Goal: Task Accomplishment & Management: Complete application form

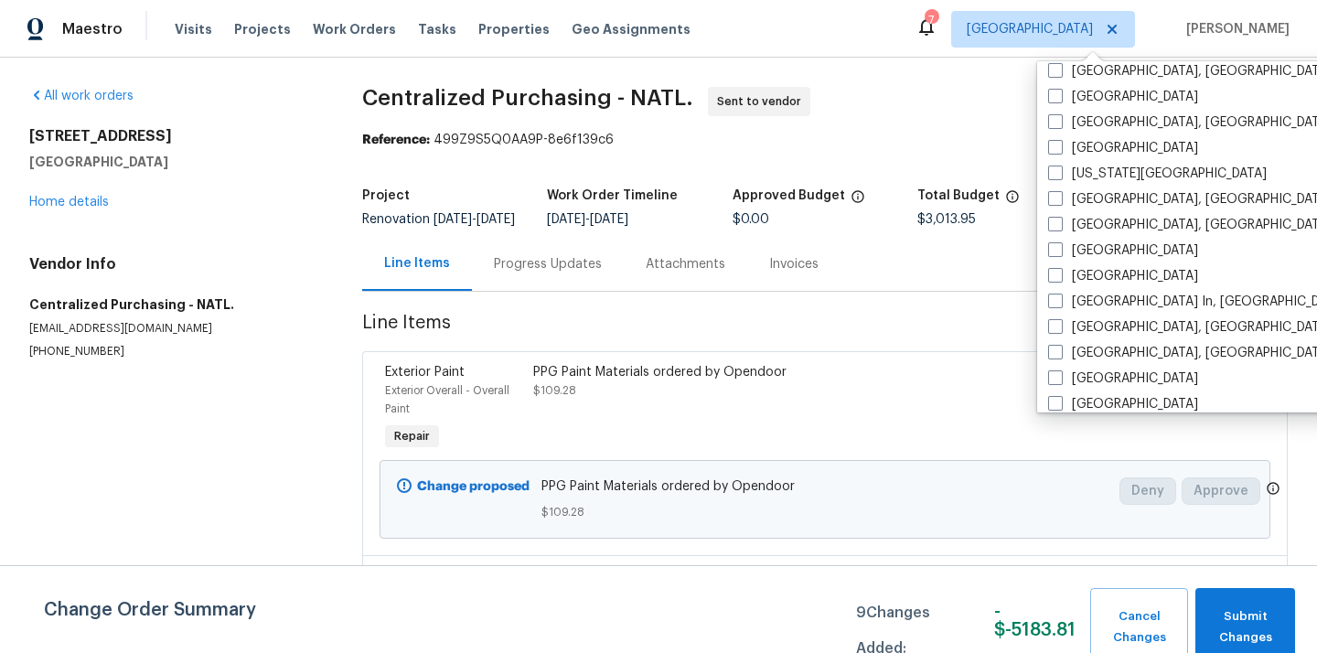
scroll to position [1225, 0]
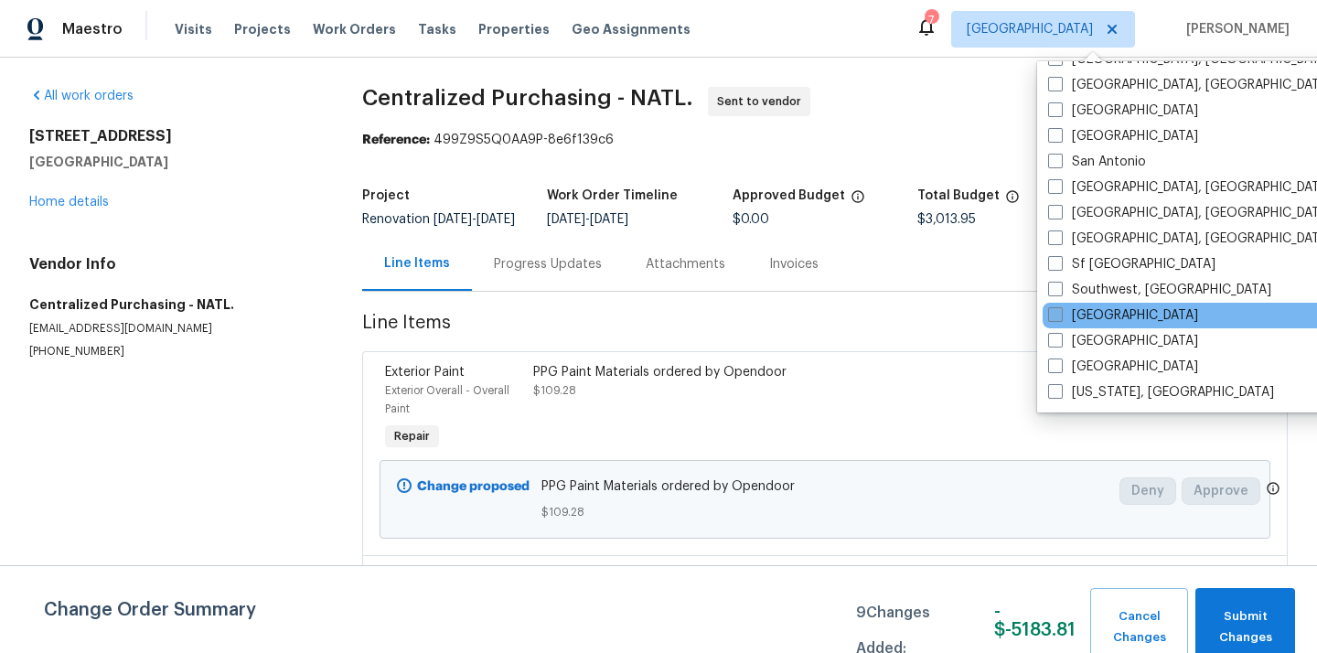
click at [1100, 313] on label "[GEOGRAPHIC_DATA]" at bounding box center [1123, 315] width 150 height 18
click at [1060, 313] on input "[GEOGRAPHIC_DATA]" at bounding box center [1054, 312] width 12 height 12
checkbox input "true"
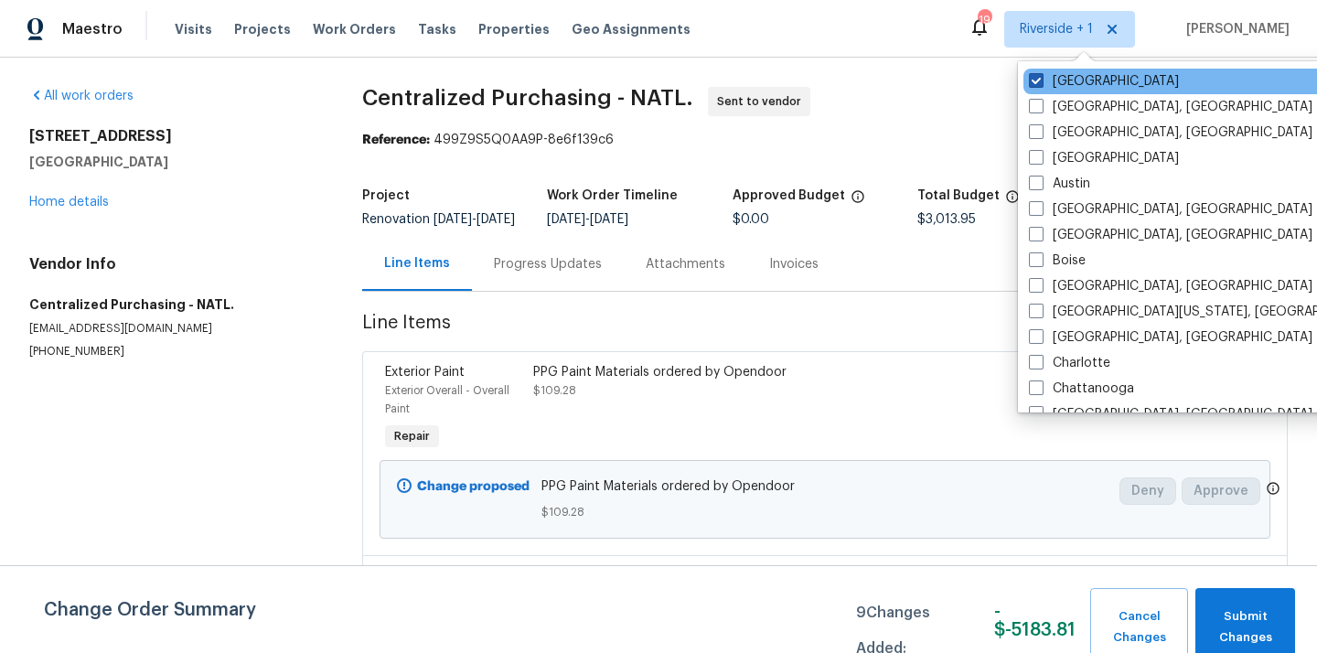
click at [1054, 79] on label "[GEOGRAPHIC_DATA]" at bounding box center [1104, 81] width 150 height 18
click at [1040, 79] on input "[GEOGRAPHIC_DATA]" at bounding box center [1035, 78] width 12 height 12
checkbox input "false"
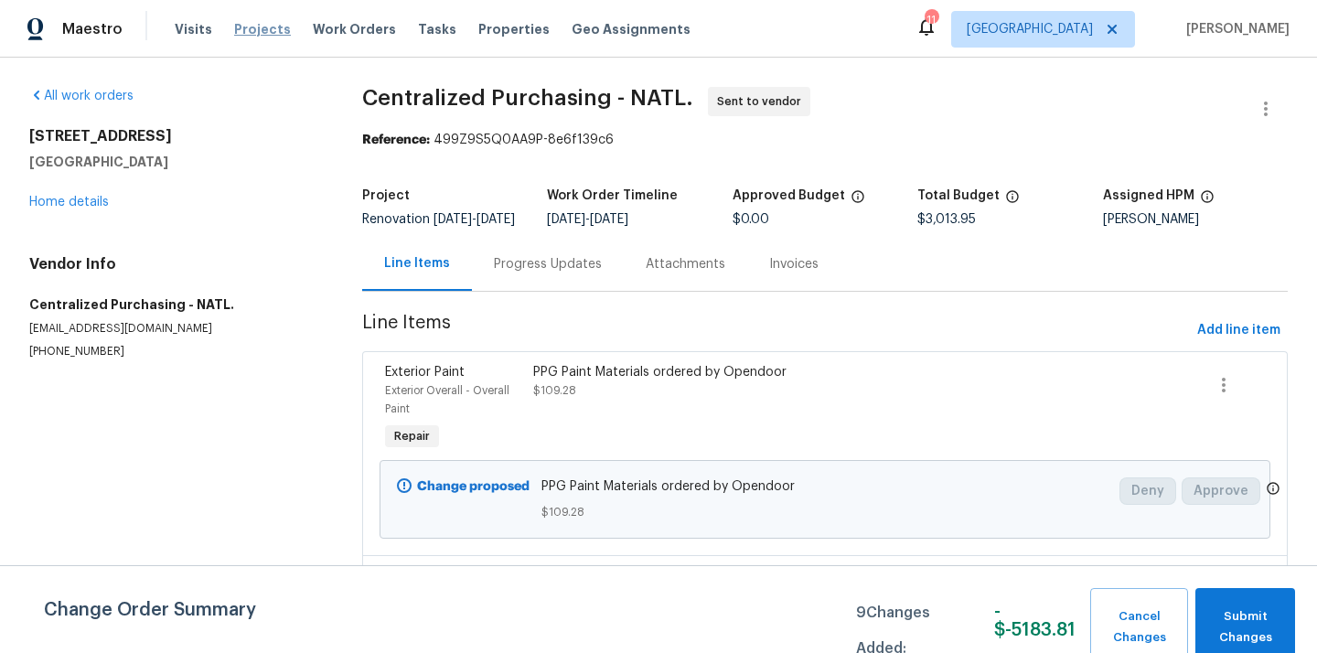
click at [237, 26] on span "Projects" at bounding box center [262, 29] width 57 height 18
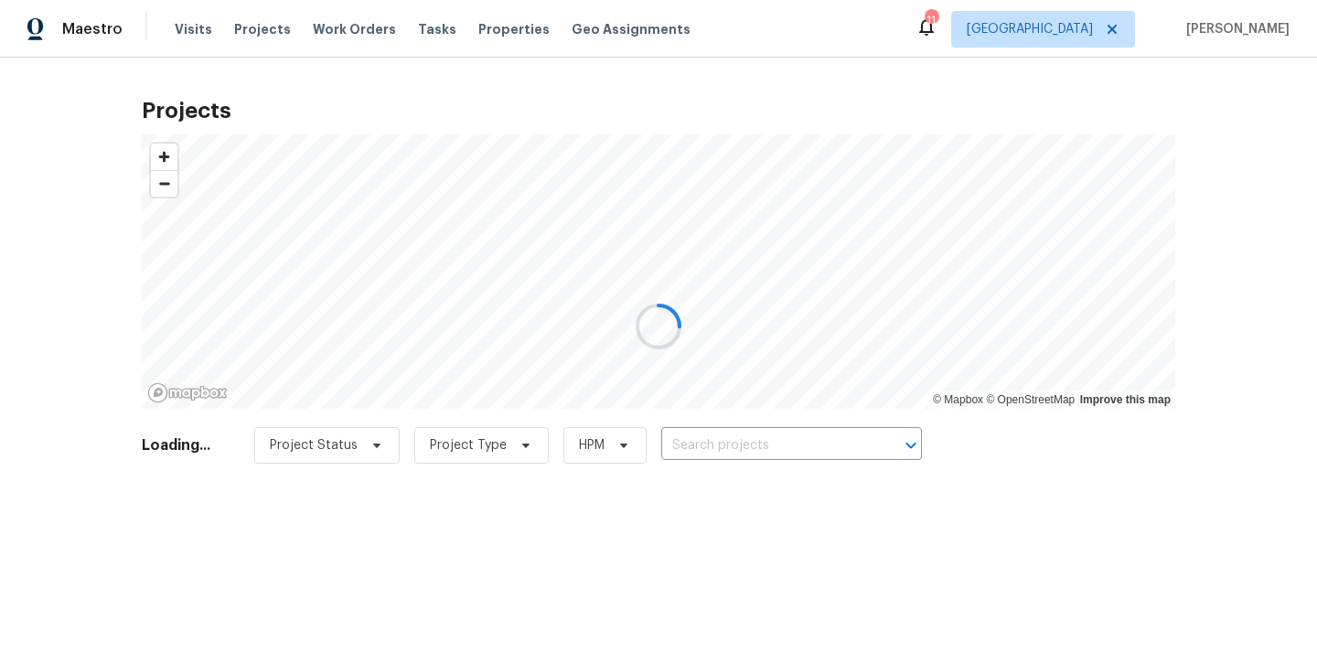
click at [737, 430] on div at bounding box center [658, 326] width 1317 height 653
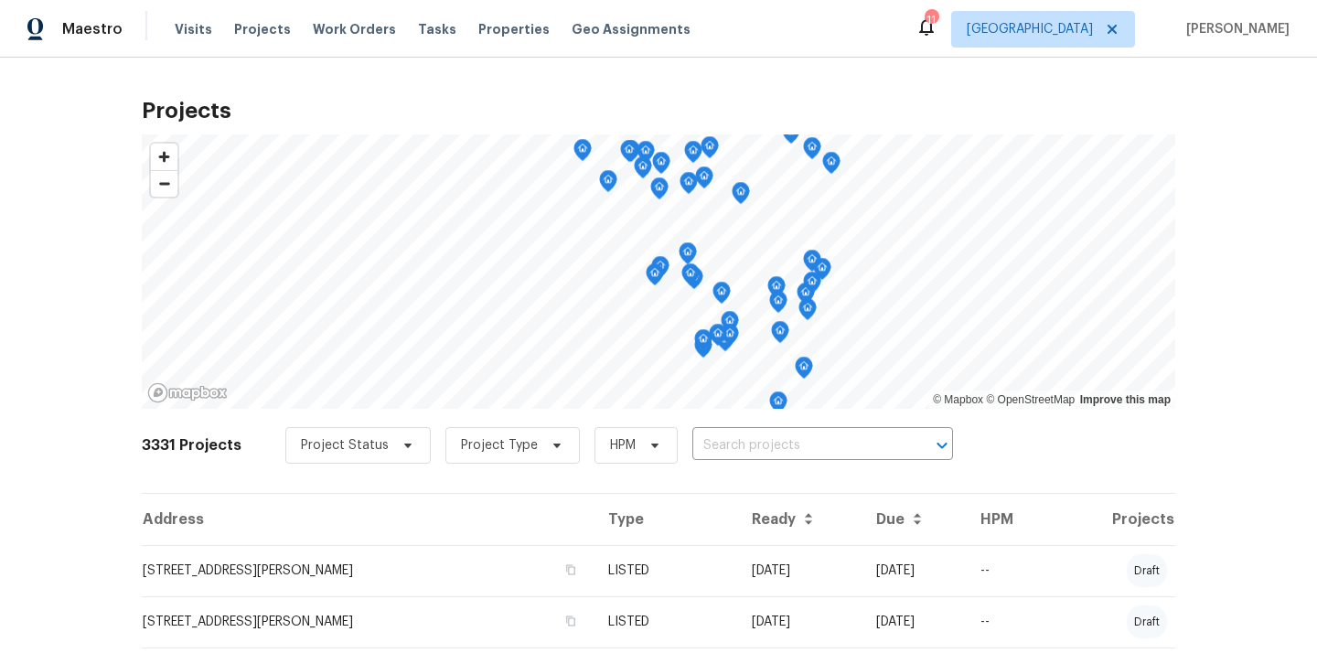
click at [737, 432] on input "text" at bounding box center [796, 446] width 209 height 28
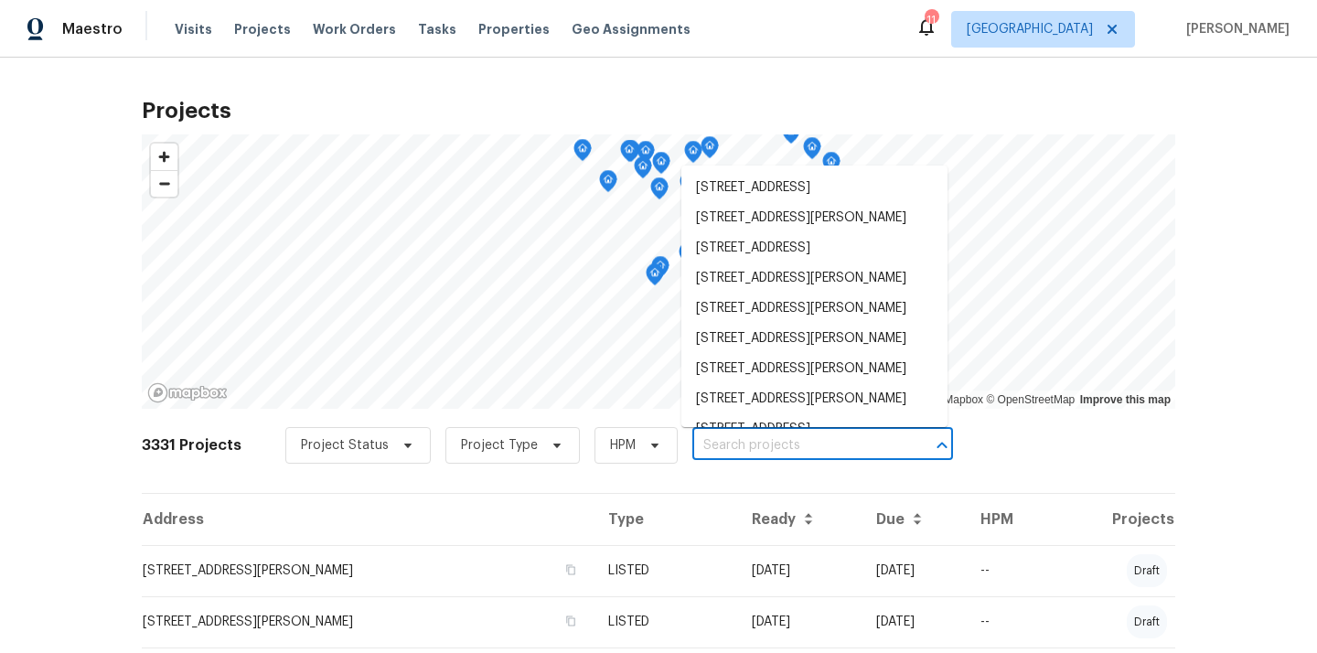
paste input "[STREET_ADDRESS][PERSON_NAME]"
type input "[STREET_ADDRESS][PERSON_NAME]"
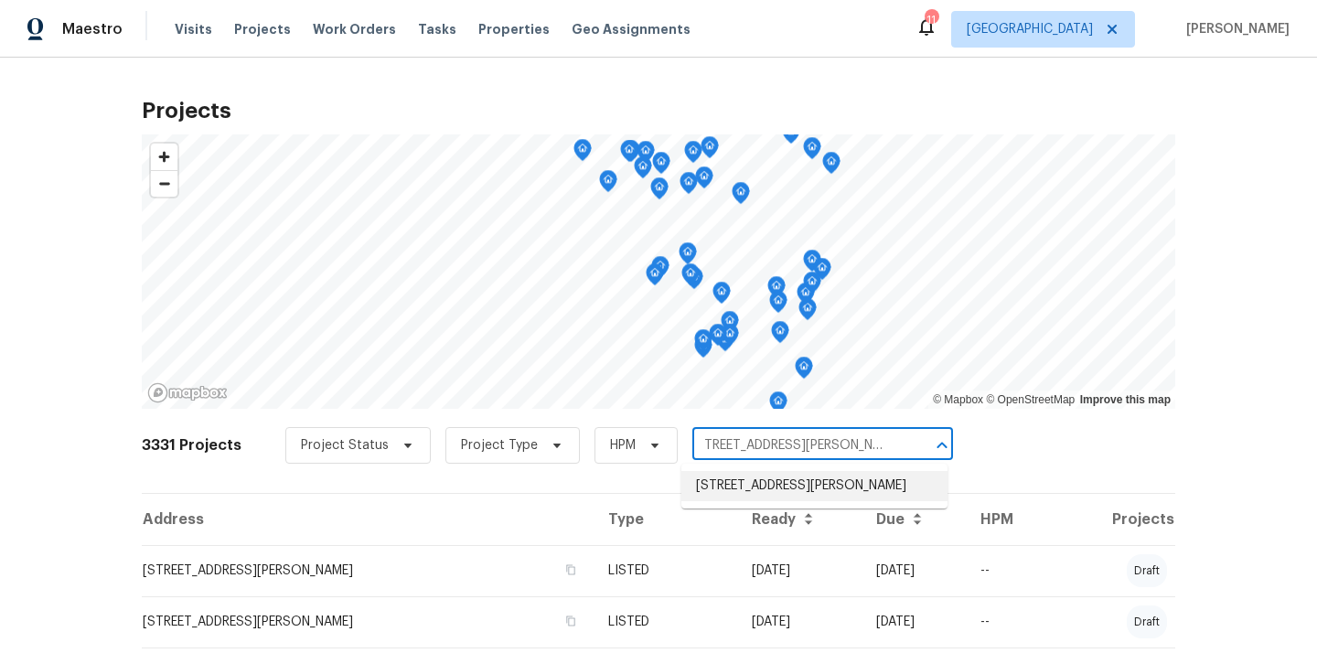
click at [746, 493] on li "[STREET_ADDRESS][PERSON_NAME]" at bounding box center [814, 486] width 266 height 30
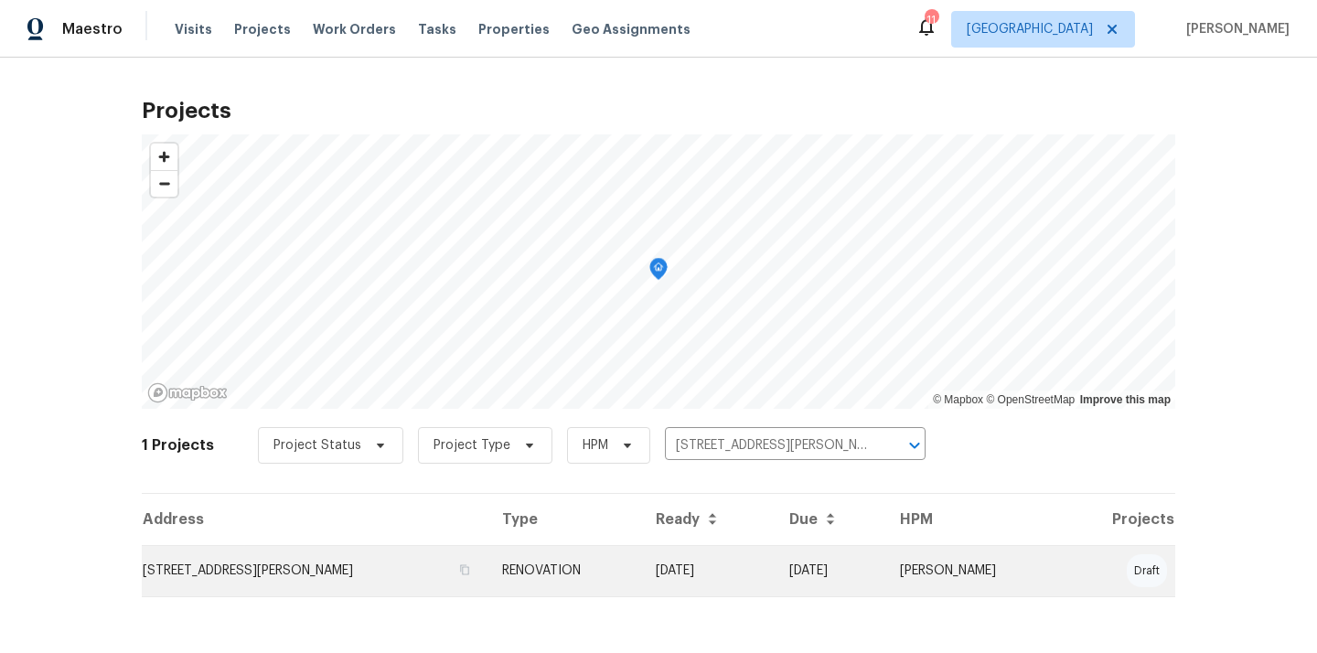
click at [427, 553] on td "[STREET_ADDRESS][PERSON_NAME]" at bounding box center [315, 570] width 346 height 51
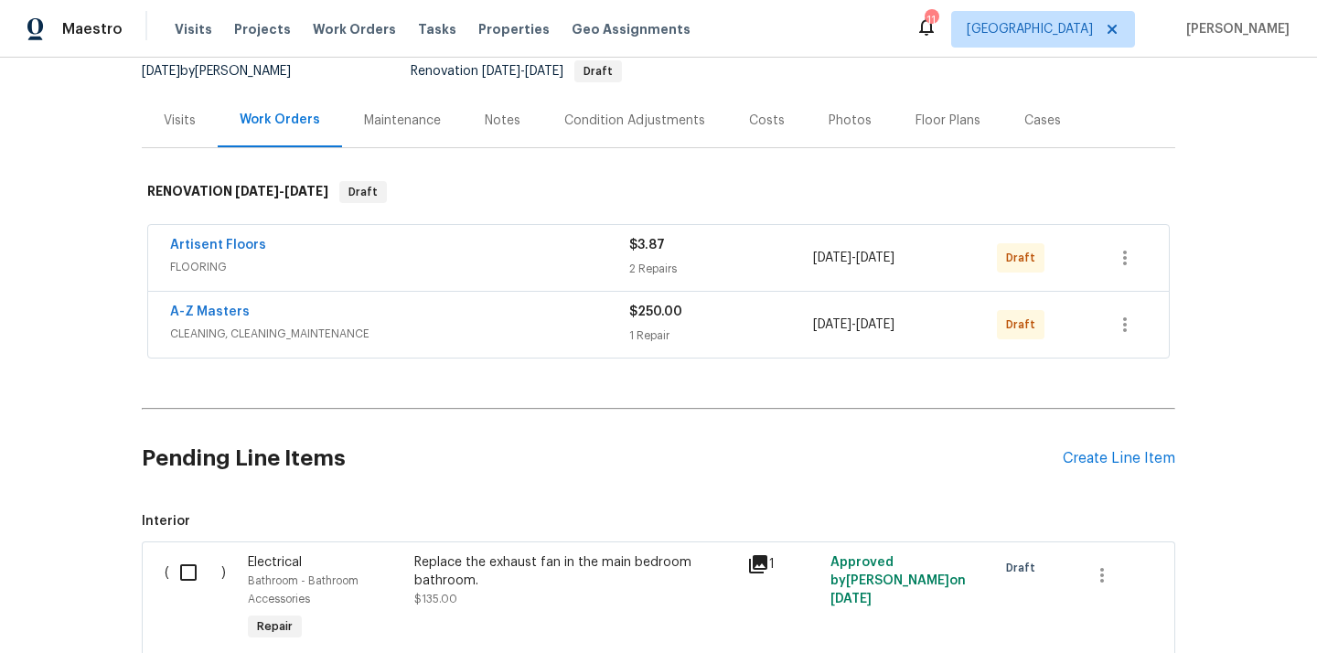
scroll to position [284, 0]
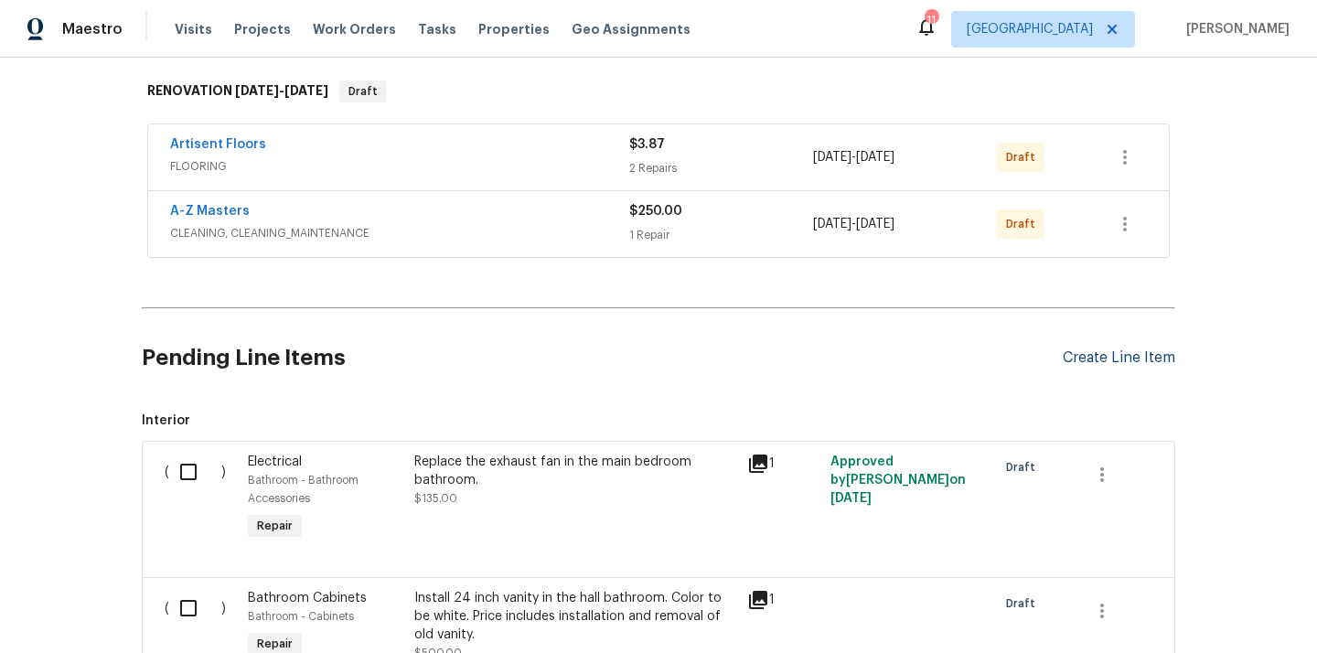
click at [1095, 352] on div "Create Line Item" at bounding box center [1118, 357] width 112 height 17
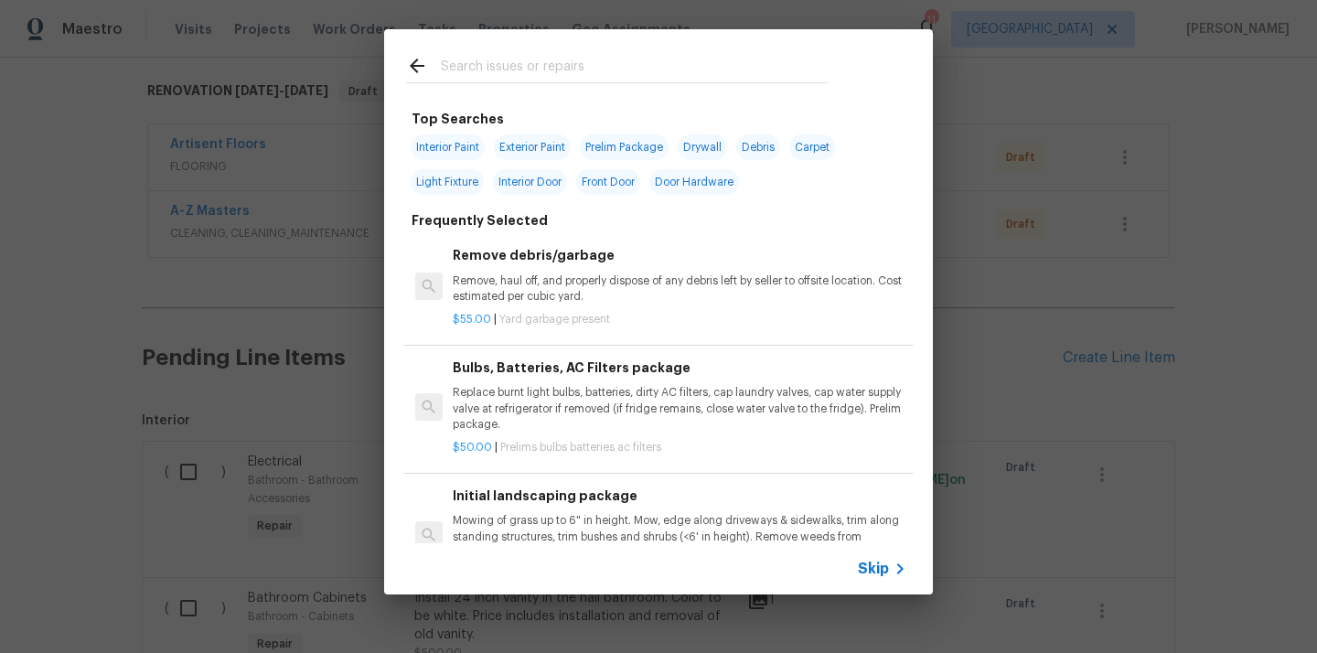
click at [592, 72] on input "text" at bounding box center [635, 68] width 388 height 27
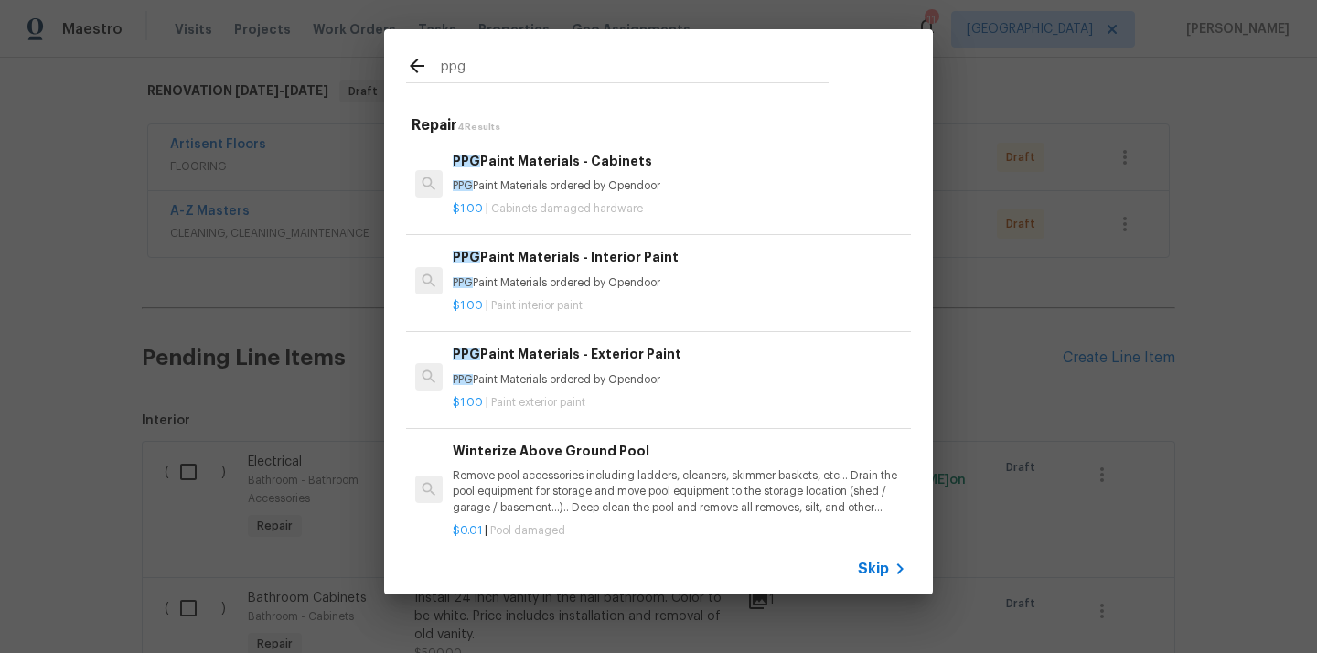
type input "ppg"
click at [568, 302] on span "Paint interior paint" at bounding box center [536, 305] width 91 height 11
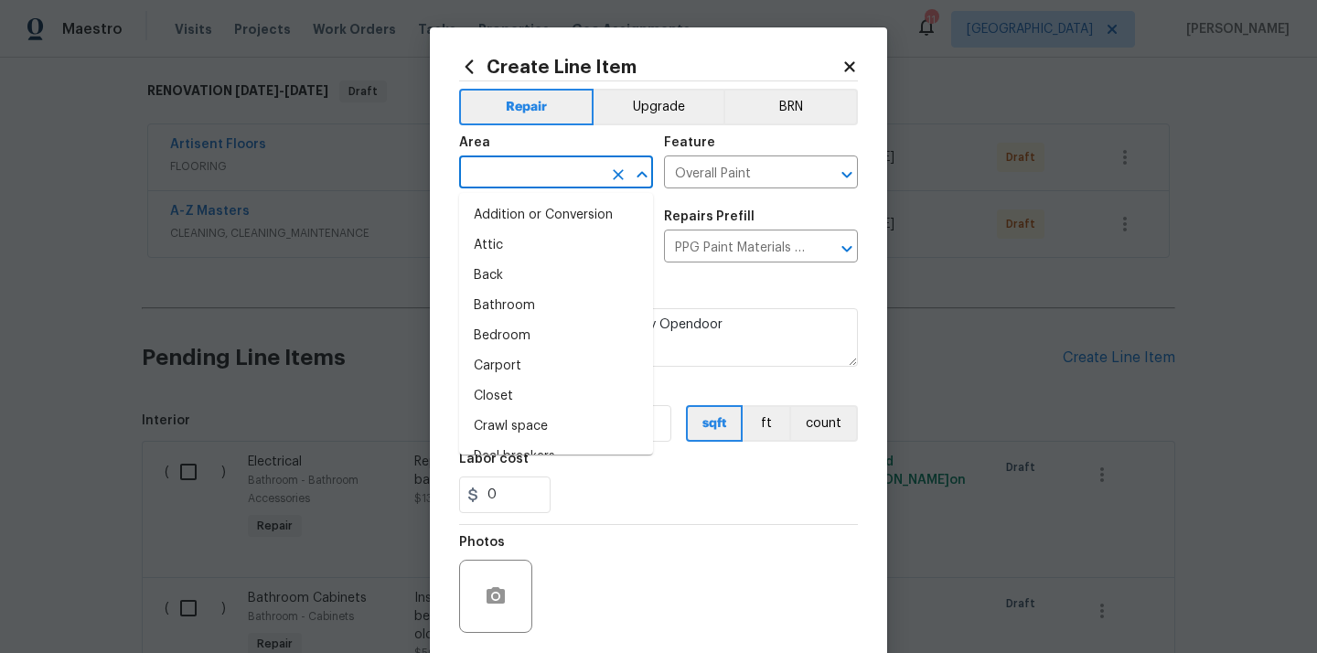
click at [588, 177] on input "text" at bounding box center [530, 174] width 143 height 28
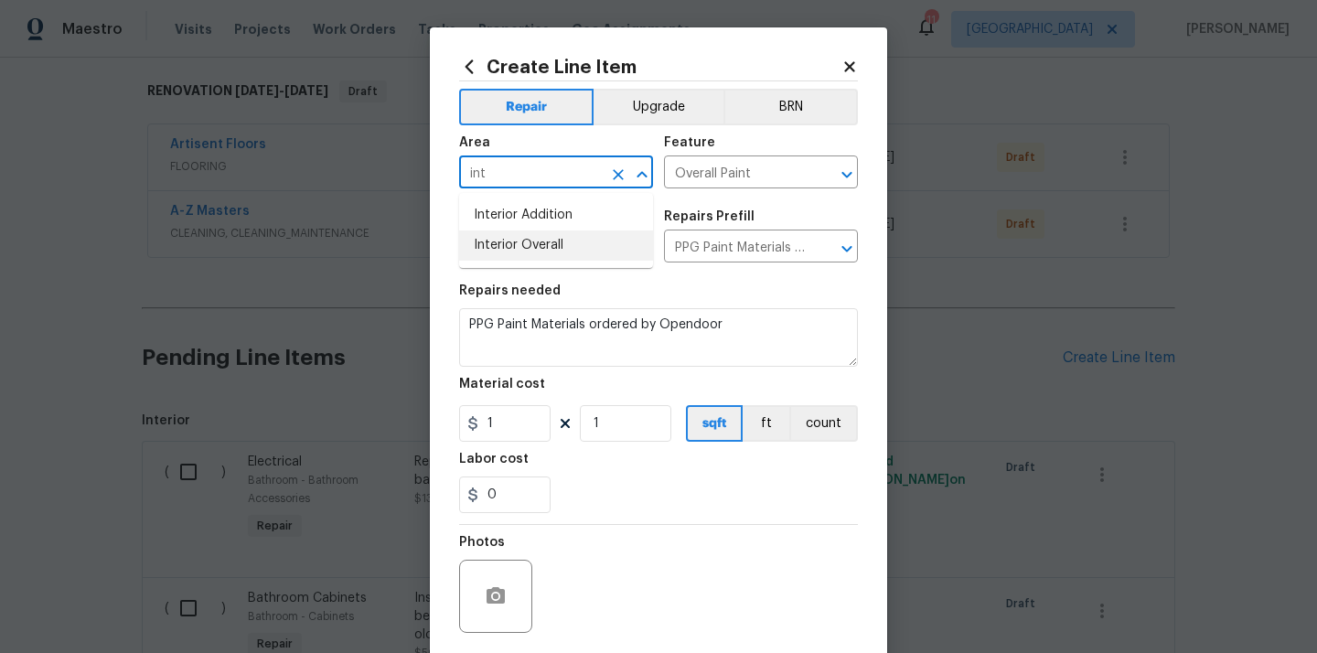
click at [552, 237] on li "Interior Overall" at bounding box center [556, 245] width 194 height 30
type input "Interior Overall"
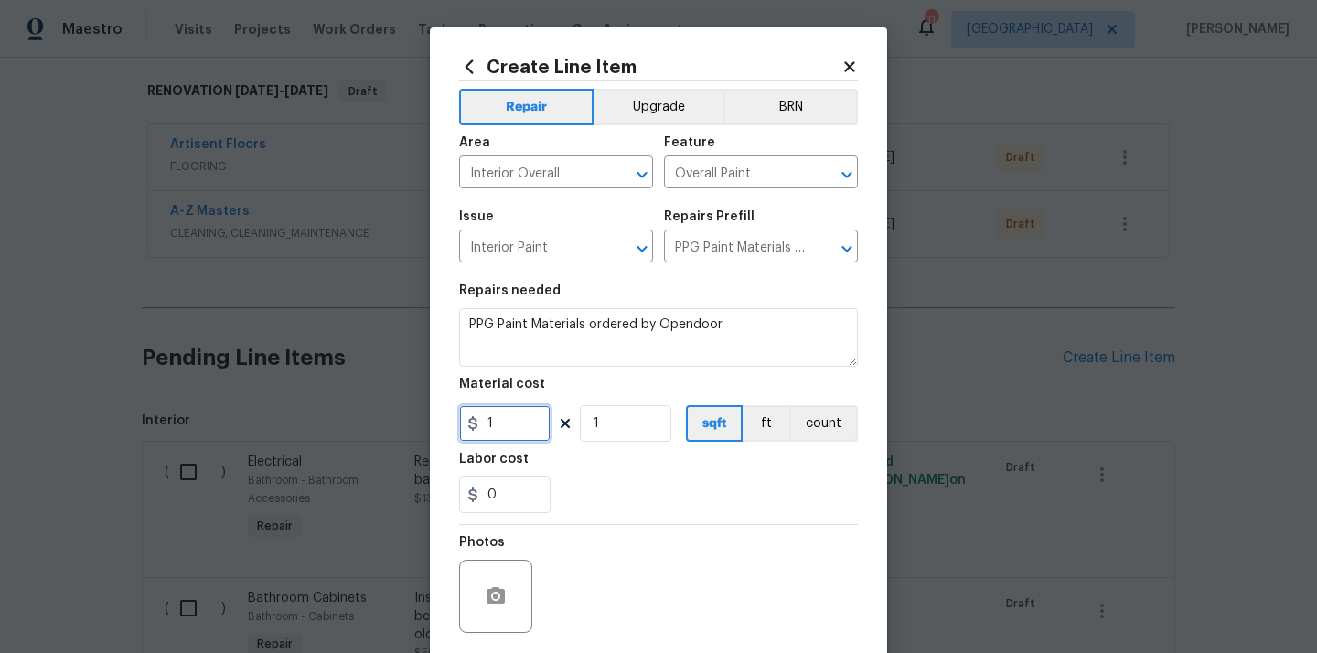
drag, startPoint x: 509, startPoint y: 435, endPoint x: 432, endPoint y: 426, distance: 78.2
click at [432, 426] on div "Create Line Item Repair Upgrade BRN Area Interior Overall ​ Feature Overall Pai…" at bounding box center [658, 393] width 457 height 732
paste input "048.42"
type input "1048.42"
click at [587, 490] on div "0" at bounding box center [658, 494] width 399 height 37
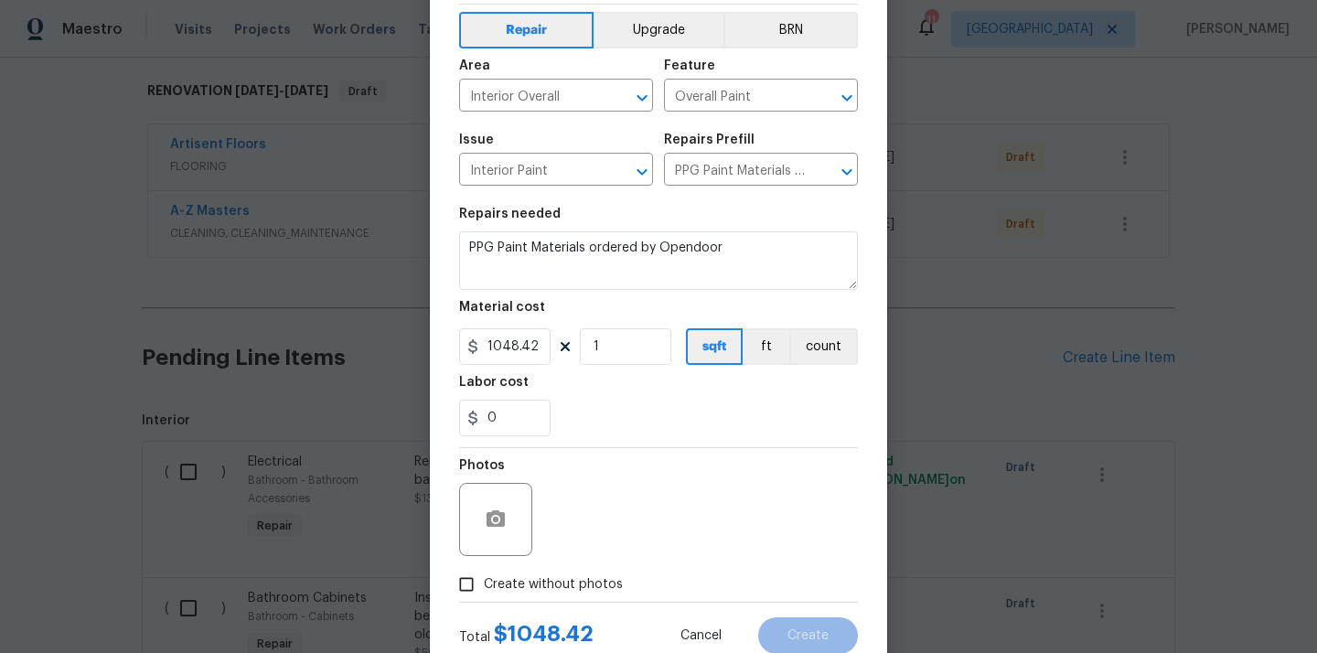
scroll to position [135, 0]
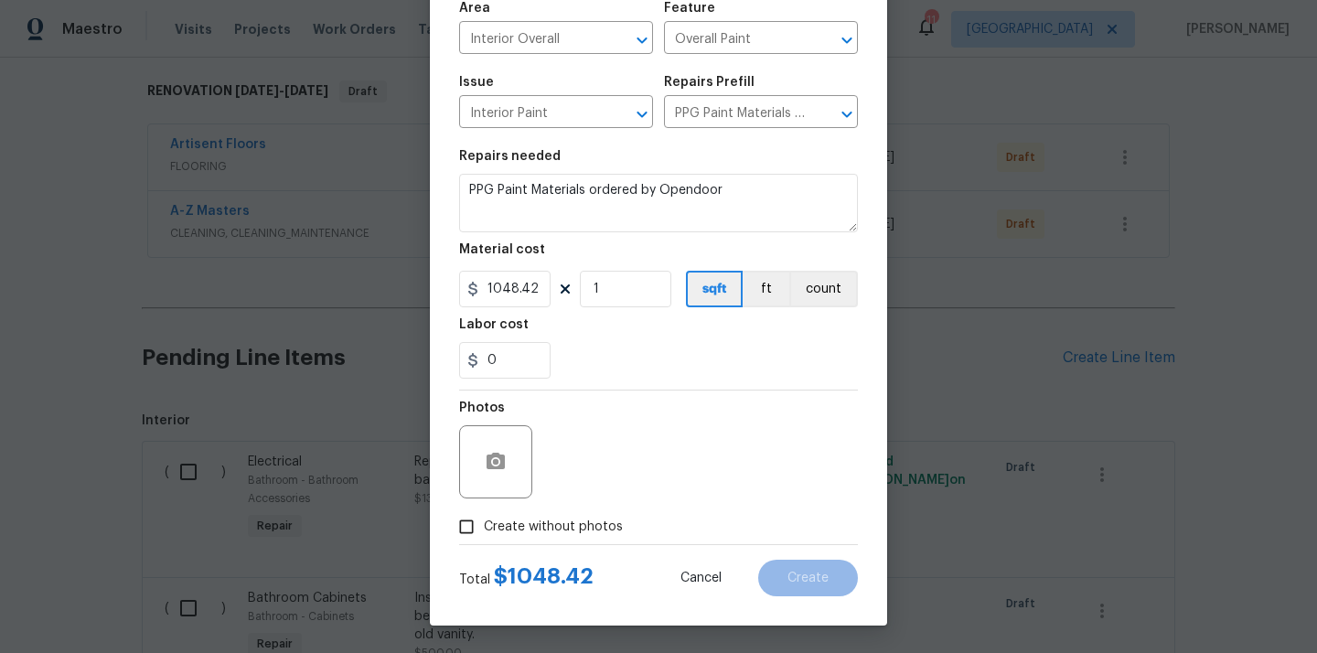
click at [562, 531] on span "Create without photos" at bounding box center [553, 526] width 139 height 19
click at [484, 531] on input "Create without photos" at bounding box center [466, 526] width 35 height 35
checkbox input "true"
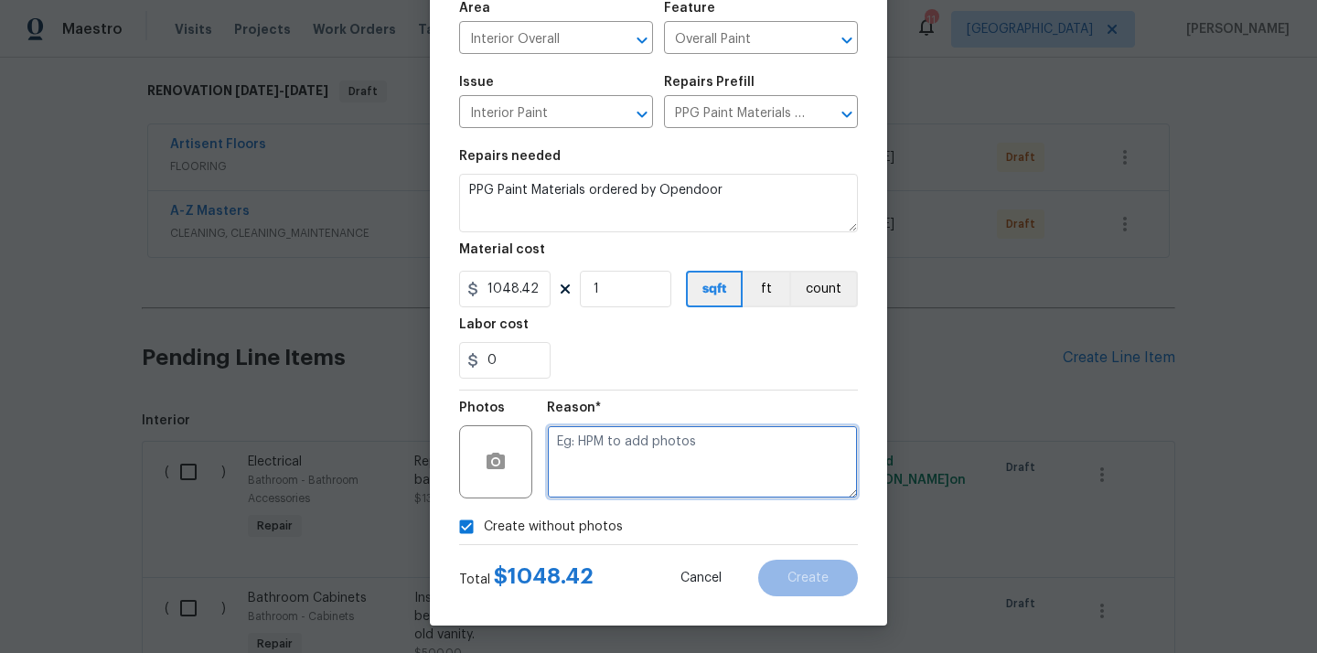
click at [601, 485] on textarea at bounding box center [702, 461] width 311 height 73
type textarea "N/A"
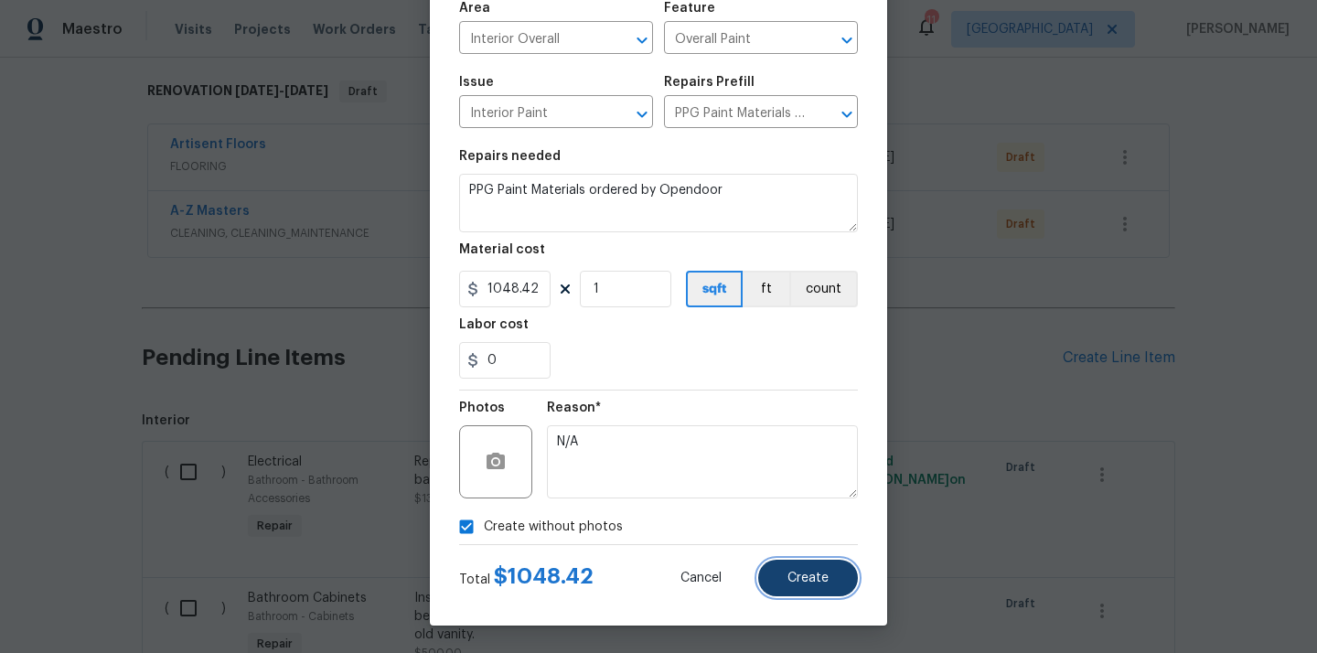
click at [795, 573] on span "Create" at bounding box center [807, 578] width 41 height 14
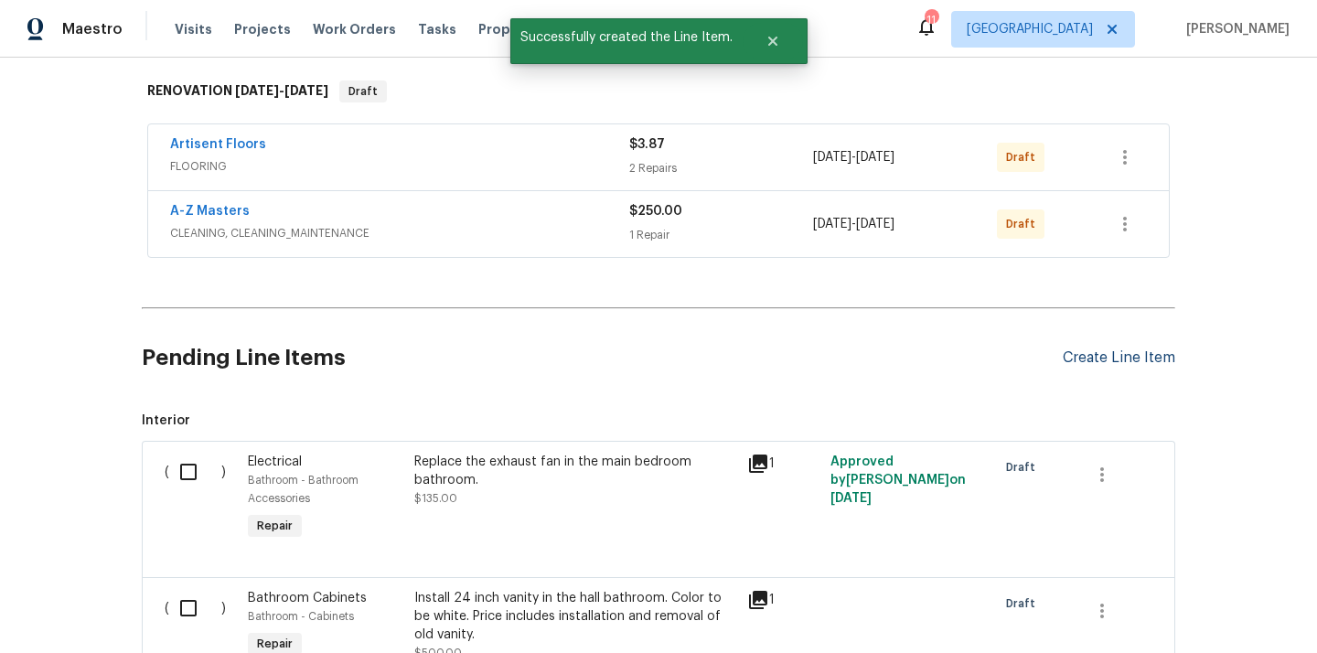
click at [1090, 361] on div "Create Line Item" at bounding box center [1118, 357] width 112 height 17
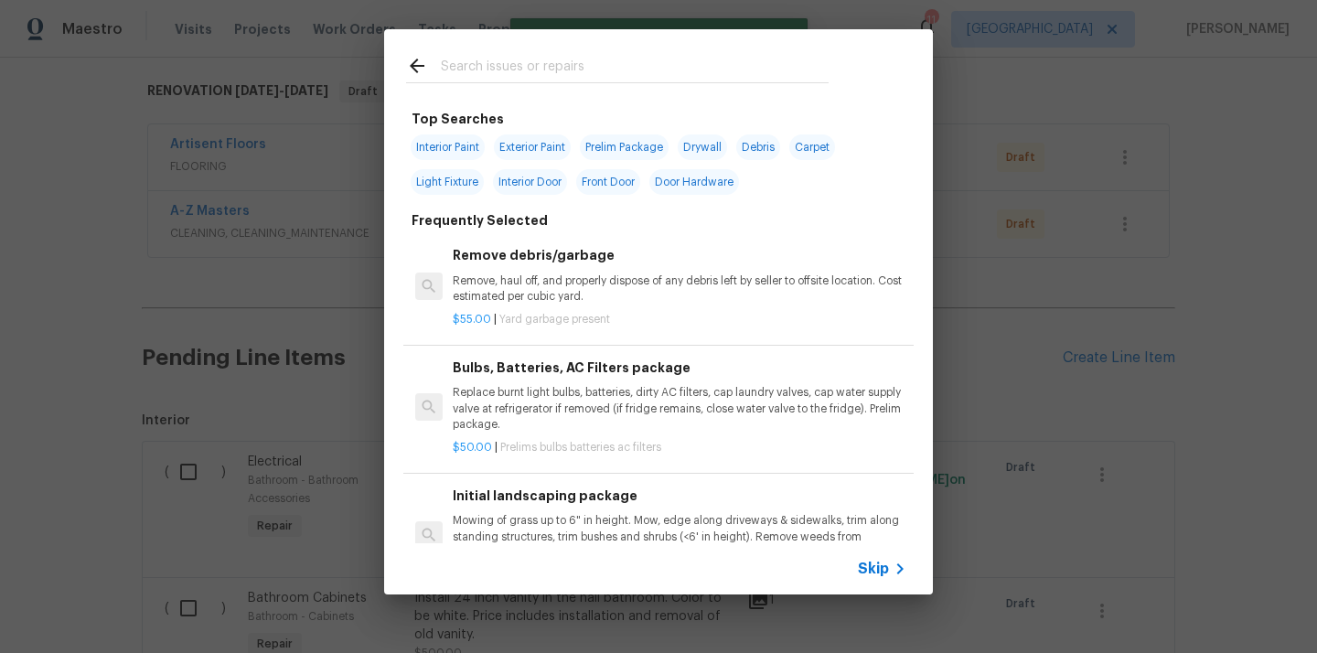
click at [699, 58] on input "text" at bounding box center [635, 68] width 388 height 27
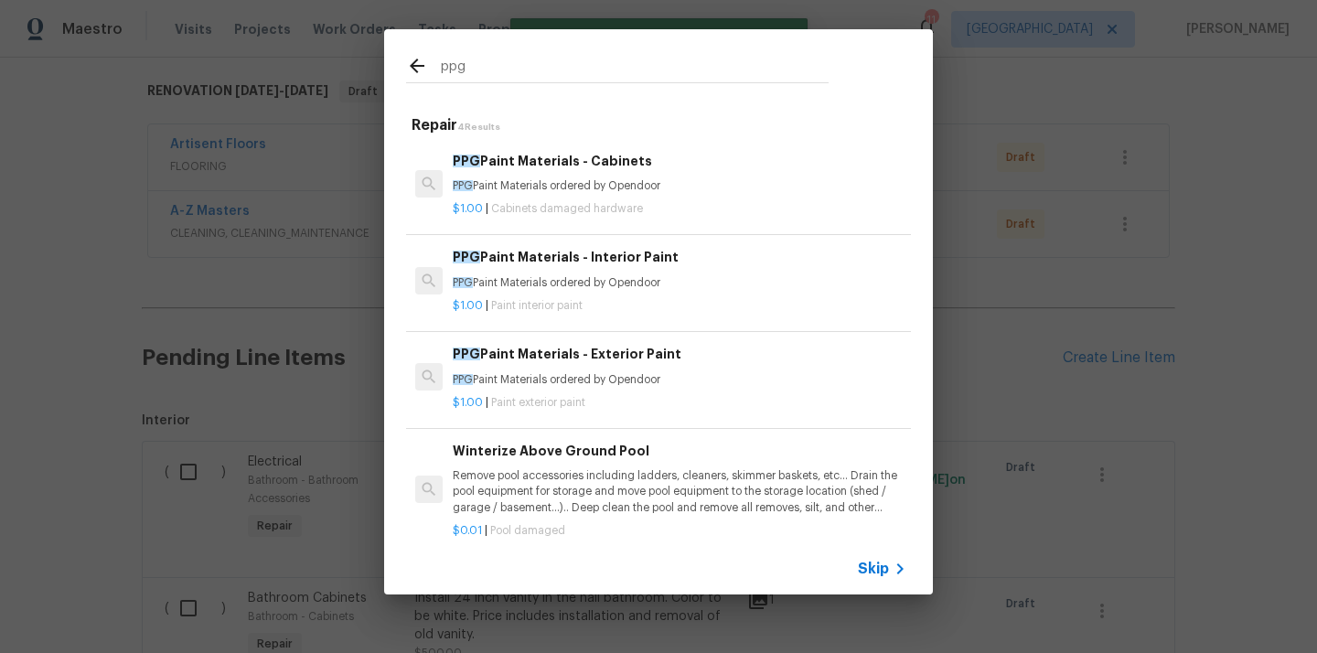
type input "ppg"
click at [612, 390] on div "$1.00 | Paint exterior paint" at bounding box center [679, 399] width 453 height 23
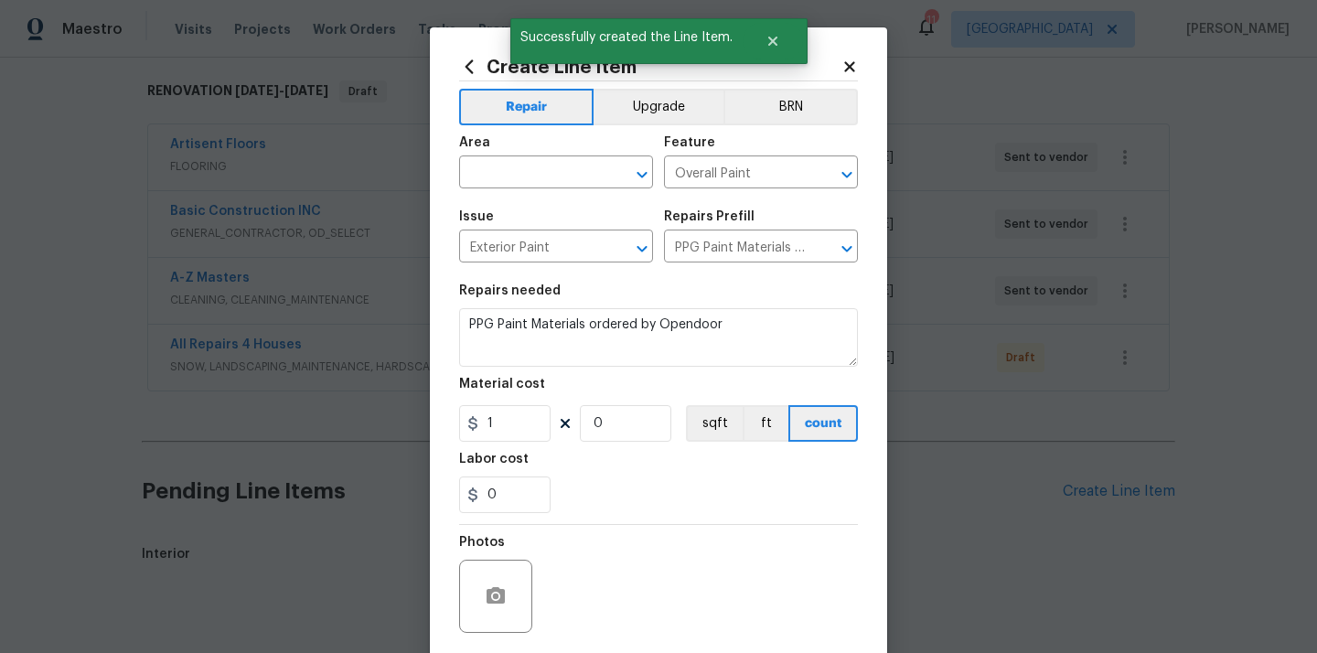
type input "0"
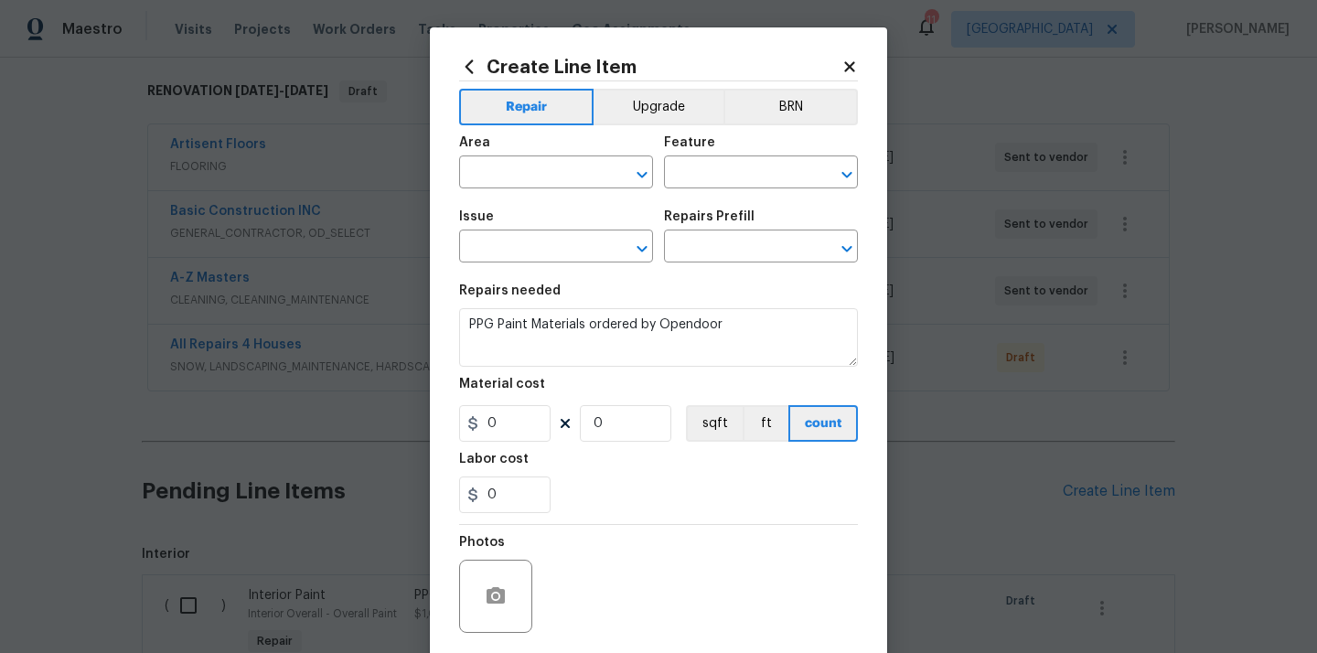
click at [466, 78] on div "Create Line Item Repair Upgrade BRN Area ​ Feature ​ Issue ​ Repairs Prefill ​ …" at bounding box center [658, 394] width 399 height 674
click at [466, 63] on icon at bounding box center [469, 67] width 20 height 20
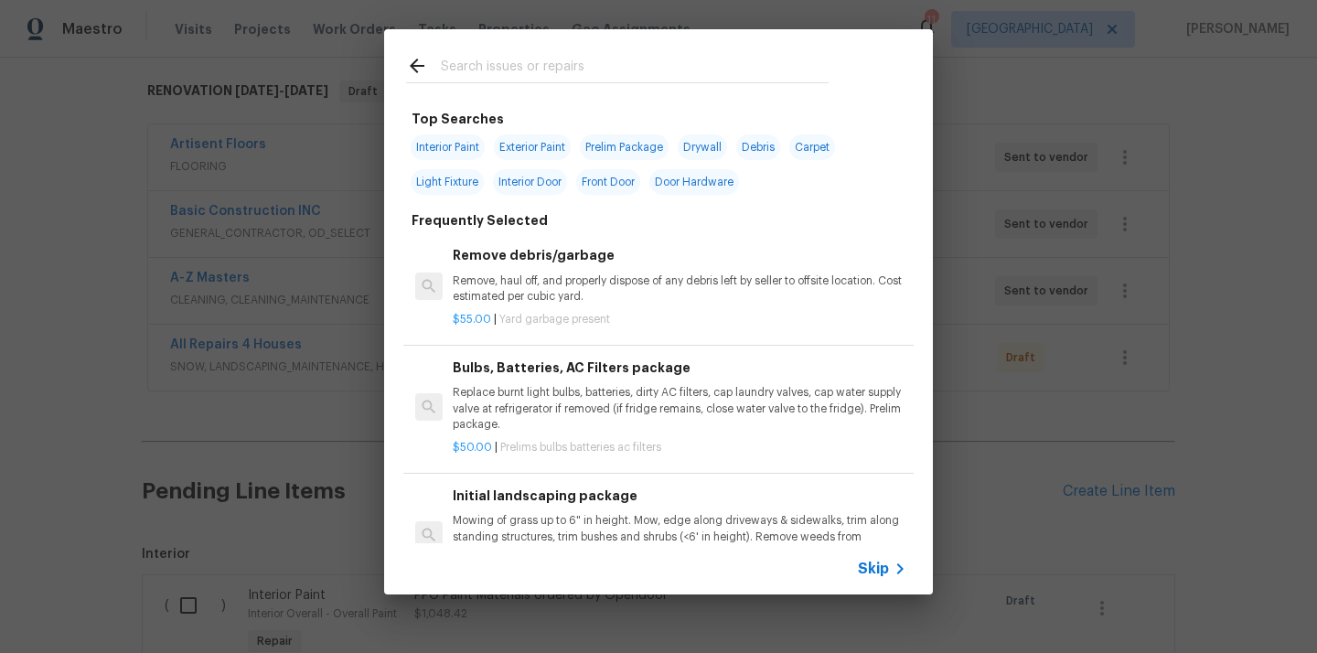
click at [555, 89] on div at bounding box center [617, 65] width 466 height 72
click at [526, 73] on input "text" at bounding box center [635, 68] width 388 height 27
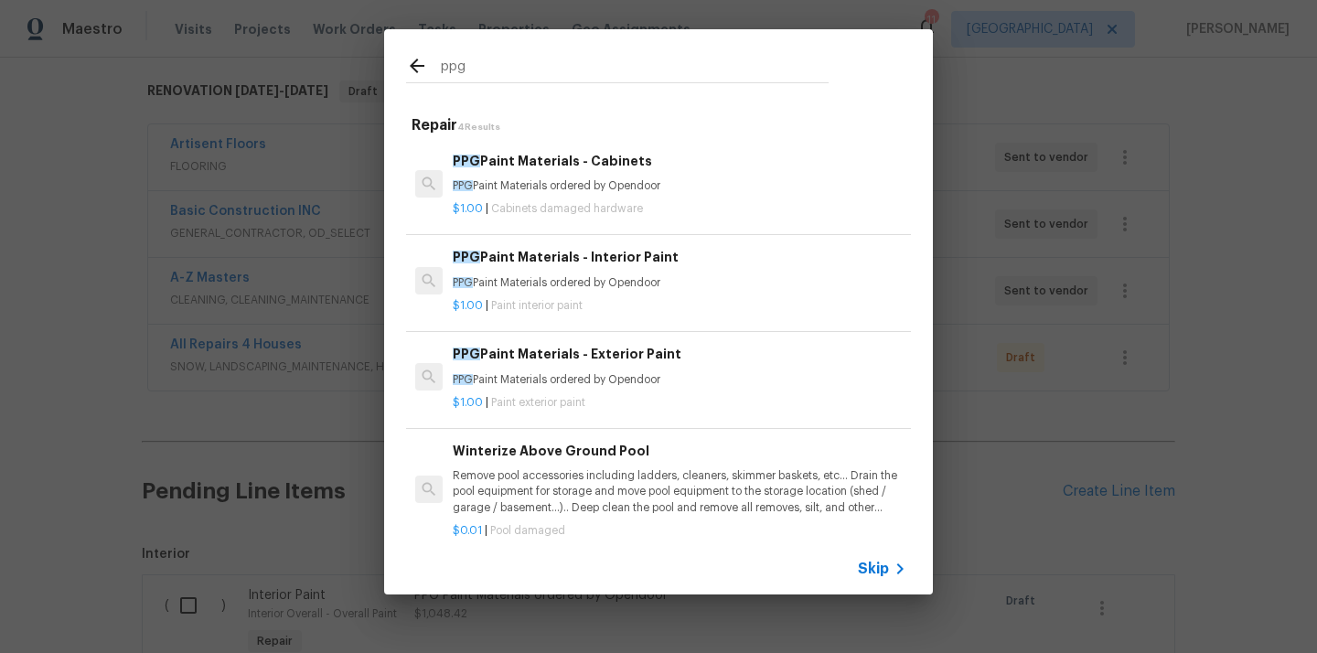
type input "ppg"
click at [600, 347] on h6 "PPG Paint Materials - Exterior Paint" at bounding box center [679, 354] width 453 height 20
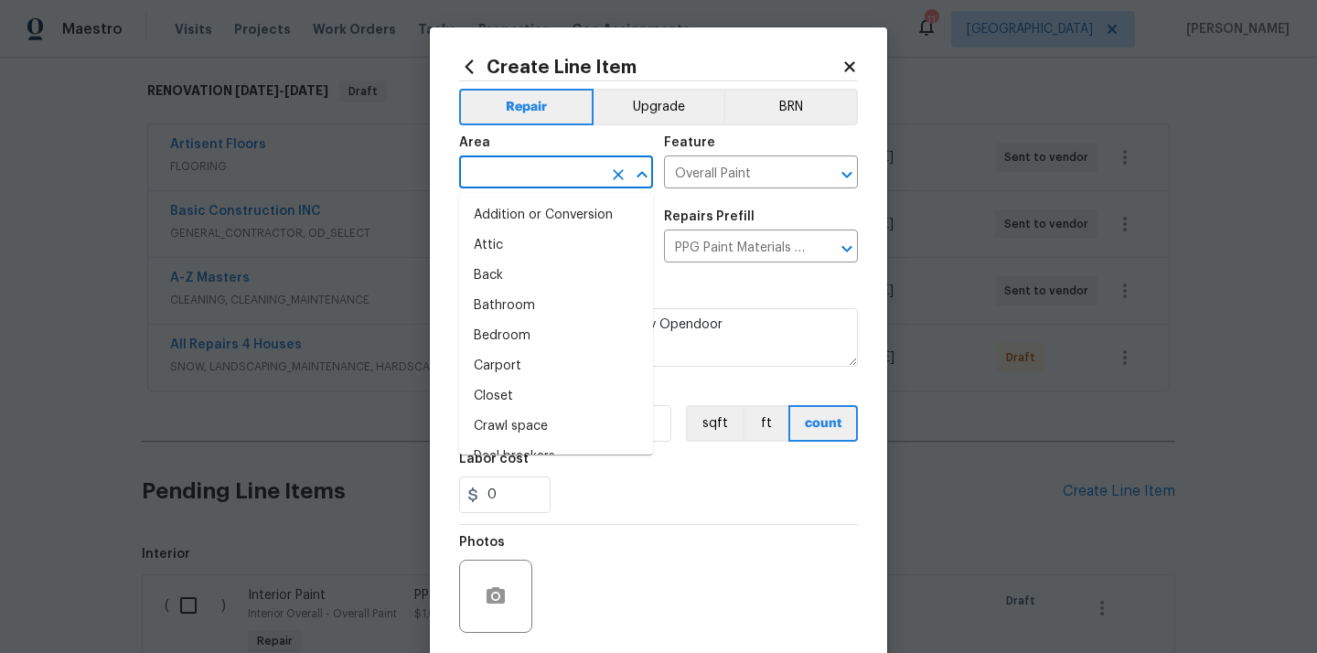
click at [546, 172] on input "text" at bounding box center [530, 174] width 143 height 28
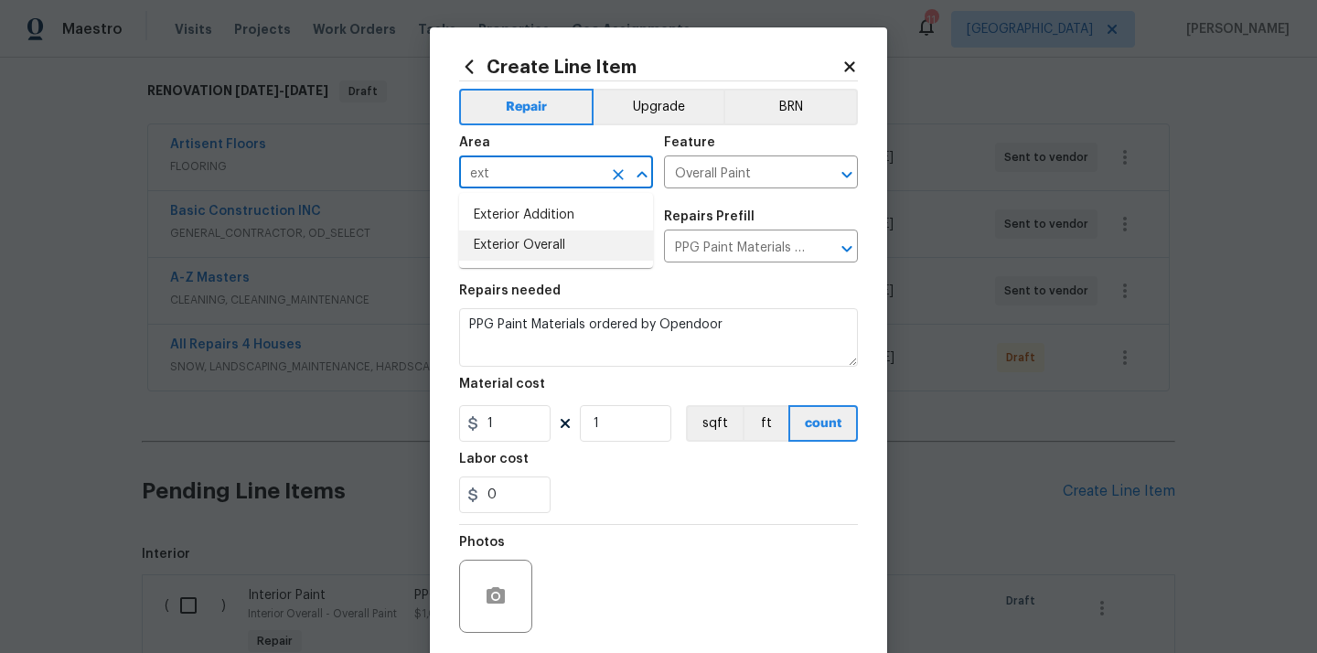
click at [539, 240] on li "Exterior Overall" at bounding box center [556, 245] width 194 height 30
type input "Exterior Overall"
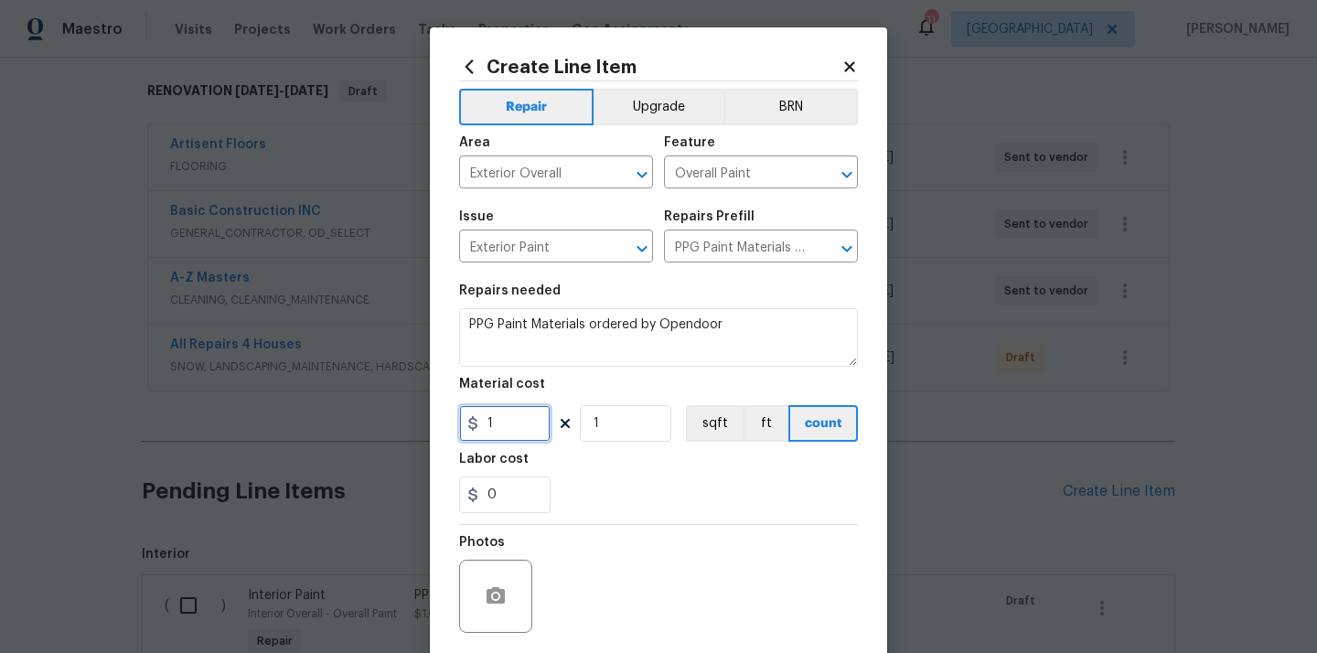
drag, startPoint x: 507, startPoint y: 431, endPoint x: 443, endPoint y: 432, distance: 64.0
click at [453, 431] on div "Create Line Item Repair Upgrade BRN Area Exterior Overall ​ Feature Overall Pai…" at bounding box center [658, 393] width 457 height 732
paste input "259.09"
type input "259.09"
click at [550, 470] on div "Labor cost" at bounding box center [658, 465] width 399 height 24
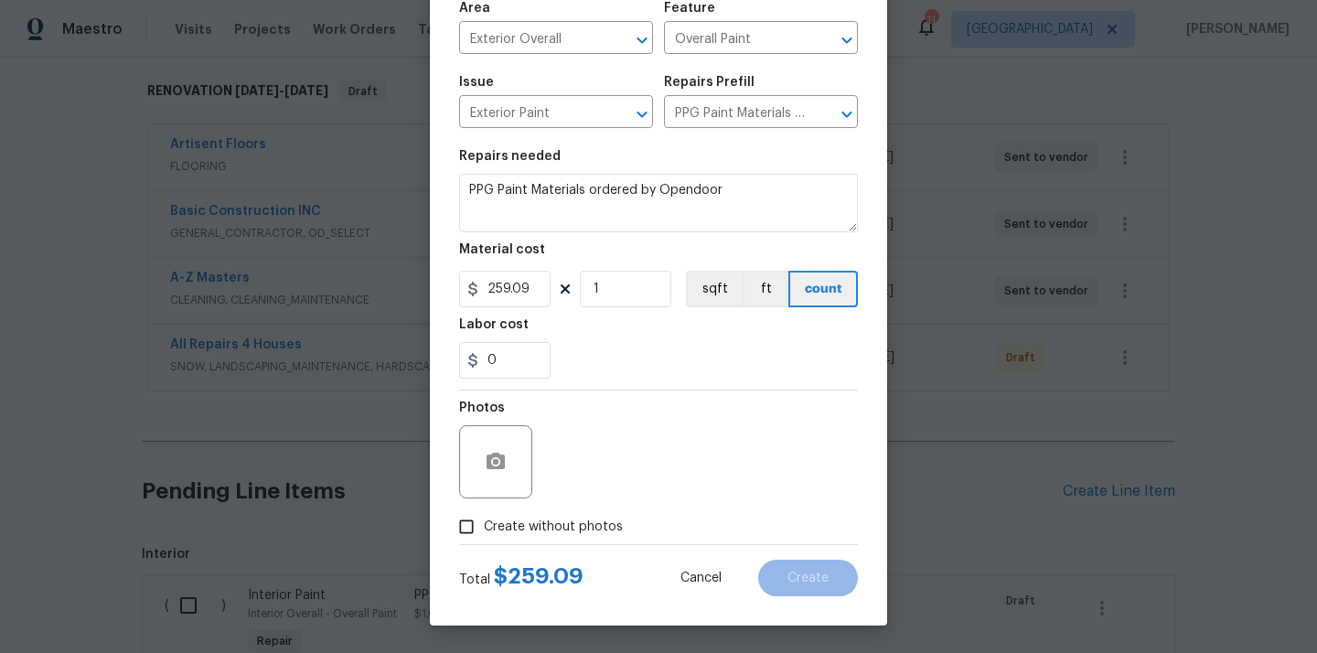
click at [556, 530] on span "Create without photos" at bounding box center [553, 526] width 139 height 19
click at [484, 530] on input "Create without photos" at bounding box center [466, 526] width 35 height 35
checkbox input "true"
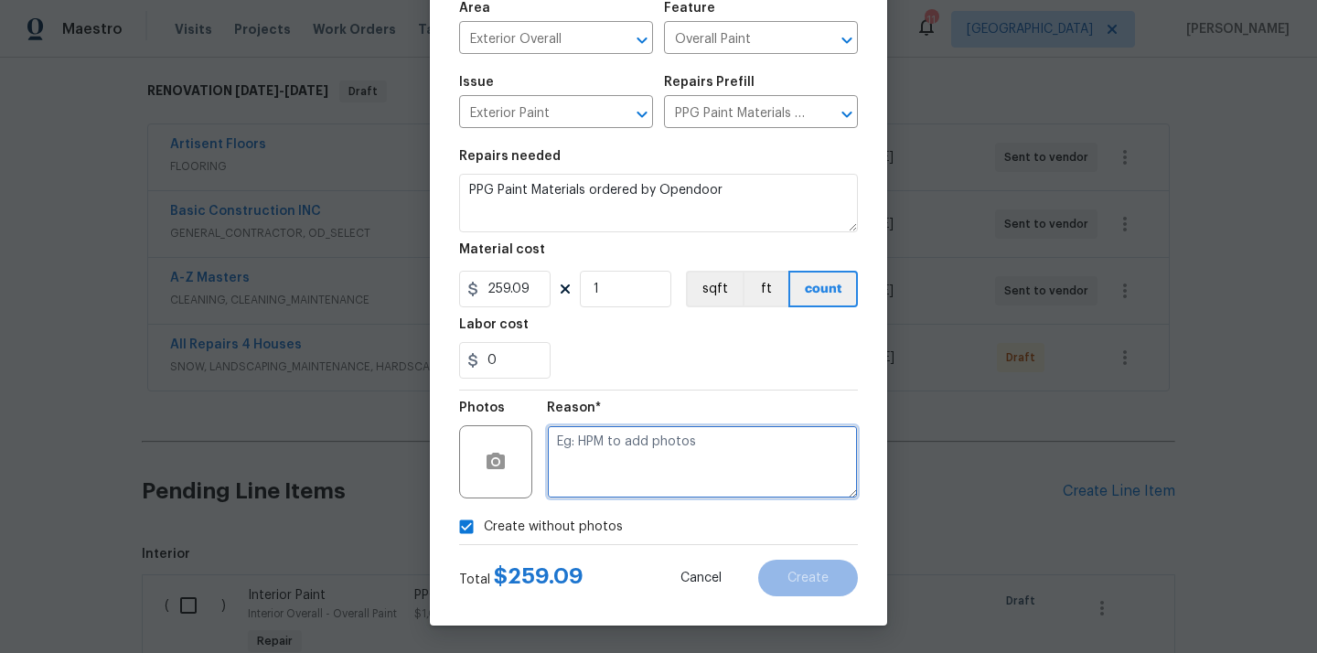
click at [584, 478] on textarea at bounding box center [702, 461] width 311 height 73
type textarea "N/A"
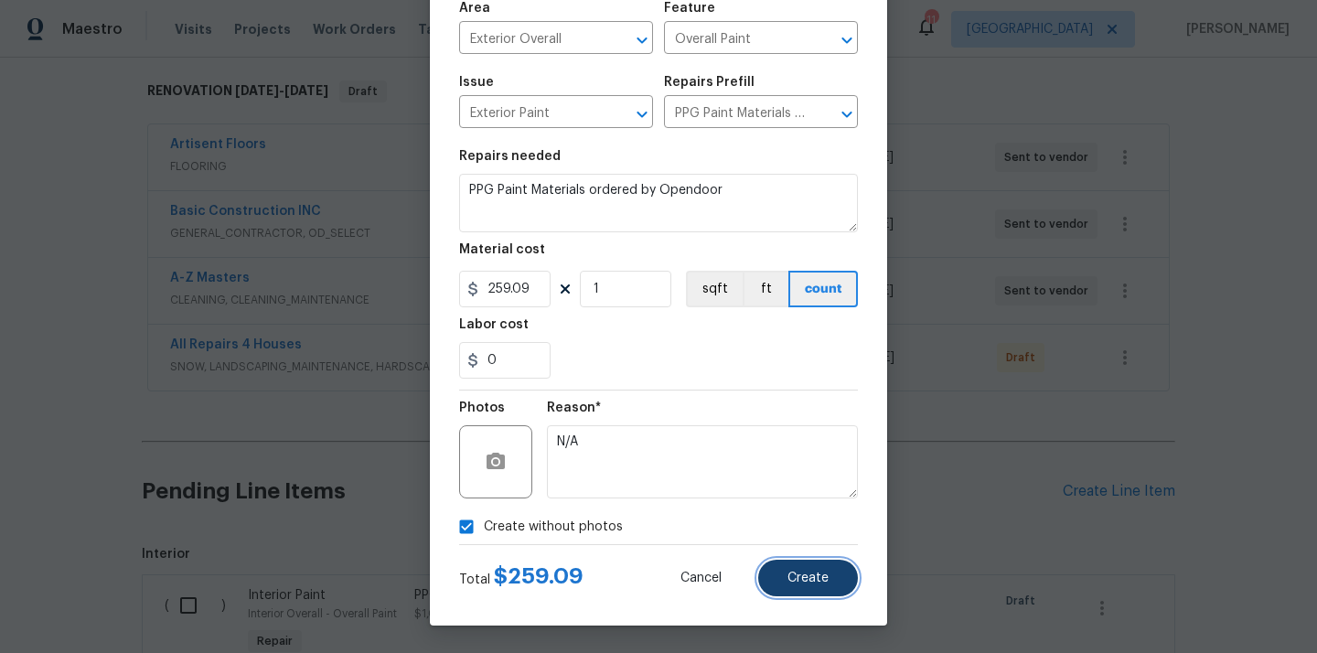
click at [811, 578] on span "Create" at bounding box center [807, 578] width 41 height 14
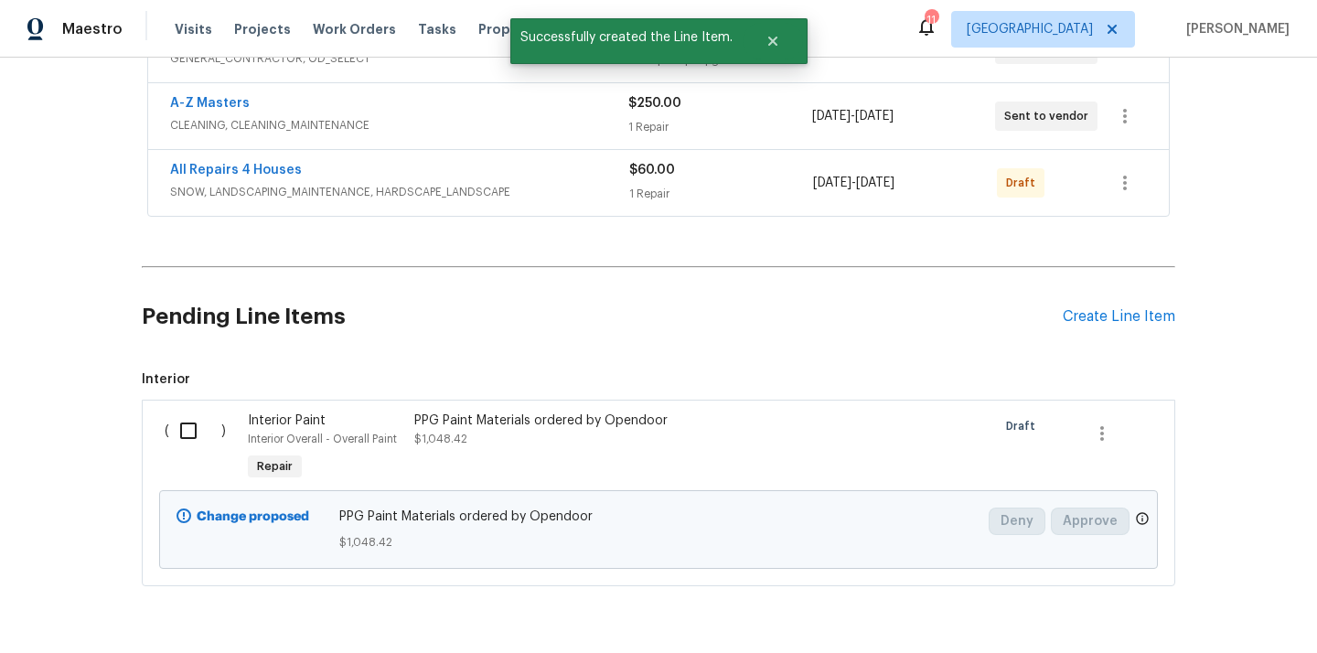
scroll to position [546, 0]
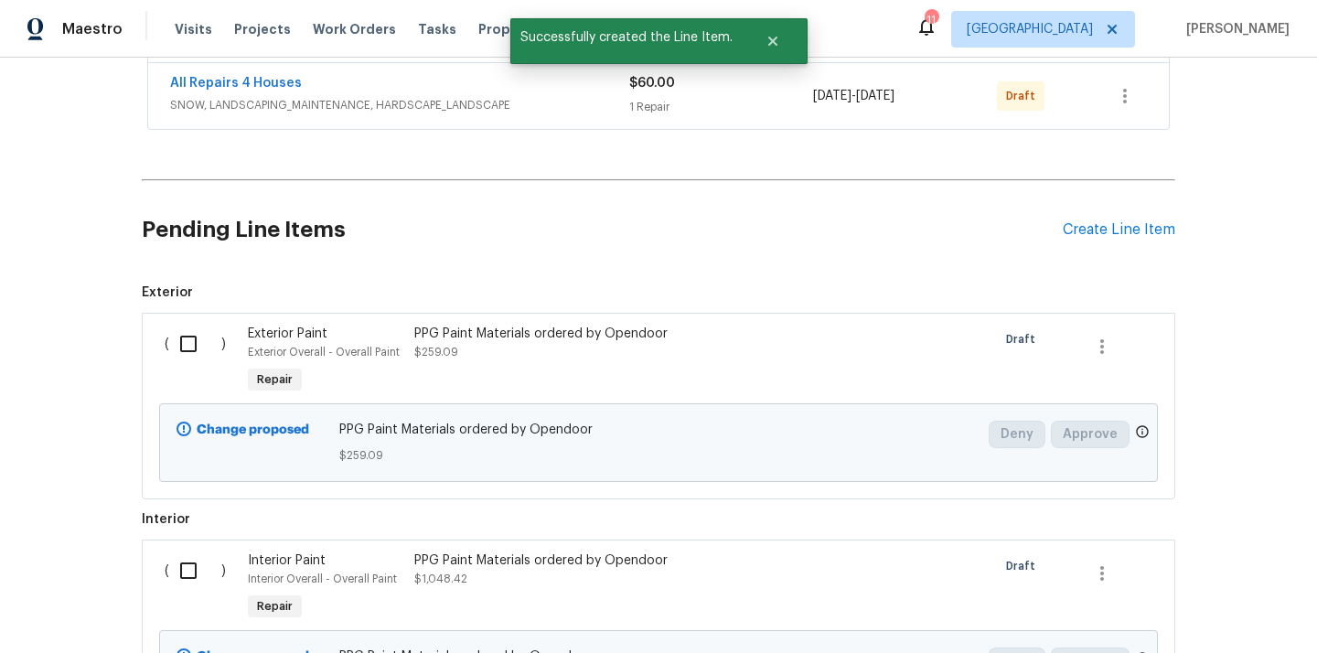
click at [183, 347] on input "checkbox" at bounding box center [195, 344] width 52 height 38
checkbox input "true"
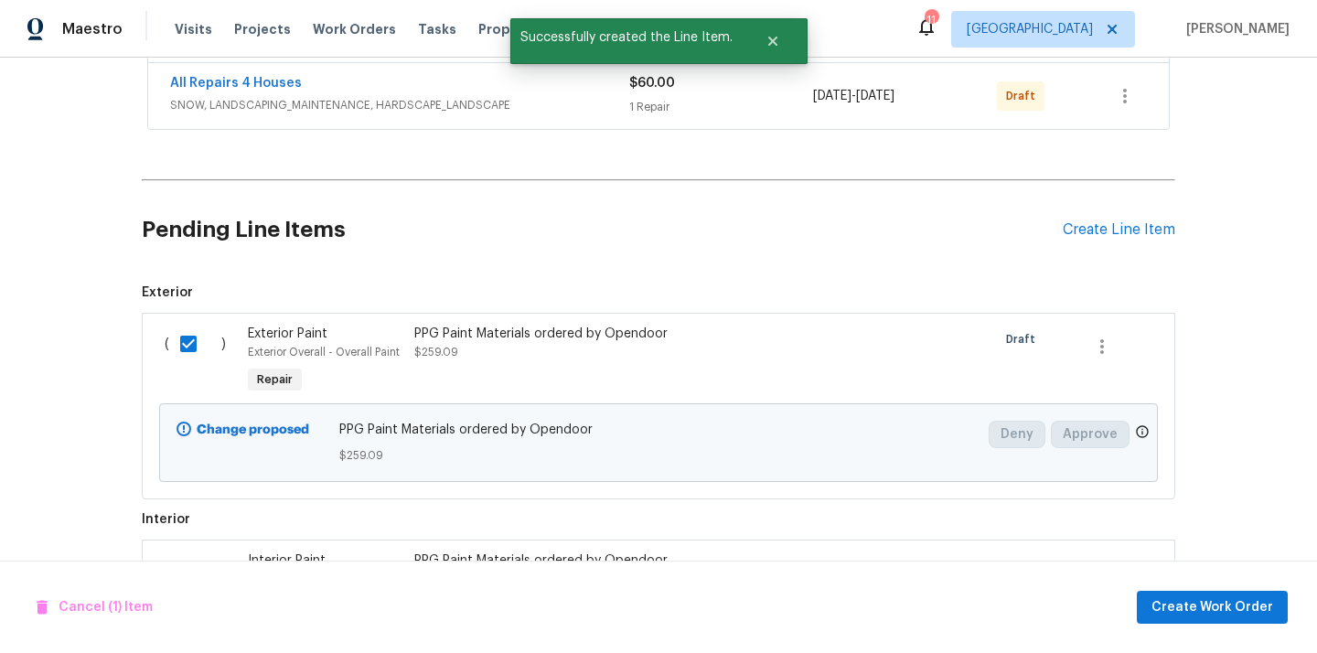
scroll to position [744, 0]
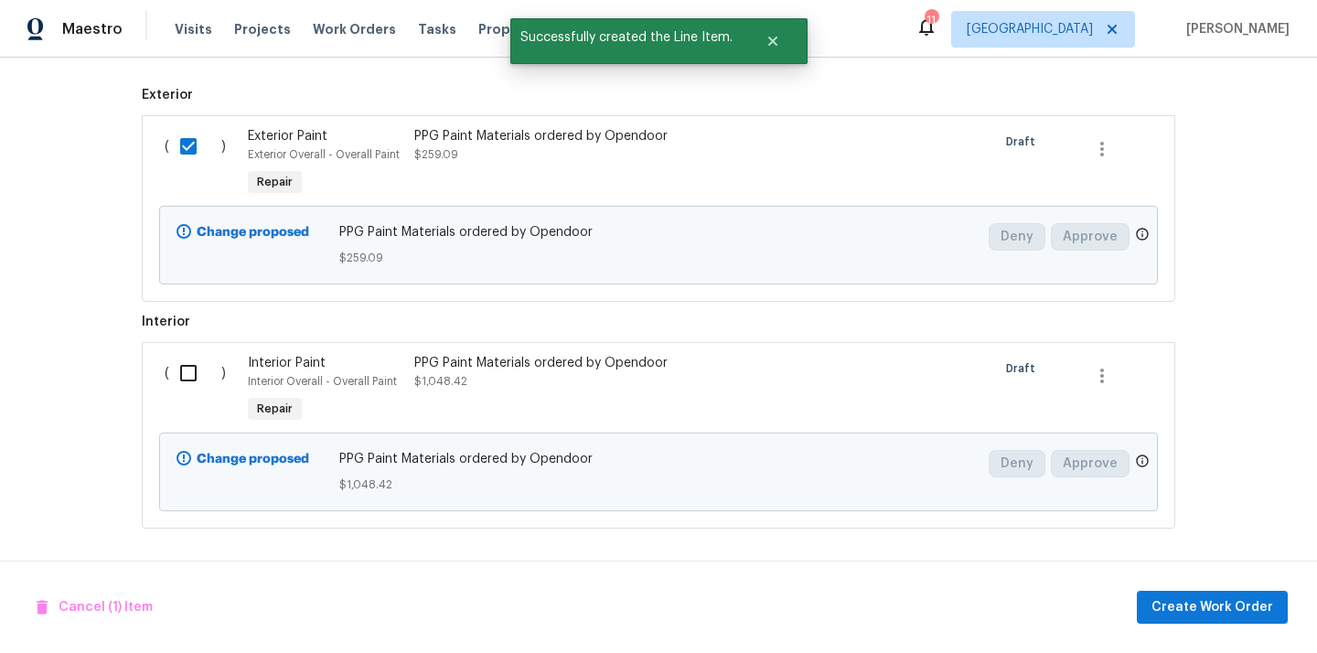
click at [178, 373] on input "checkbox" at bounding box center [195, 373] width 52 height 38
checkbox input "true"
click at [1167, 606] on span "Create Work Order" at bounding box center [1212, 607] width 122 height 23
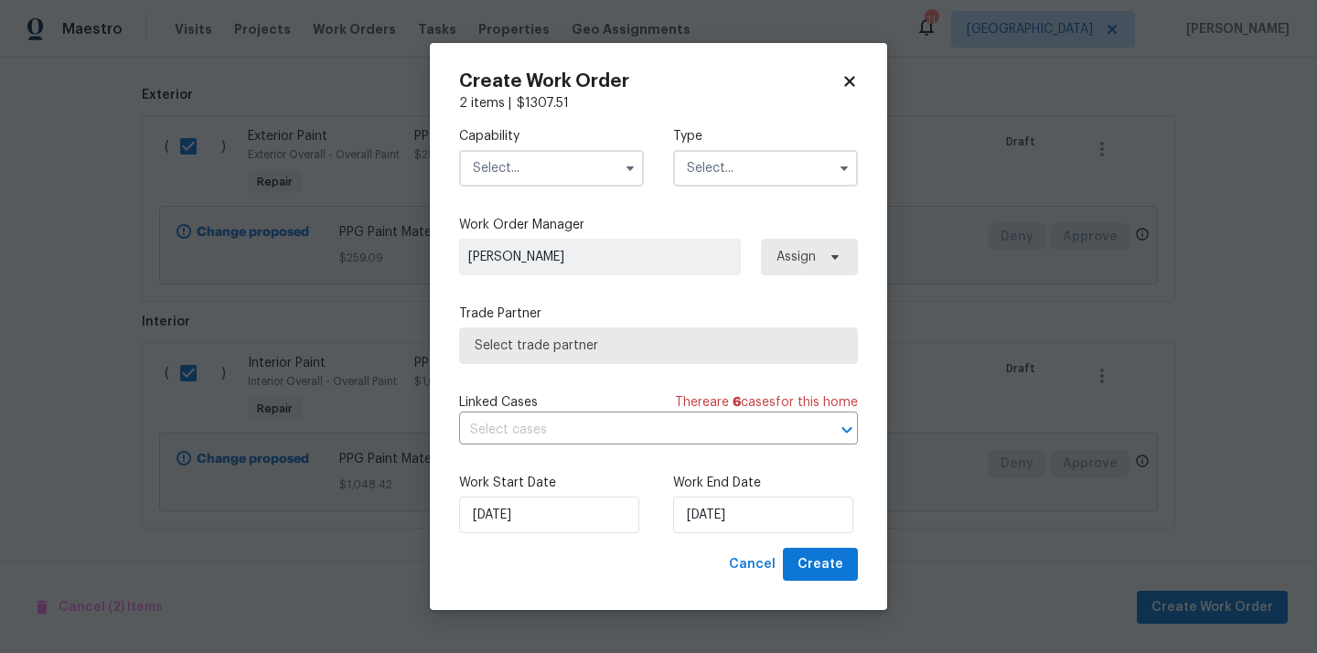
click at [568, 176] on input "text" at bounding box center [551, 168] width 185 height 37
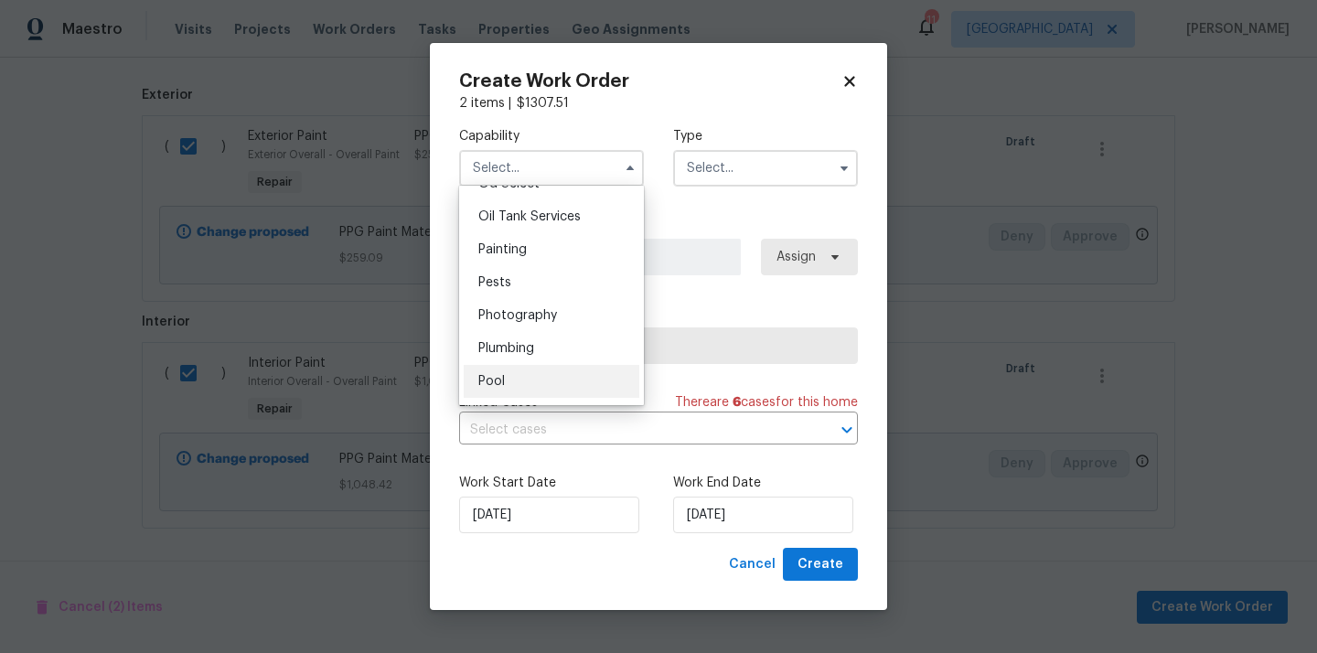
scroll to position [1489, 0]
click at [550, 246] on div "Painting" at bounding box center [552, 253] width 176 height 33
type input "Painting"
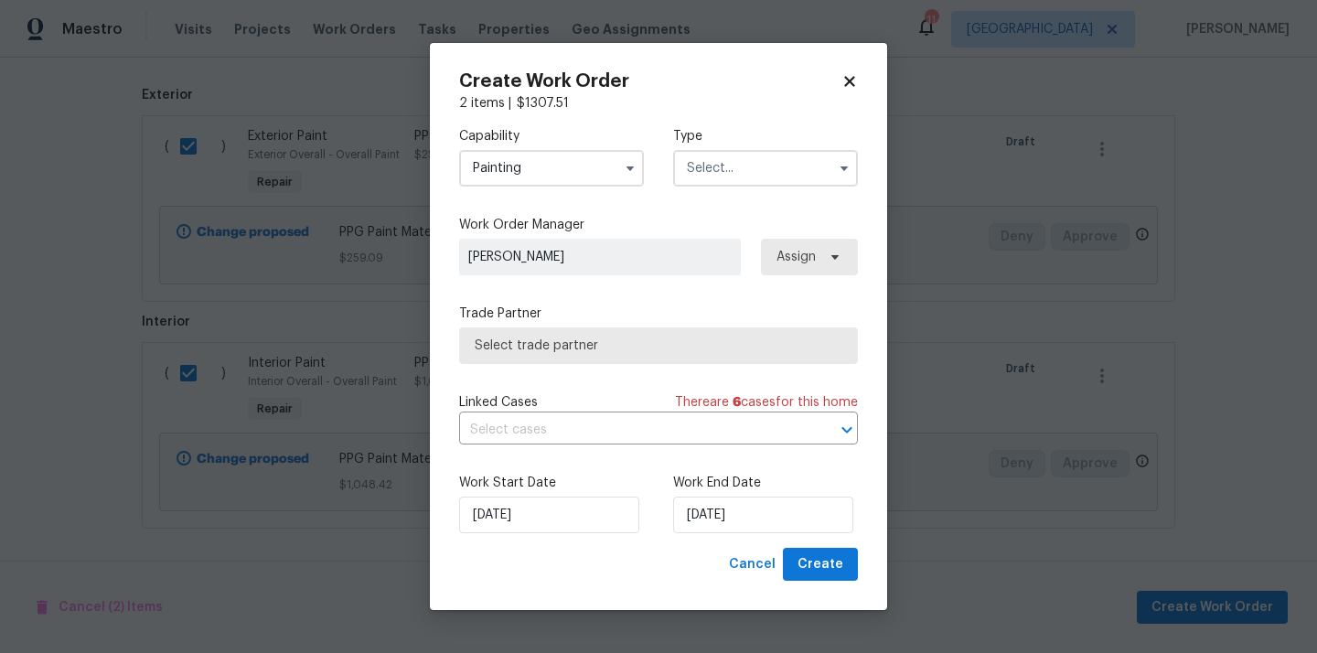
click at [781, 167] on input "text" at bounding box center [765, 168] width 185 height 37
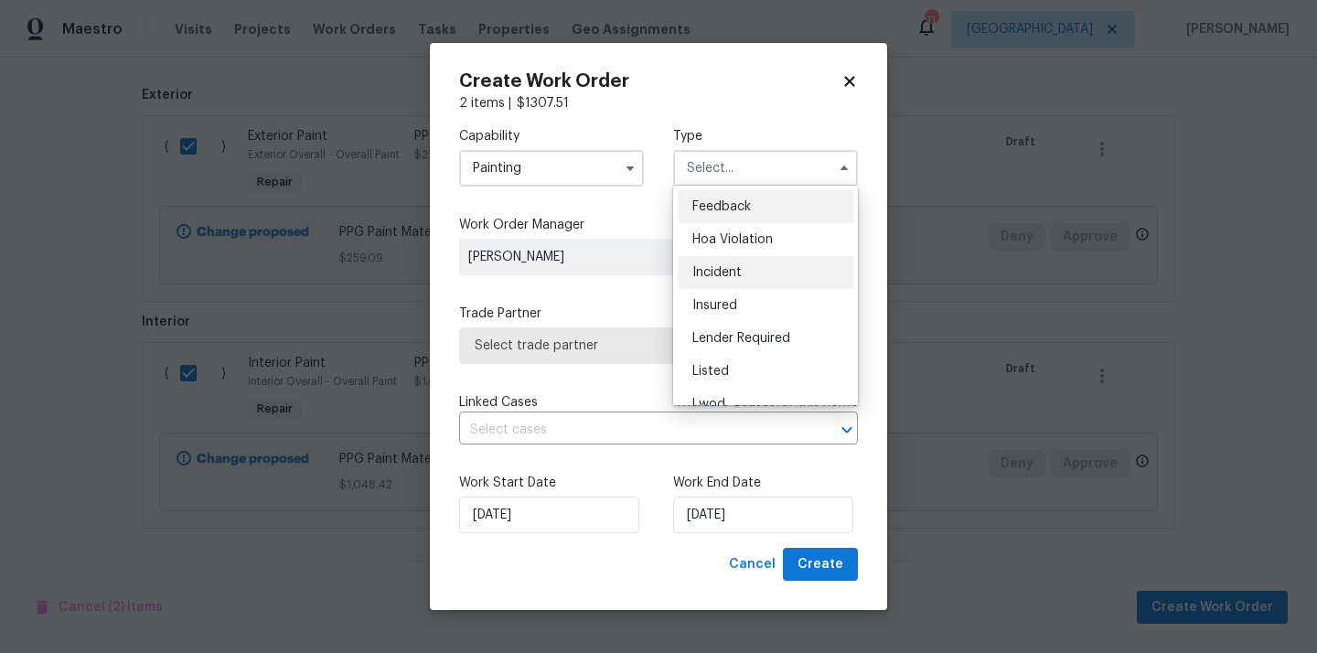
scroll to position [218, 0]
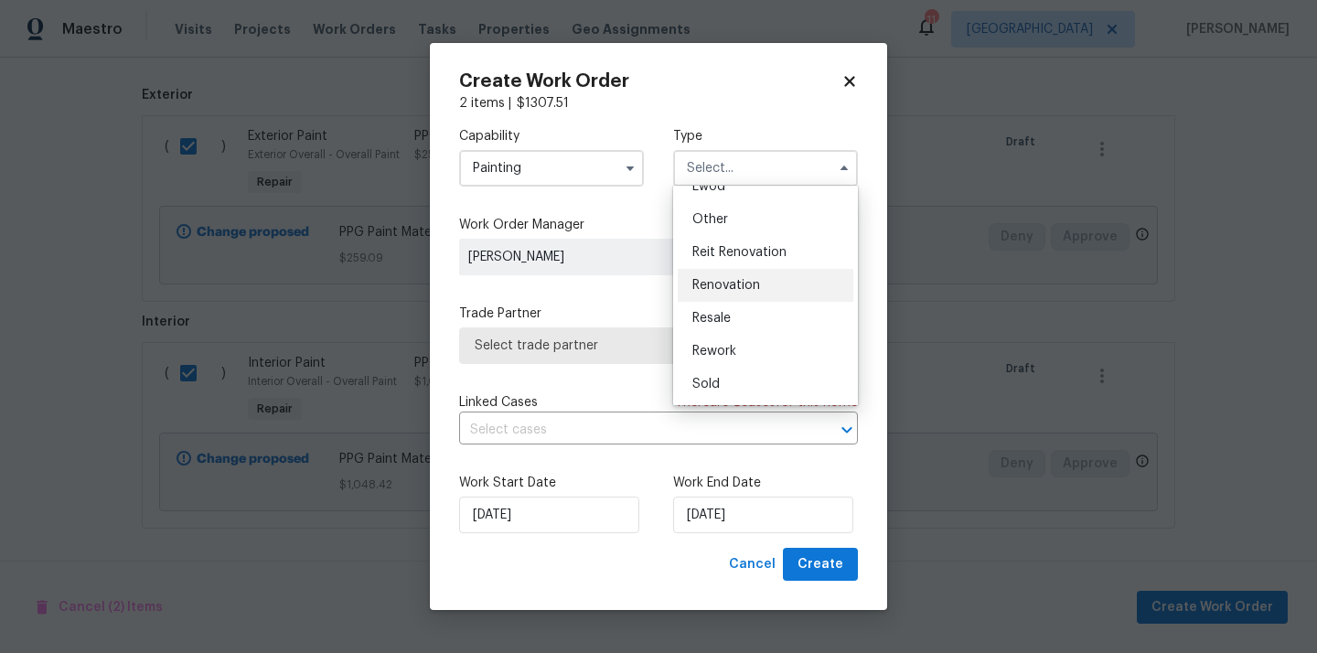
click at [778, 283] on div "Renovation" at bounding box center [765, 285] width 176 height 33
type input "Renovation"
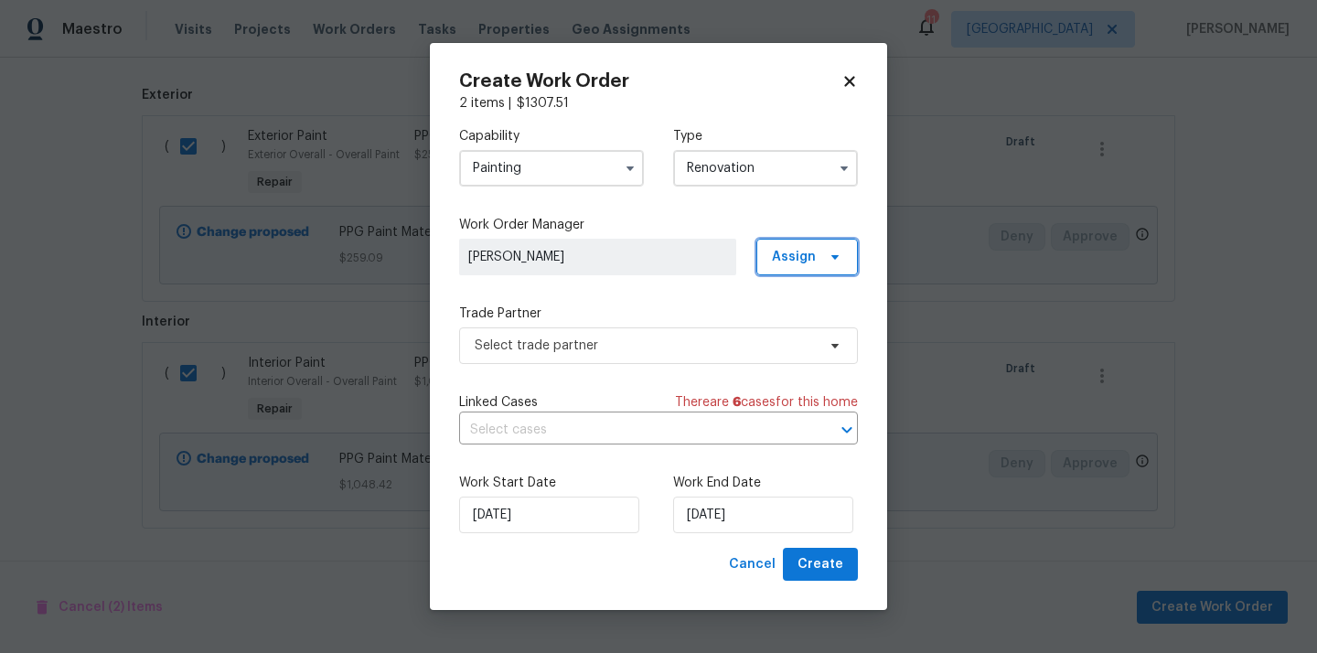
click at [830, 261] on icon at bounding box center [834, 257] width 15 height 15
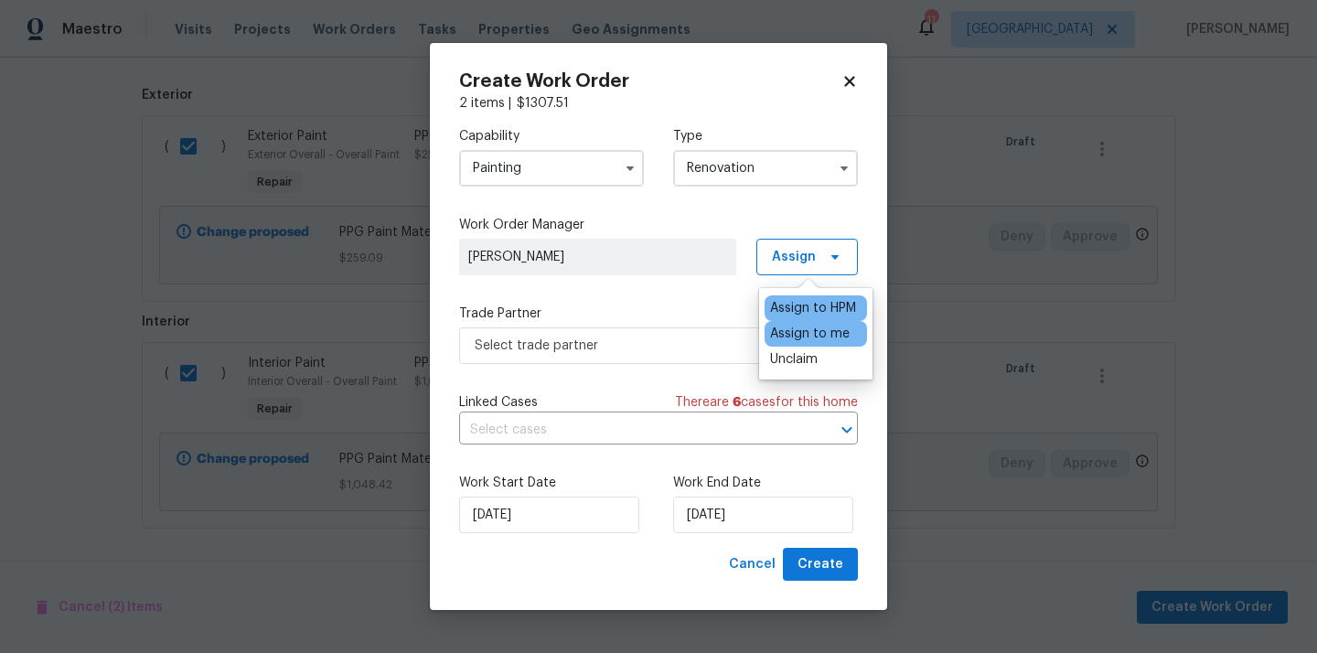
click at [805, 338] on div "Assign to me" at bounding box center [810, 334] width 80 height 18
click at [625, 337] on span "Select trade partner" at bounding box center [645, 345] width 341 height 18
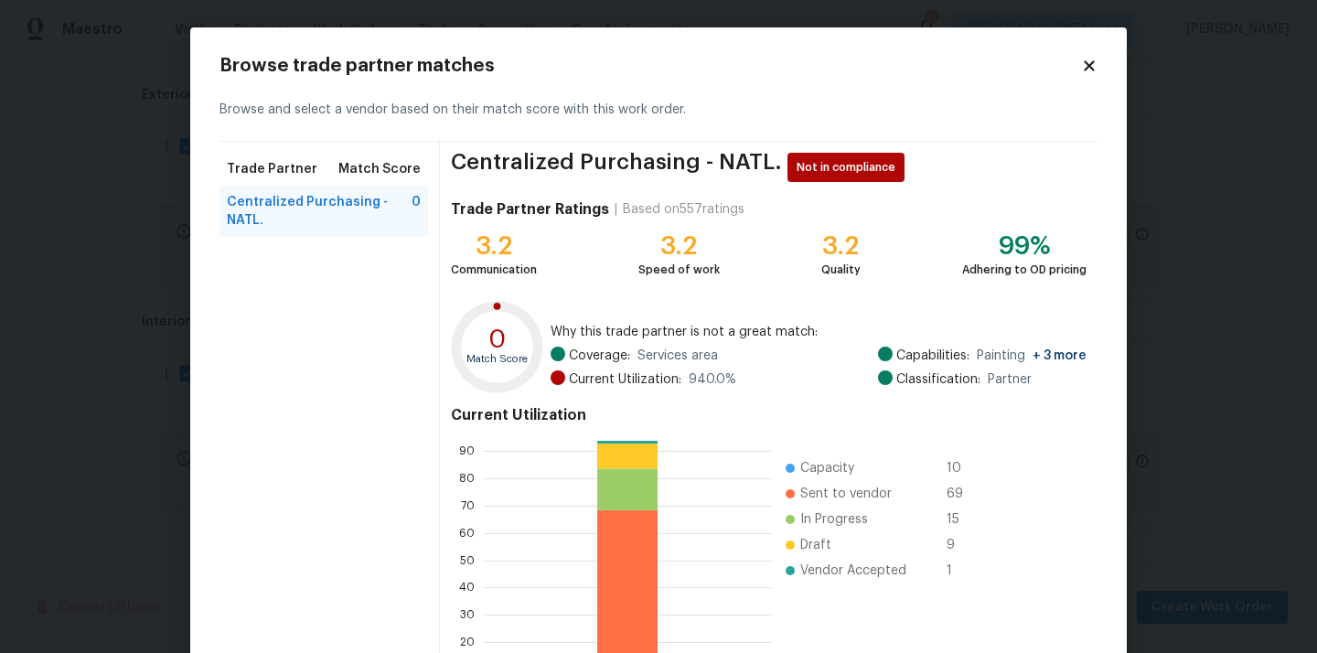
scroll to position [154, 0]
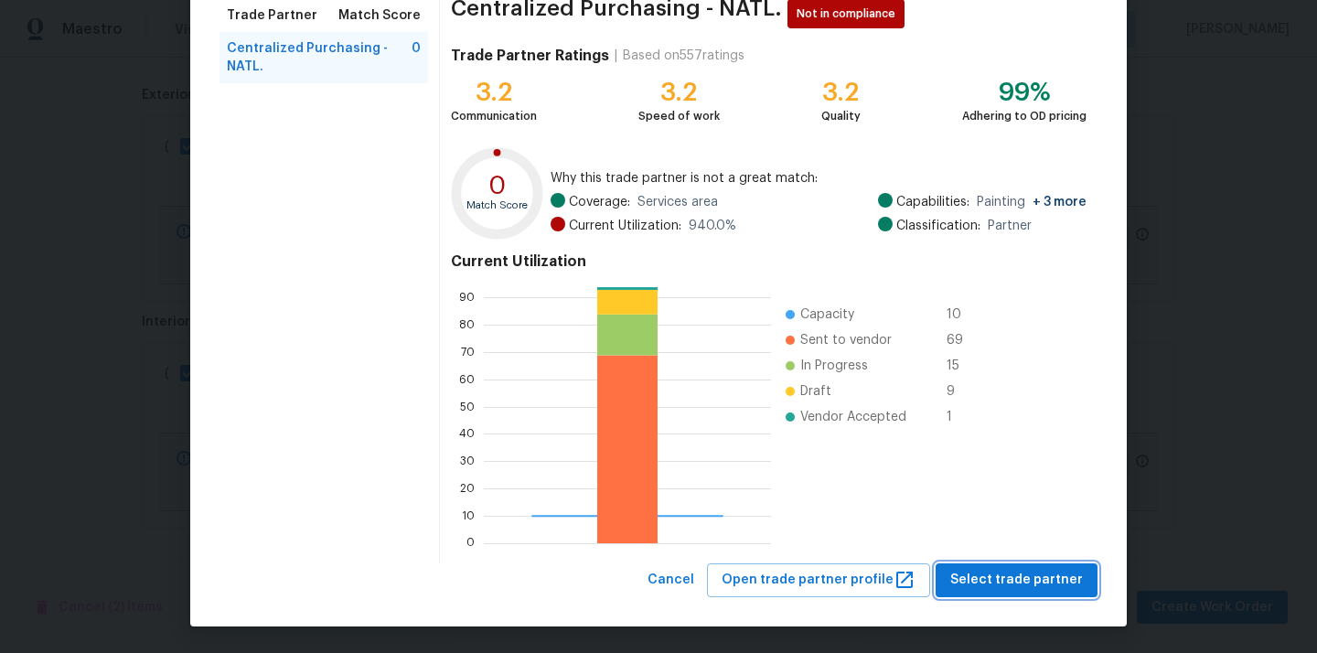
click at [991, 581] on span "Select trade partner" at bounding box center [1016, 580] width 133 height 23
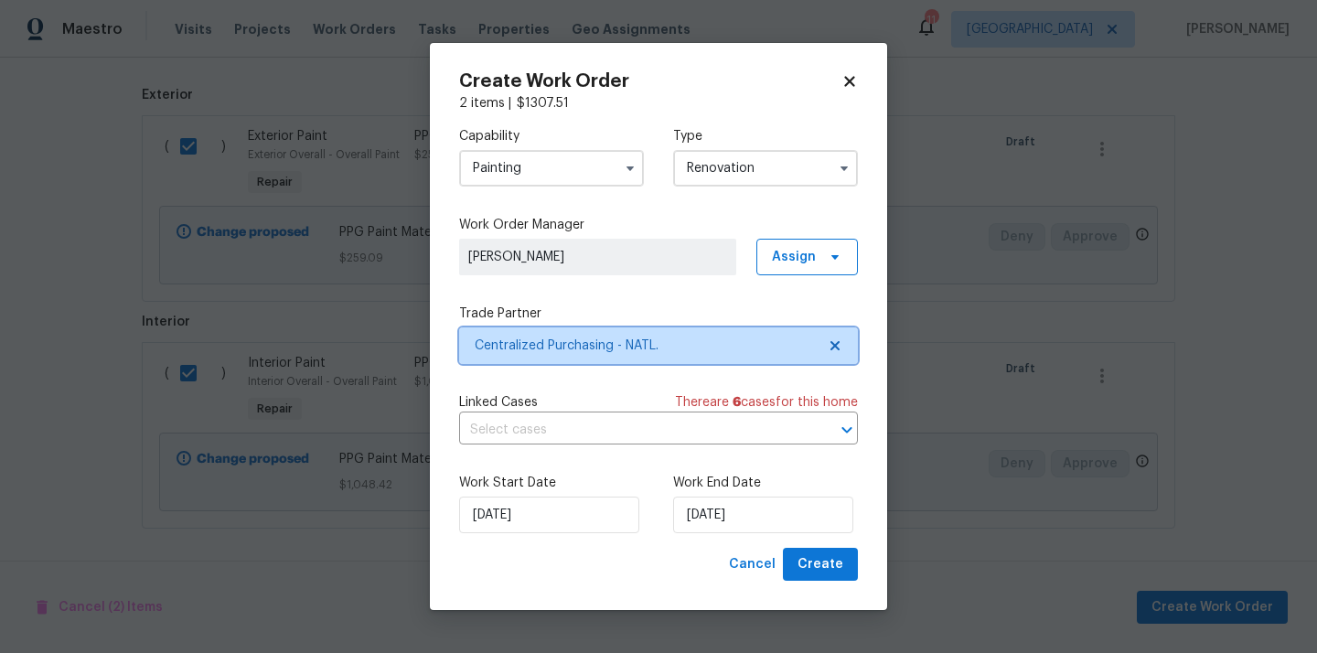
scroll to position [0, 0]
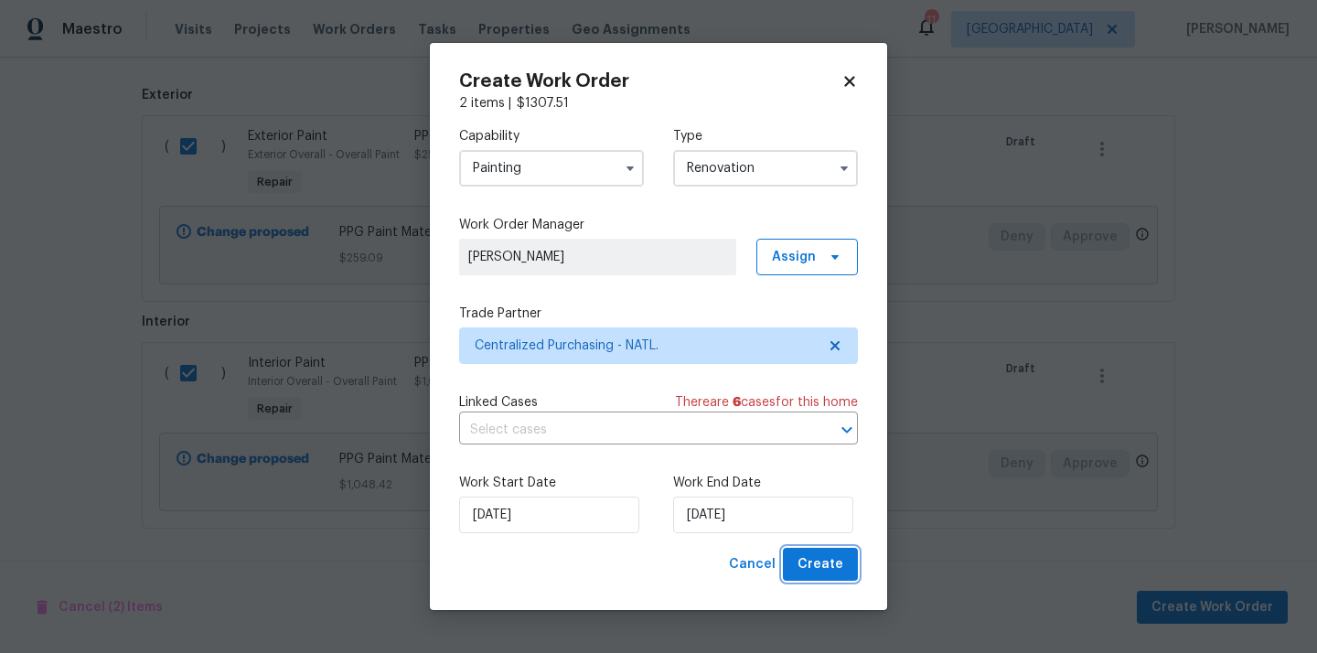
click at [820, 563] on span "Create" at bounding box center [820, 564] width 46 height 23
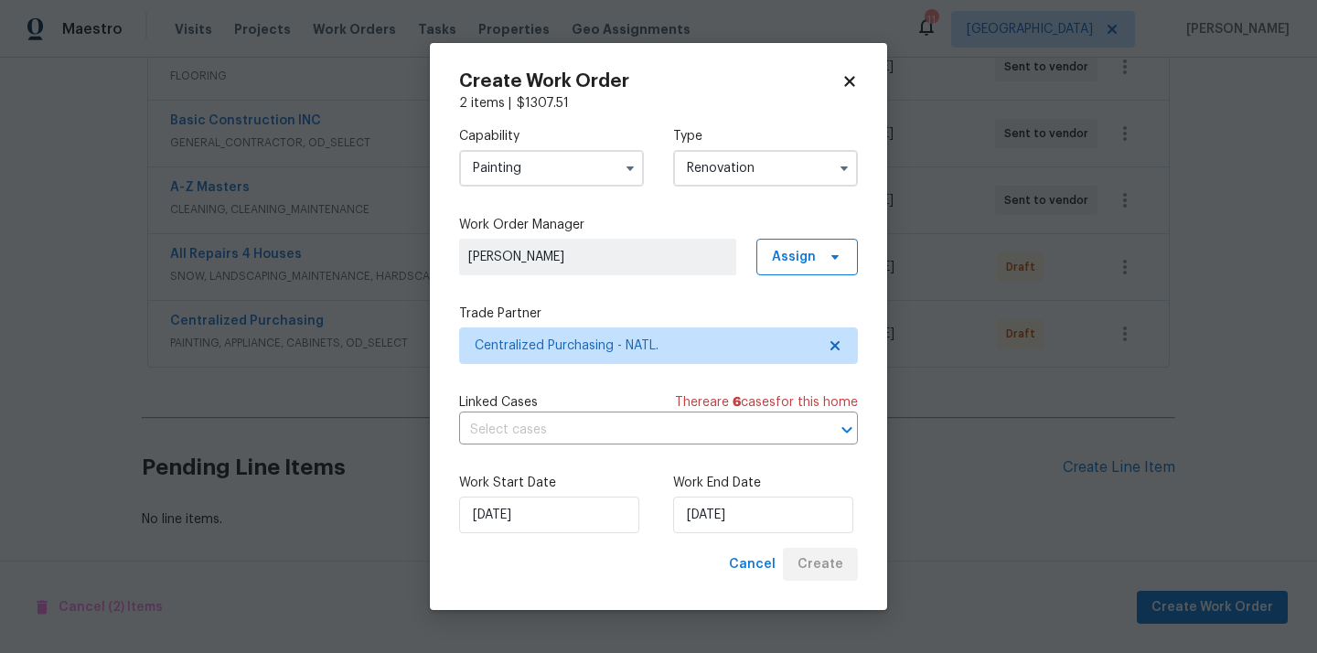
scroll to position [375, 0]
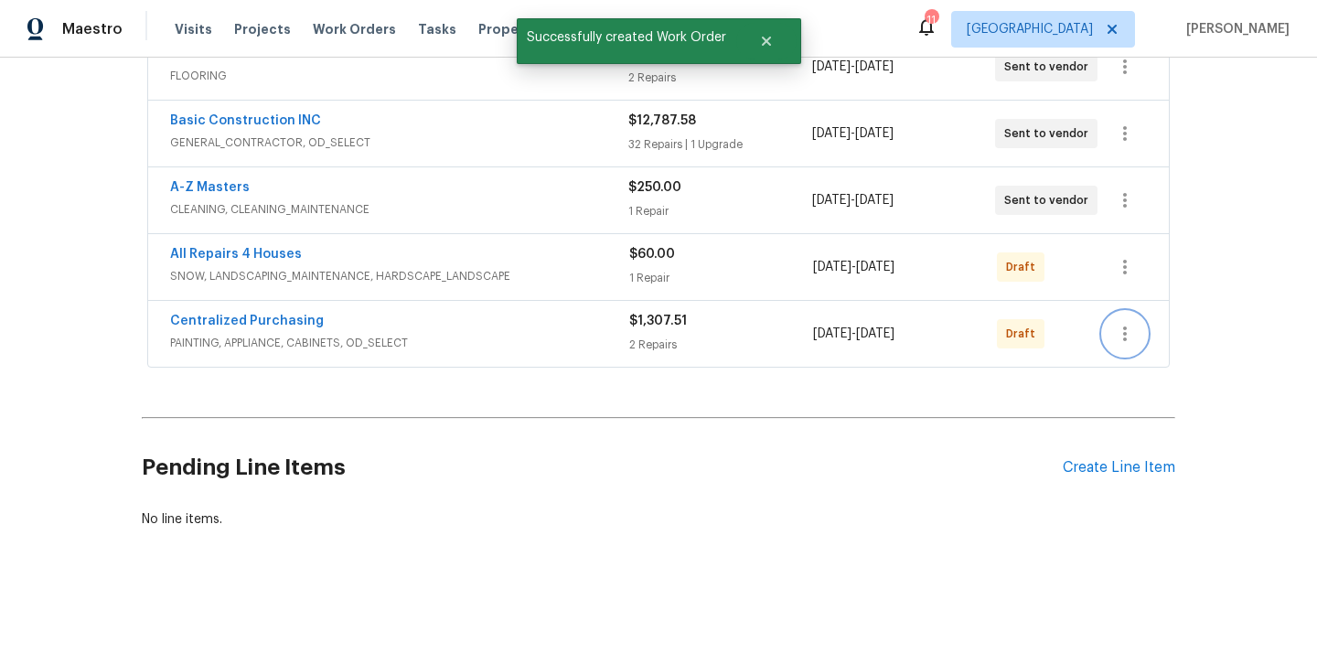
click at [1129, 321] on button "button" at bounding box center [1125, 334] width 44 height 44
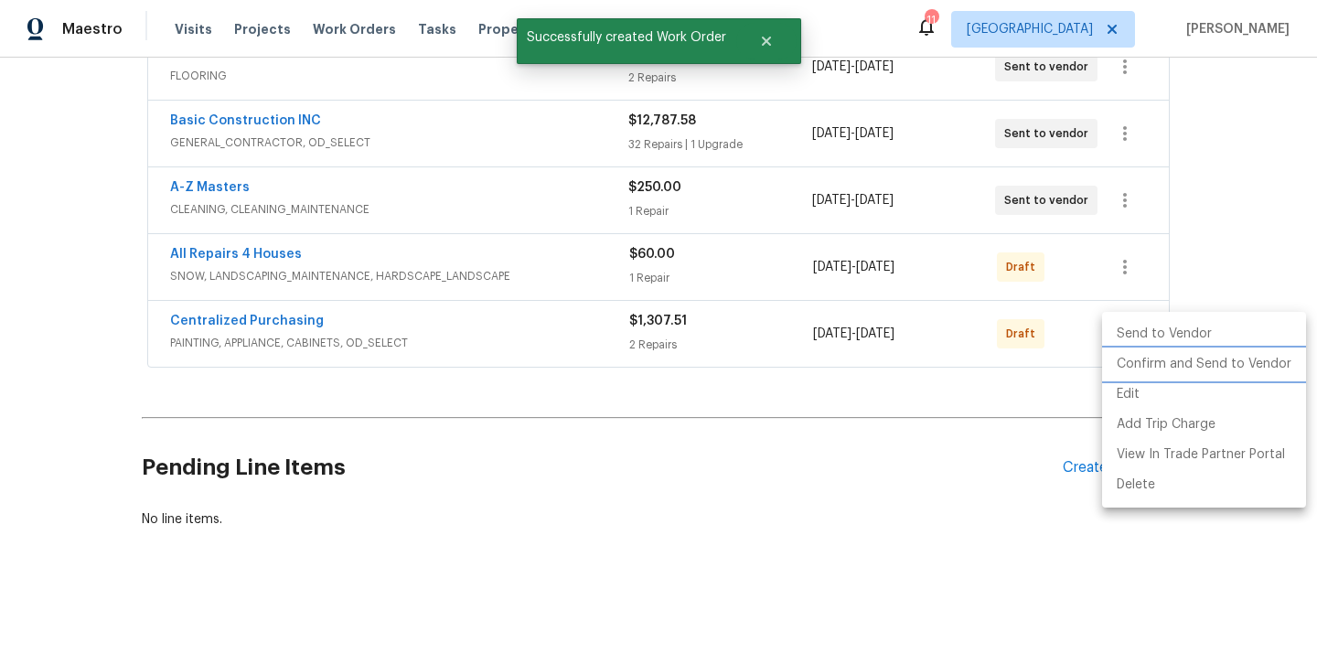
click at [1142, 362] on li "Confirm and Send to Vendor" at bounding box center [1204, 364] width 204 height 30
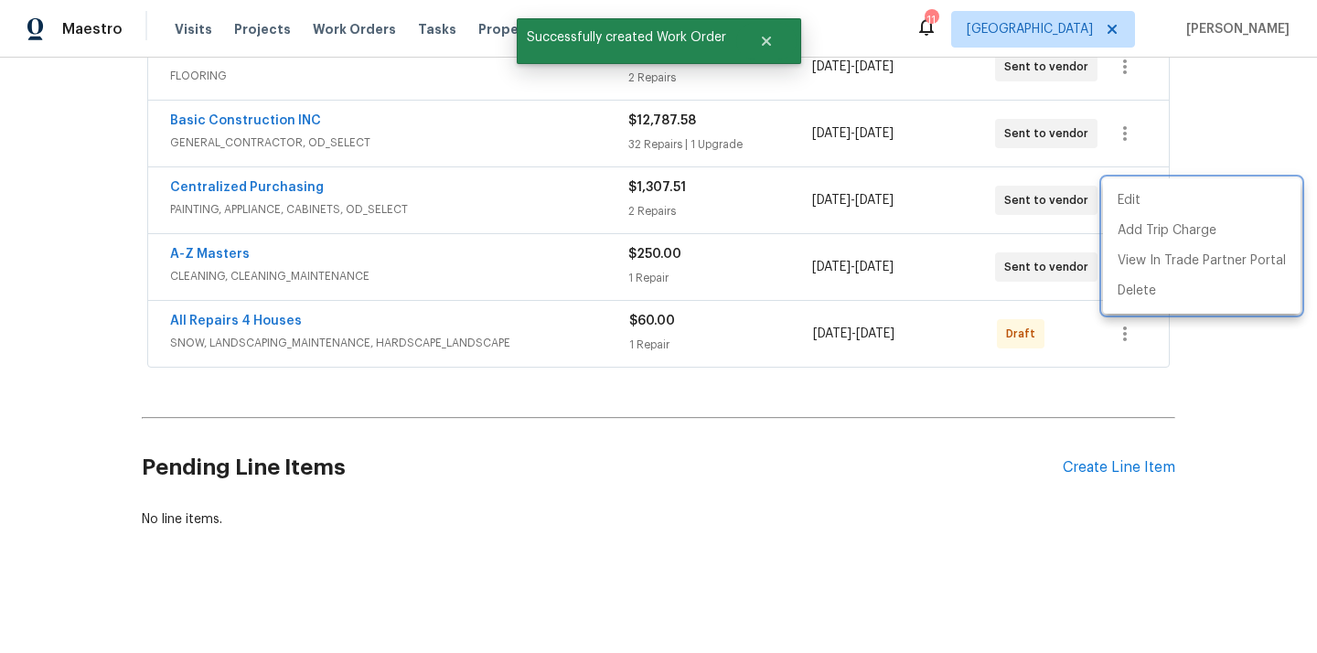
click at [447, 231] on div at bounding box center [658, 326] width 1317 height 653
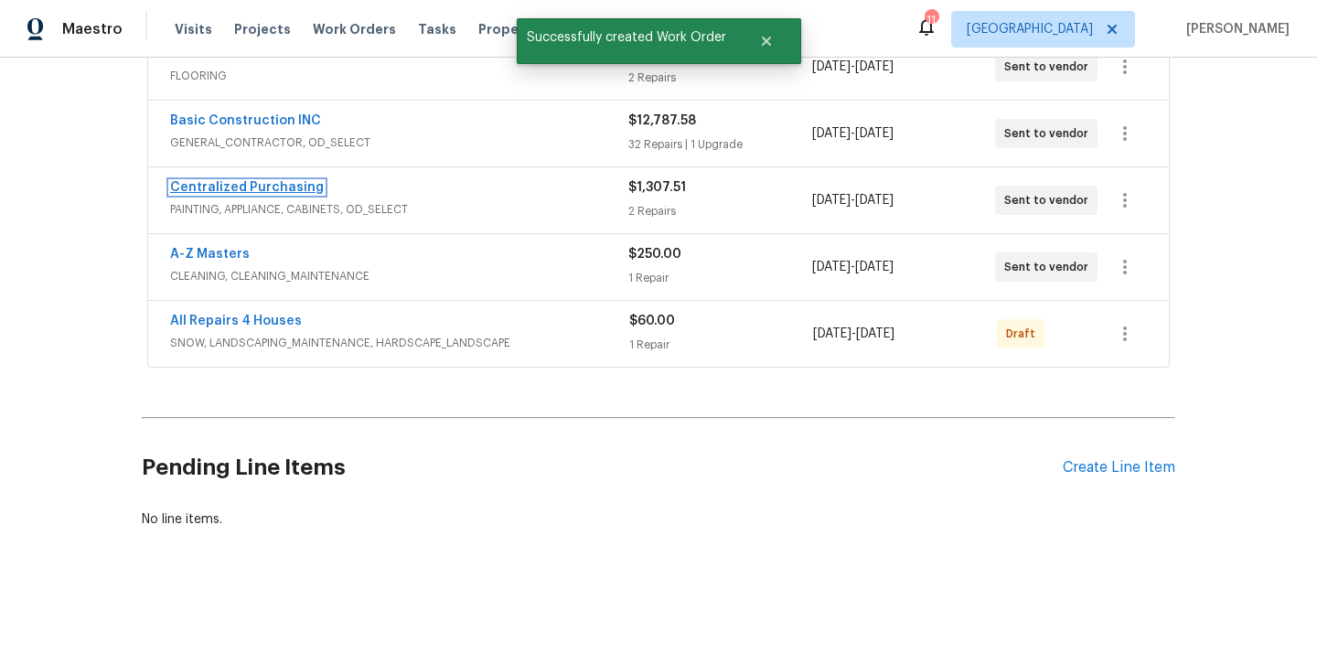
click at [253, 188] on link "Centralized Purchasing" at bounding box center [247, 187] width 154 height 13
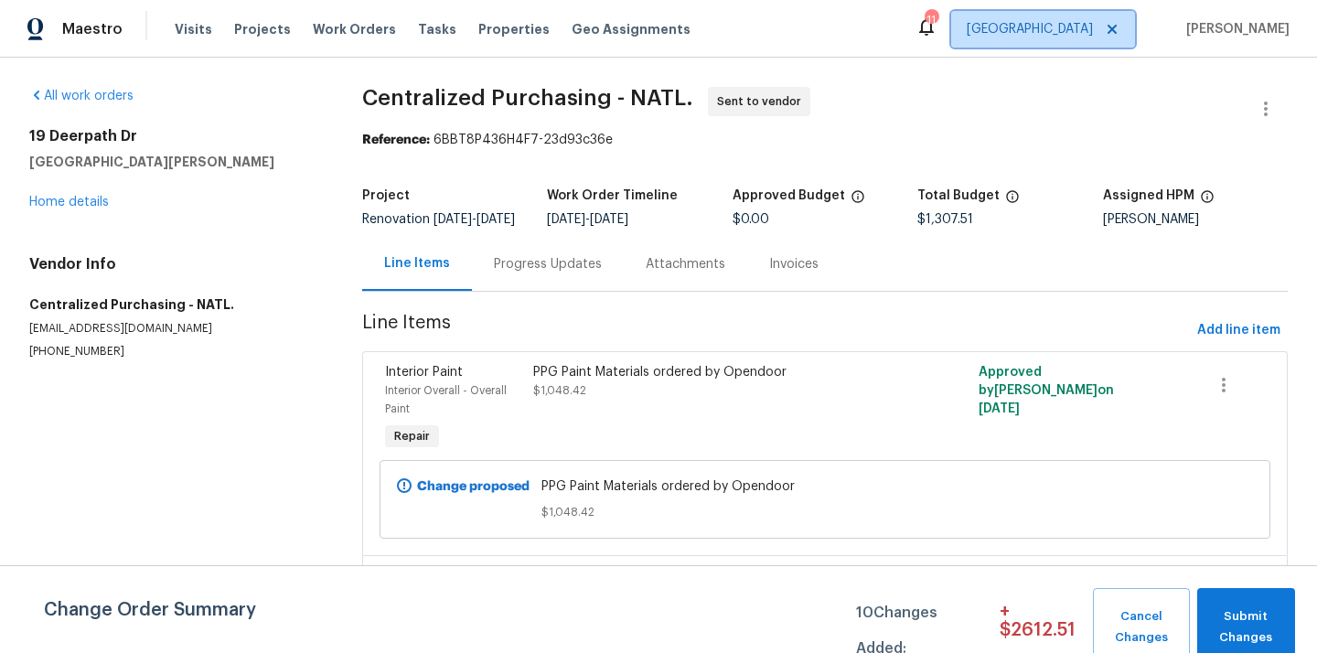
click at [1087, 29] on span "[GEOGRAPHIC_DATA]" at bounding box center [1029, 29] width 126 height 18
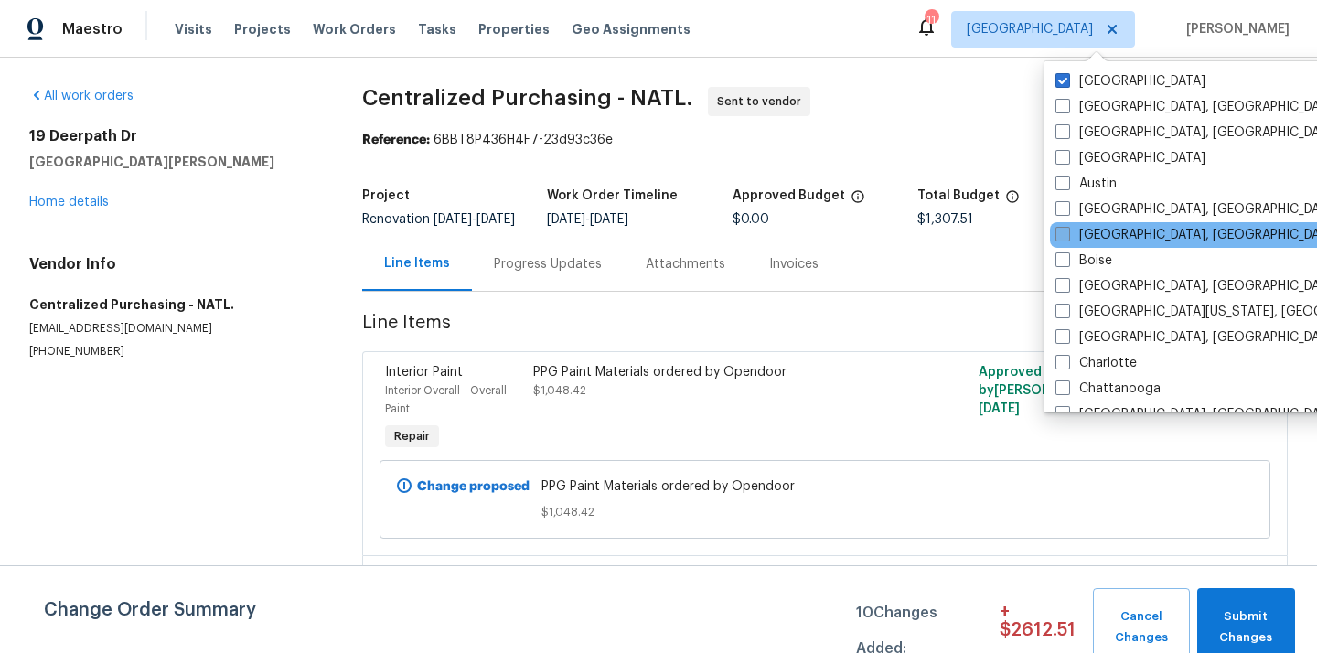
scroll to position [1225, 0]
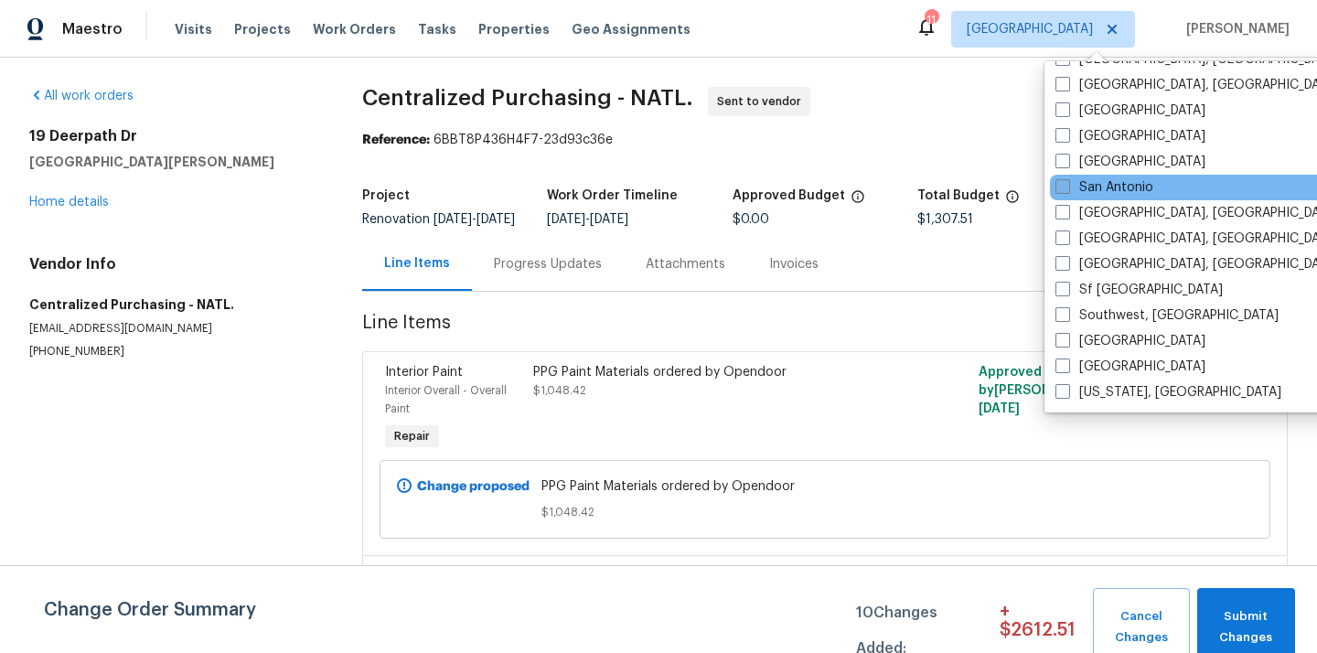
click at [1100, 186] on label "San Antonio" at bounding box center [1104, 187] width 98 height 18
click at [1067, 186] on input "San Antonio" at bounding box center [1061, 184] width 12 height 12
checkbox input "true"
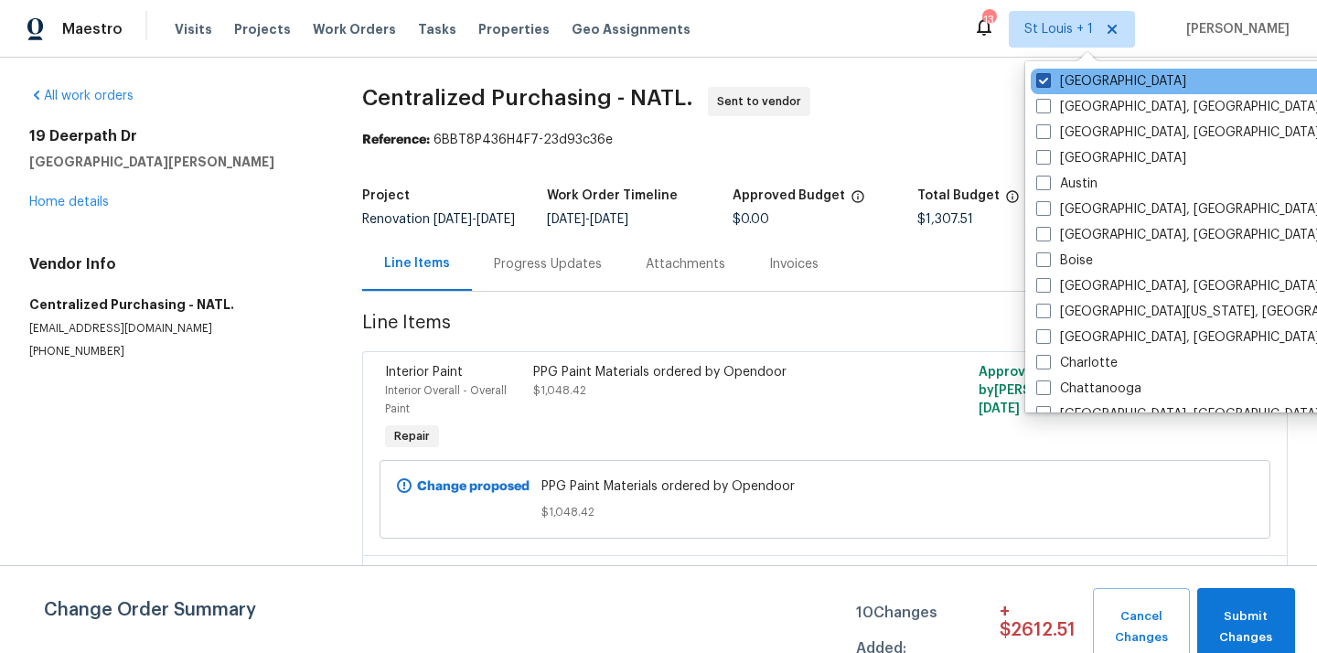
click at [1051, 75] on label "[GEOGRAPHIC_DATA]" at bounding box center [1111, 81] width 150 height 18
click at [1048, 75] on input "[GEOGRAPHIC_DATA]" at bounding box center [1042, 78] width 12 height 12
checkbox input "false"
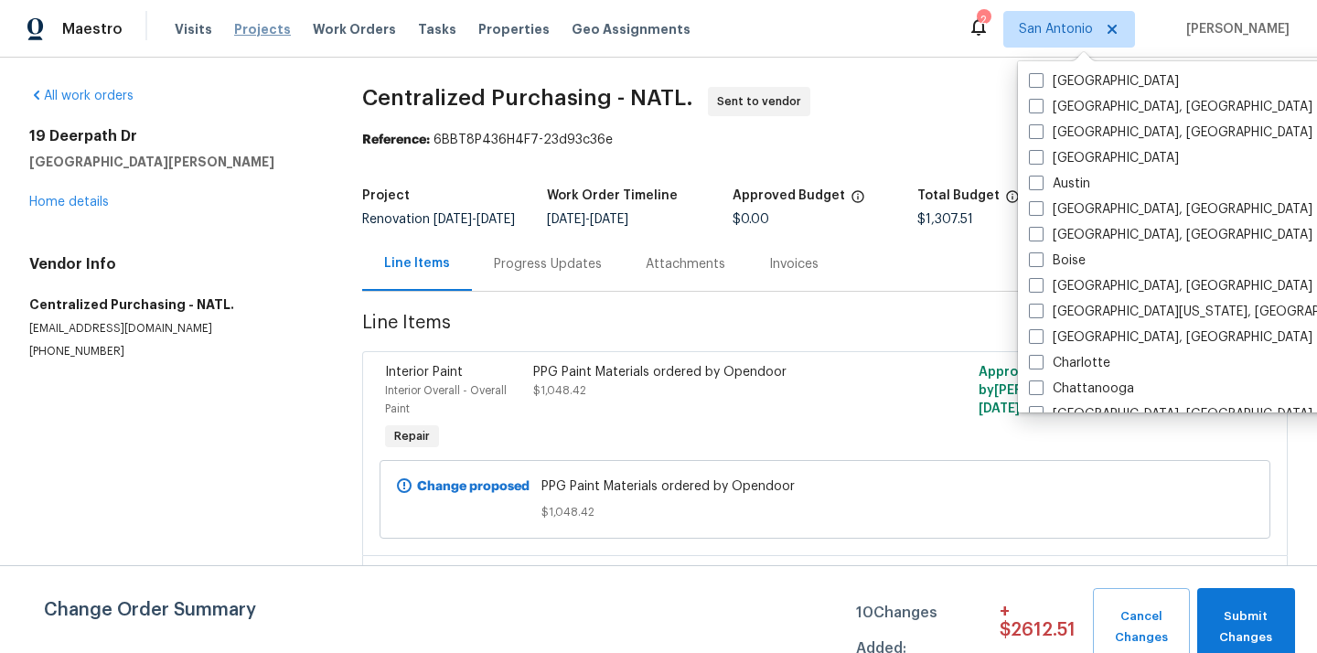
click at [234, 26] on span "Projects" at bounding box center [262, 29] width 57 height 18
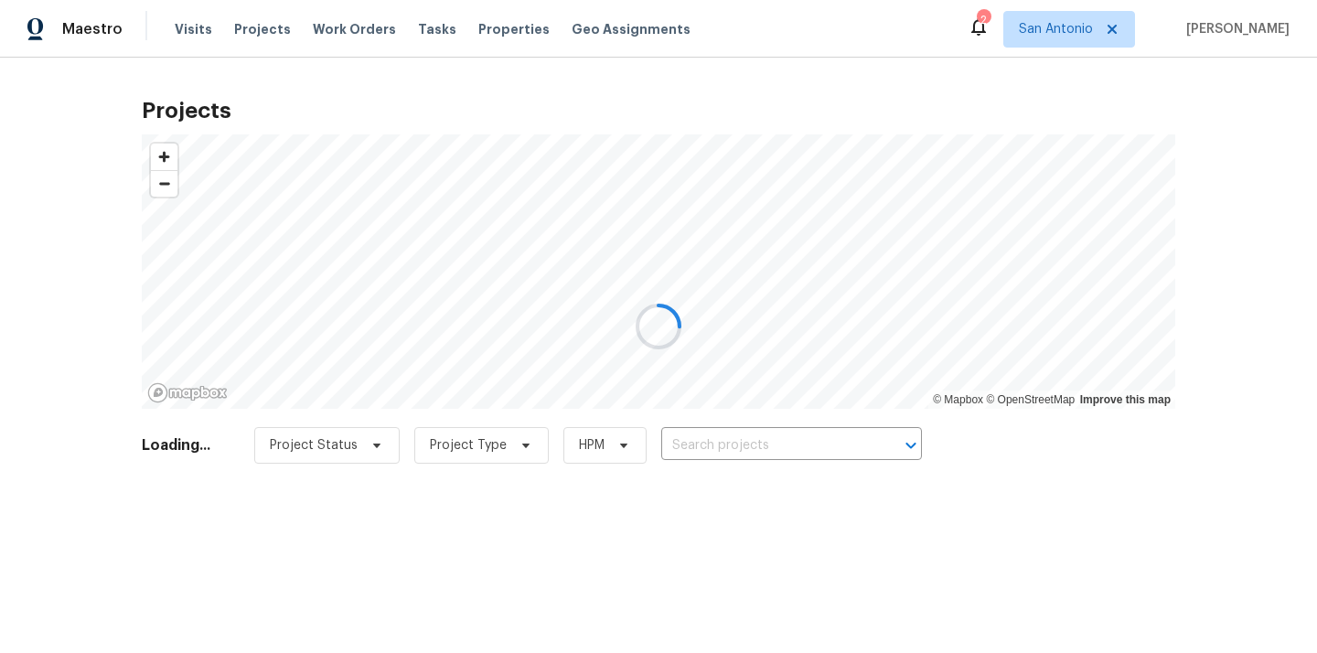
click at [844, 439] on div at bounding box center [658, 326] width 1317 height 653
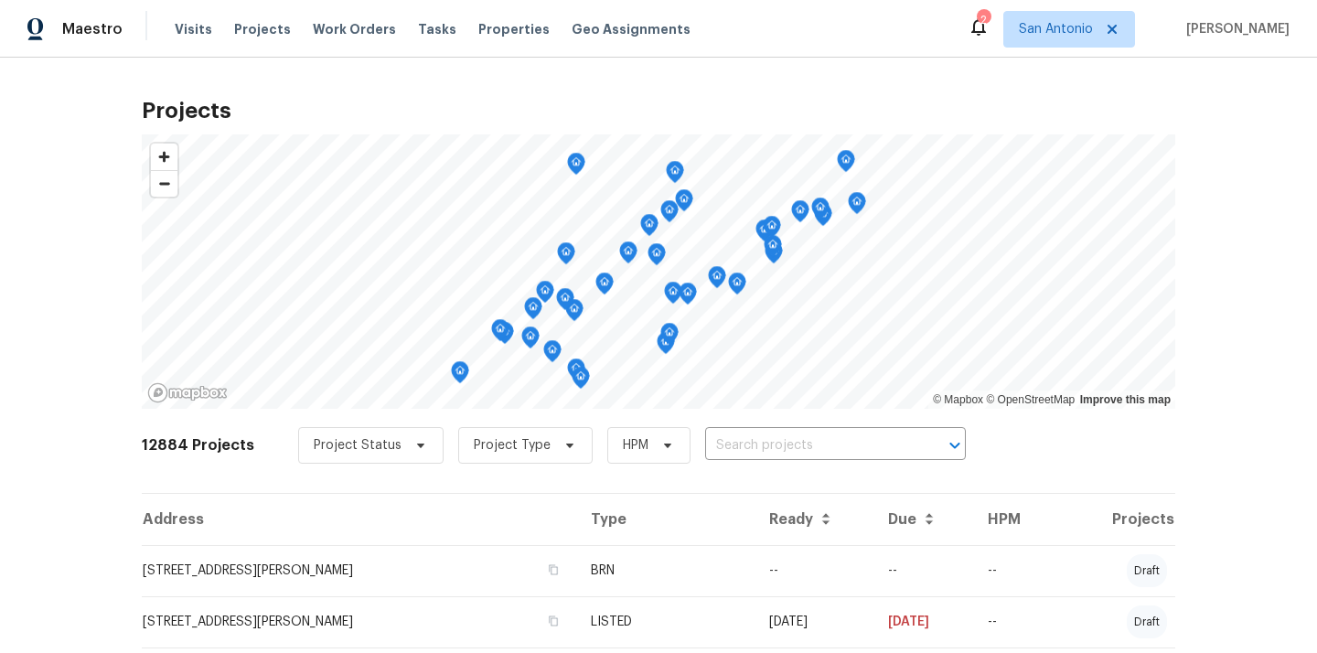
click at [844, 439] on input "text" at bounding box center [809, 446] width 209 height 28
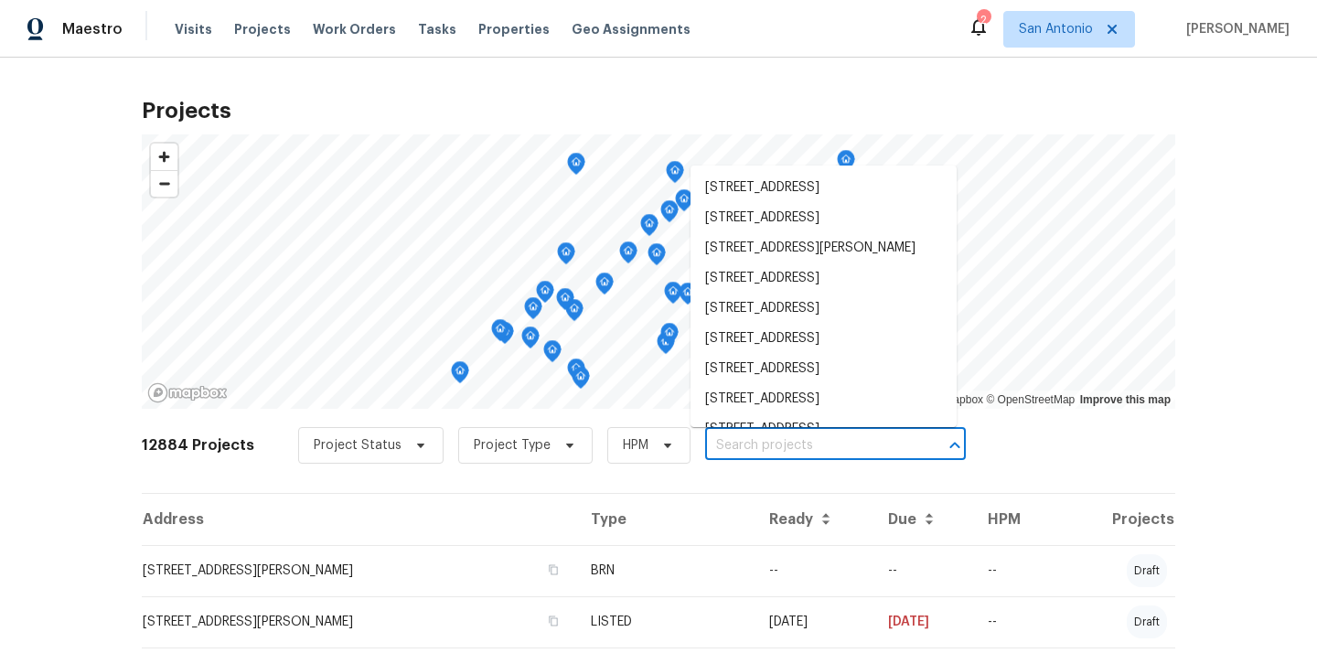
paste input "[STREET_ADDRESS]"
type input "[STREET_ADDRESS]"
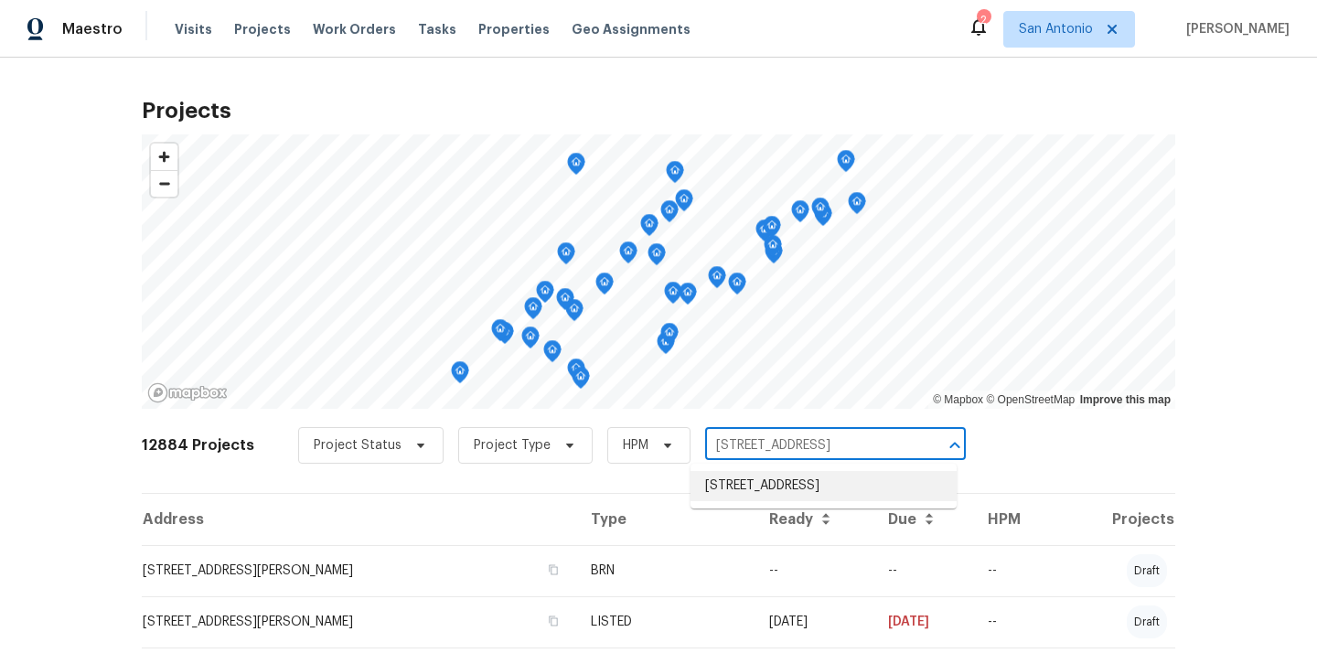
click at [841, 481] on li "[STREET_ADDRESS]" at bounding box center [823, 486] width 266 height 30
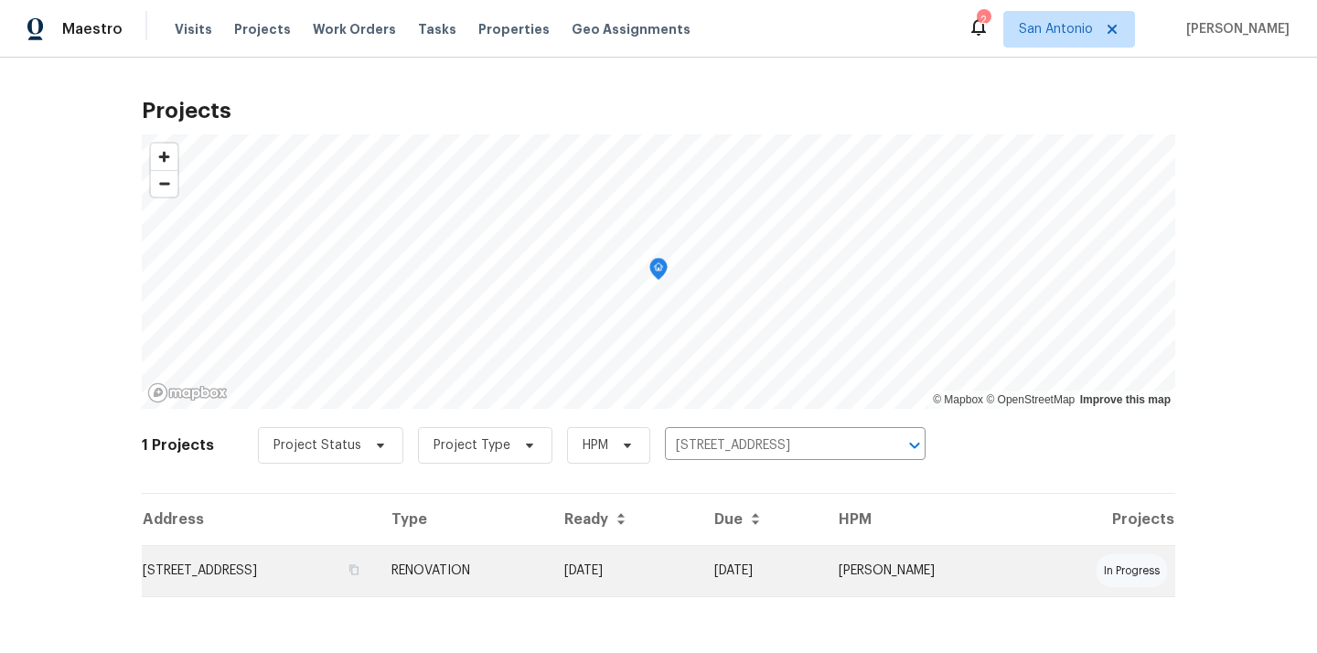
click at [699, 563] on td "[DATE]" at bounding box center [624, 570] width 150 height 51
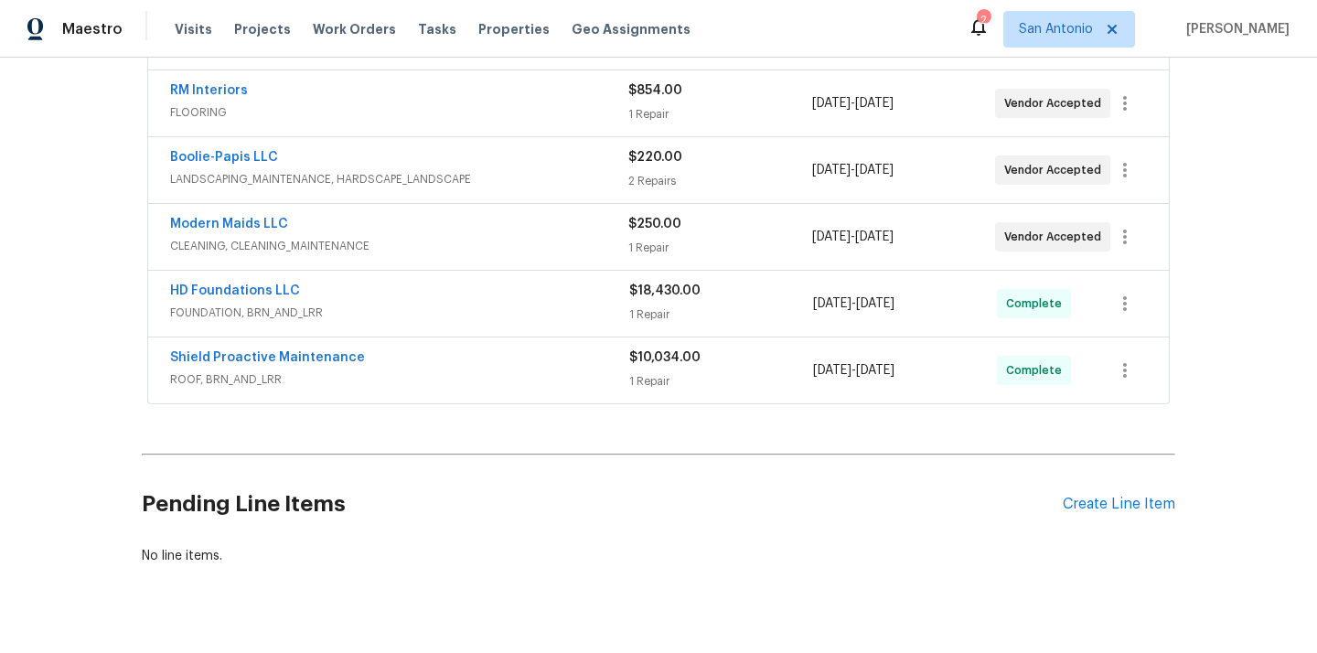
scroll to position [642, 0]
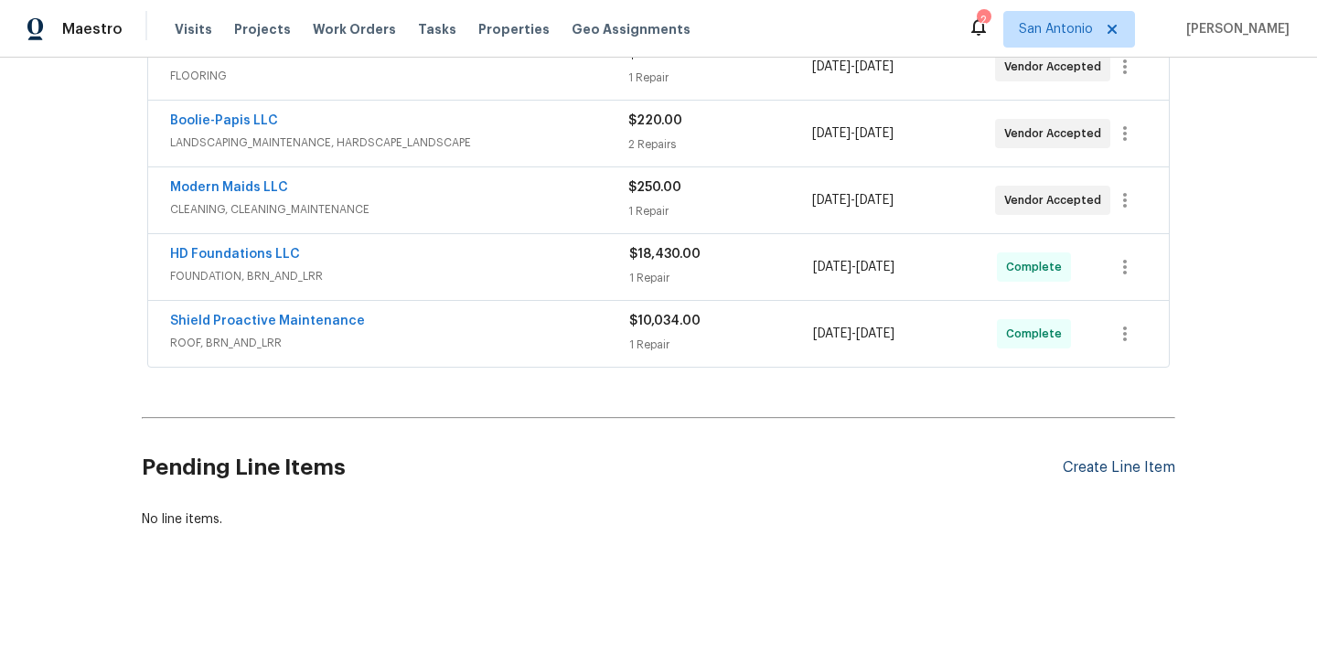
click at [1149, 460] on div "Create Line Item" at bounding box center [1118, 467] width 112 height 17
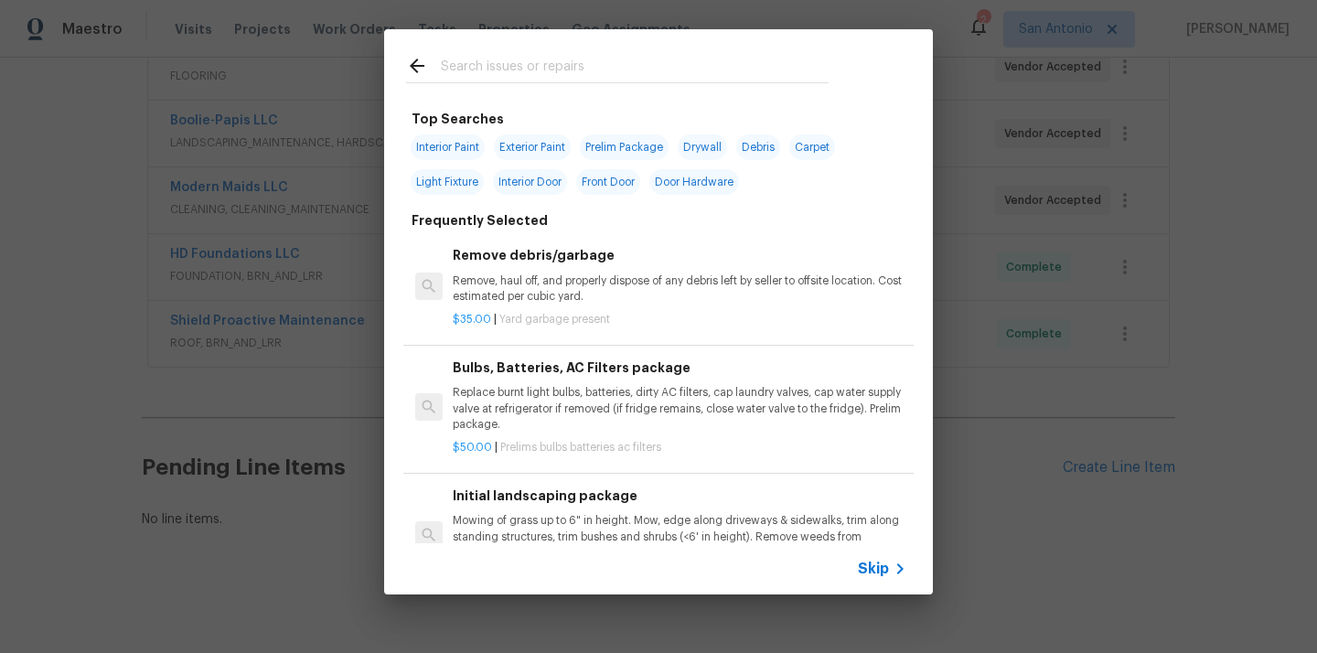
click at [566, 72] on input "text" at bounding box center [635, 68] width 388 height 27
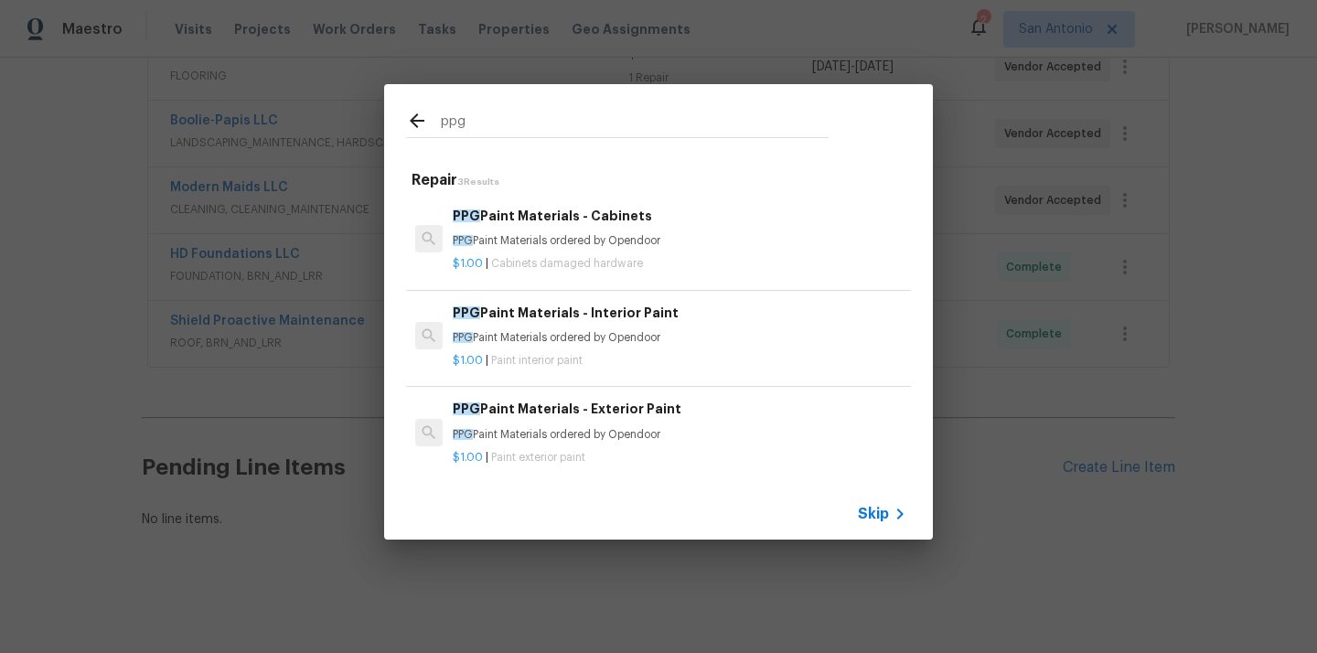
type input "ppg"
click at [558, 336] on p "PPG Paint Materials ordered by Opendoor" at bounding box center [679, 338] width 453 height 16
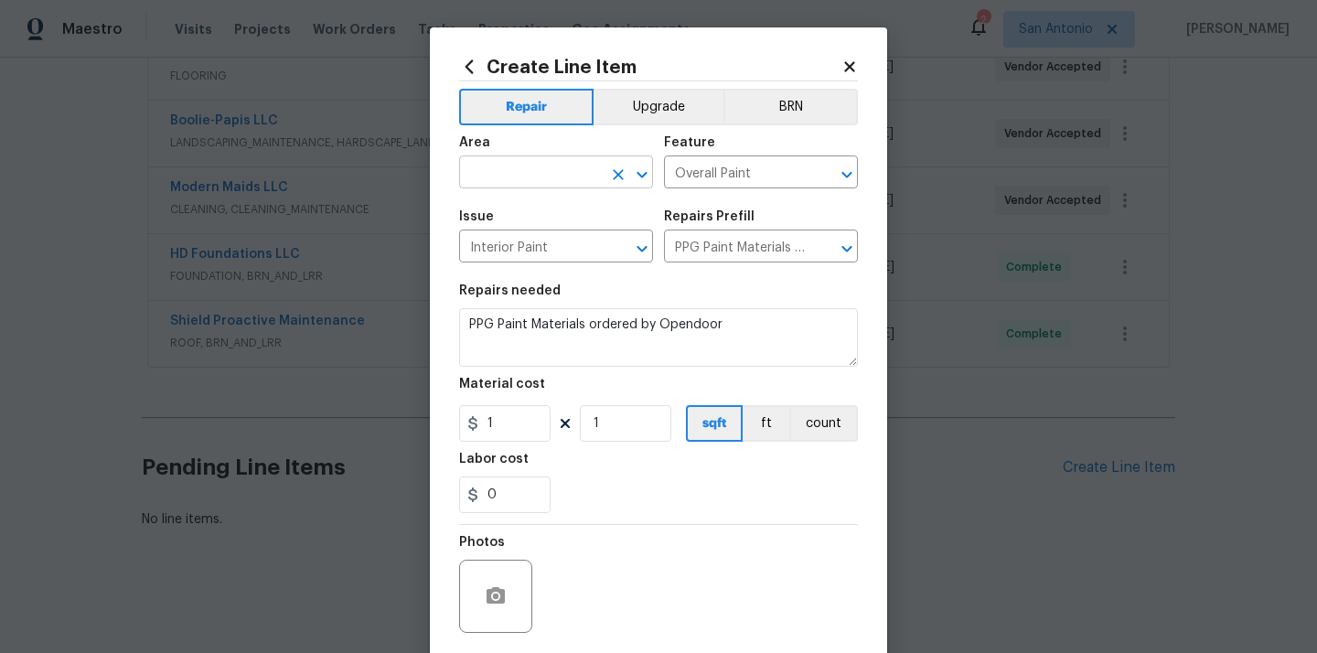
click at [514, 168] on input "text" at bounding box center [530, 174] width 143 height 28
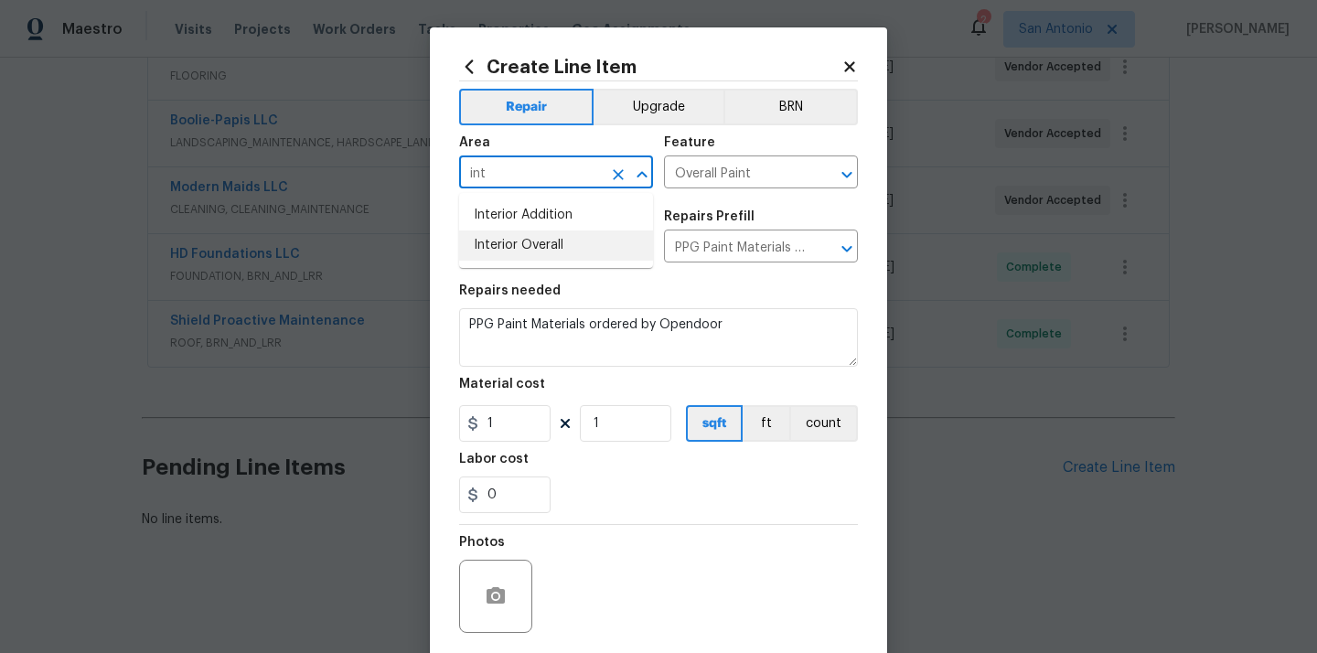
click at [503, 237] on li "Interior Overall" at bounding box center [556, 245] width 194 height 30
type input "Interior Overall"
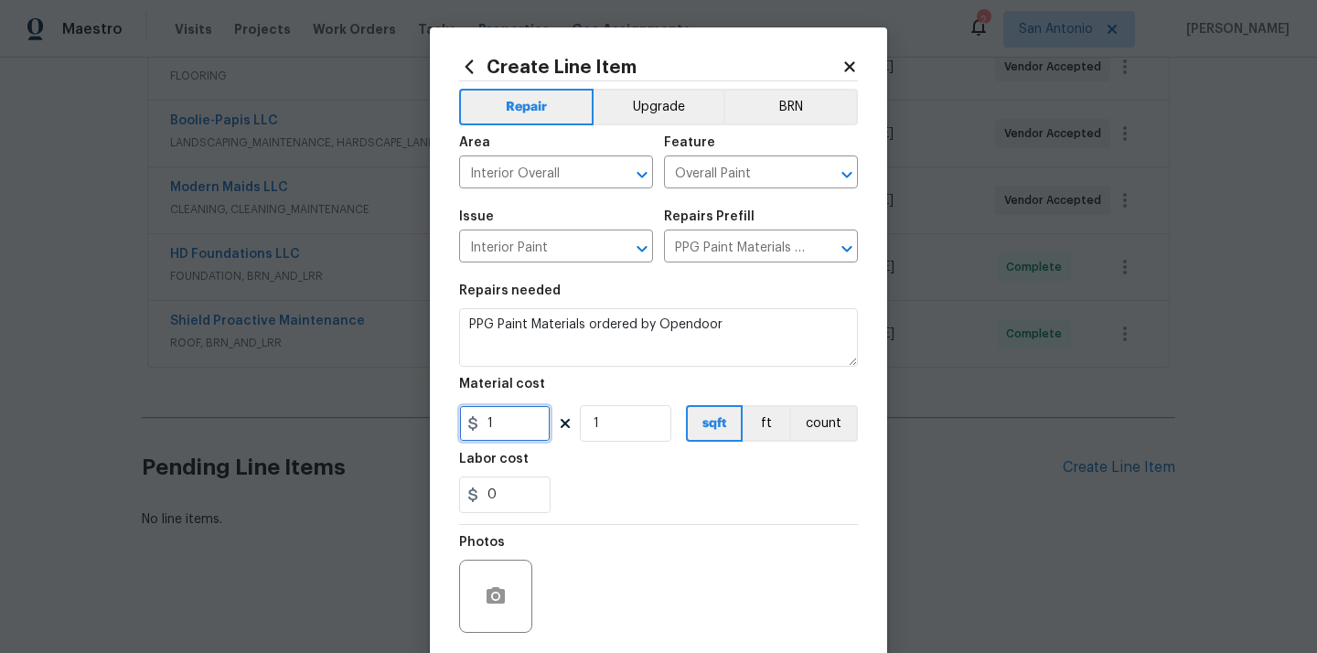
drag, startPoint x: 516, startPoint y: 421, endPoint x: 423, endPoint y: 421, distance: 92.3
click at [423, 421] on div "Create Line Item Repair Upgrade BRN Area Interior Overall ​ Feature Overall Pai…" at bounding box center [658, 326] width 1317 height 653
paste input "574.29"
type input "574.29"
click at [609, 507] on div "0" at bounding box center [658, 494] width 399 height 37
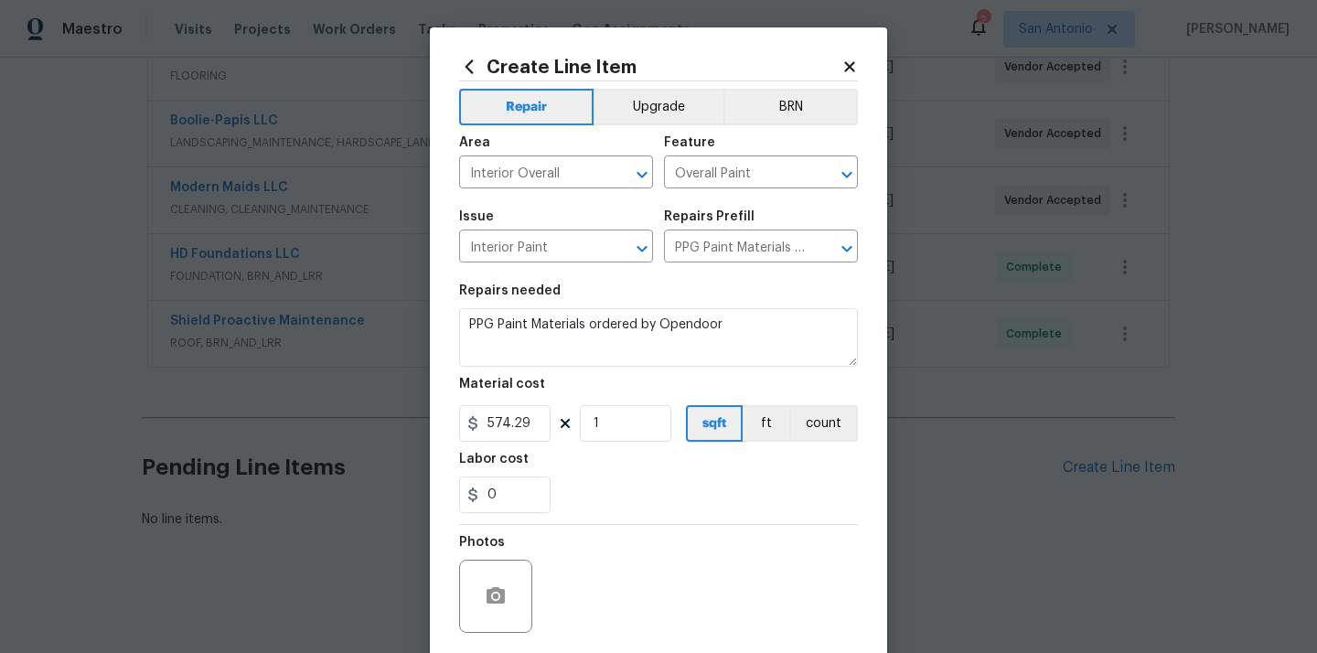
scroll to position [135, 0]
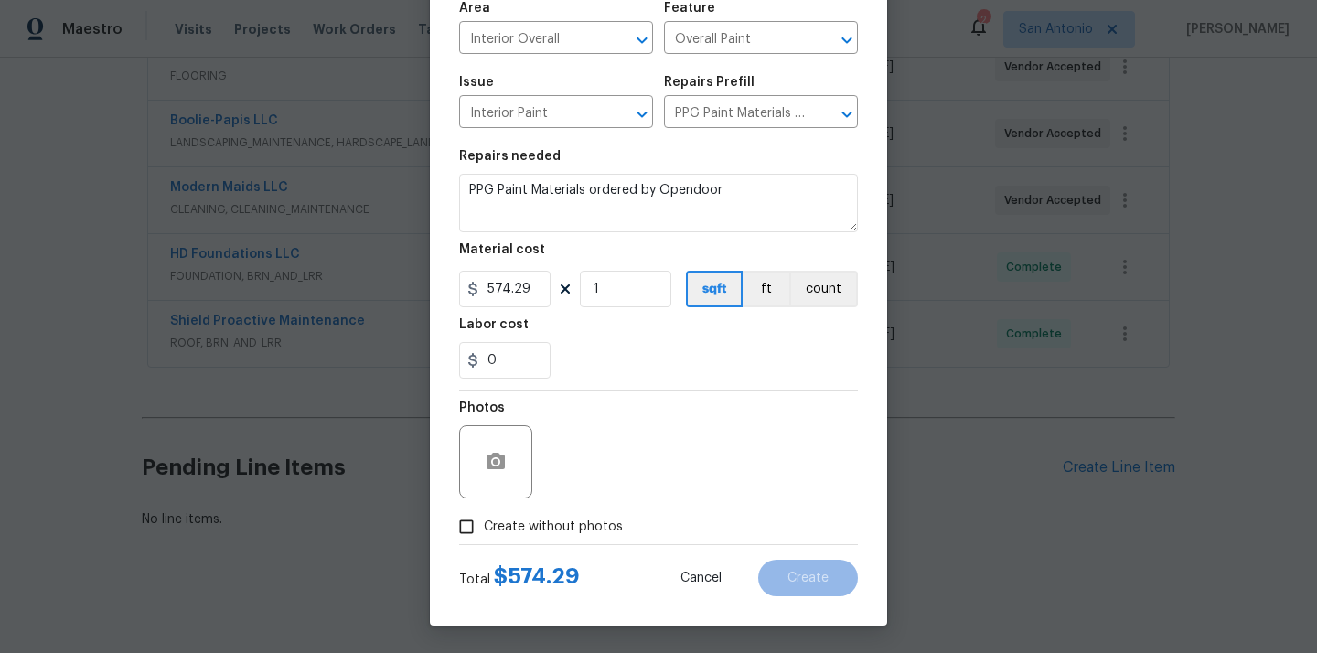
click at [582, 515] on label "Create without photos" at bounding box center [536, 526] width 174 height 35
click at [484, 515] on input "Create without photos" at bounding box center [466, 526] width 35 height 35
checkbox input "true"
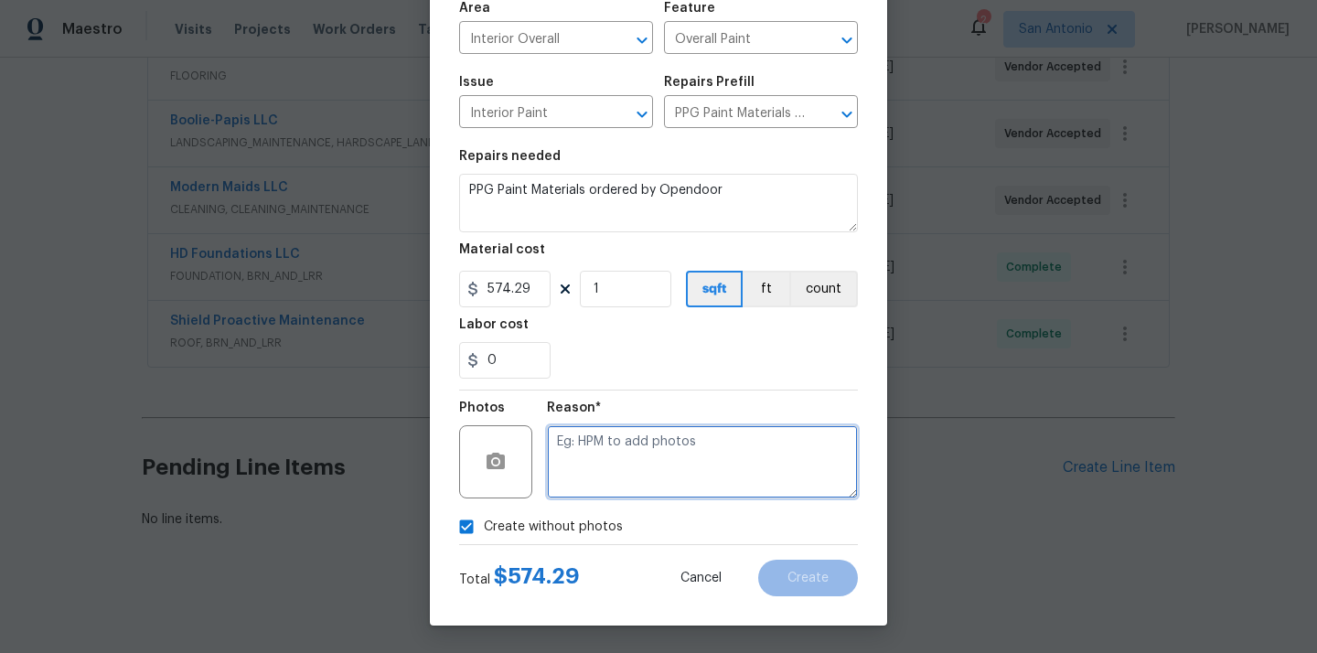
drag, startPoint x: 614, startPoint y: 464, endPoint x: 616, endPoint y: 453, distance: 10.2
click at [614, 464] on textarea at bounding box center [702, 461] width 311 height 73
type textarea "N/A"
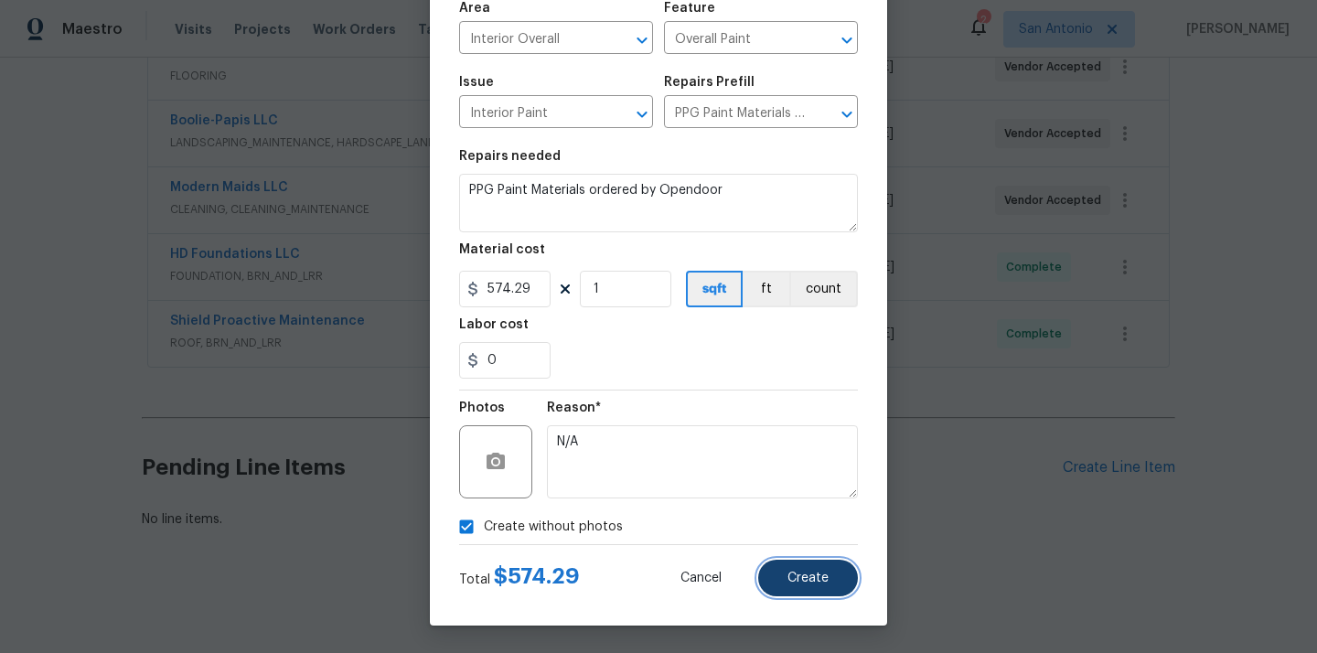
click at [822, 587] on button "Create" at bounding box center [808, 578] width 100 height 37
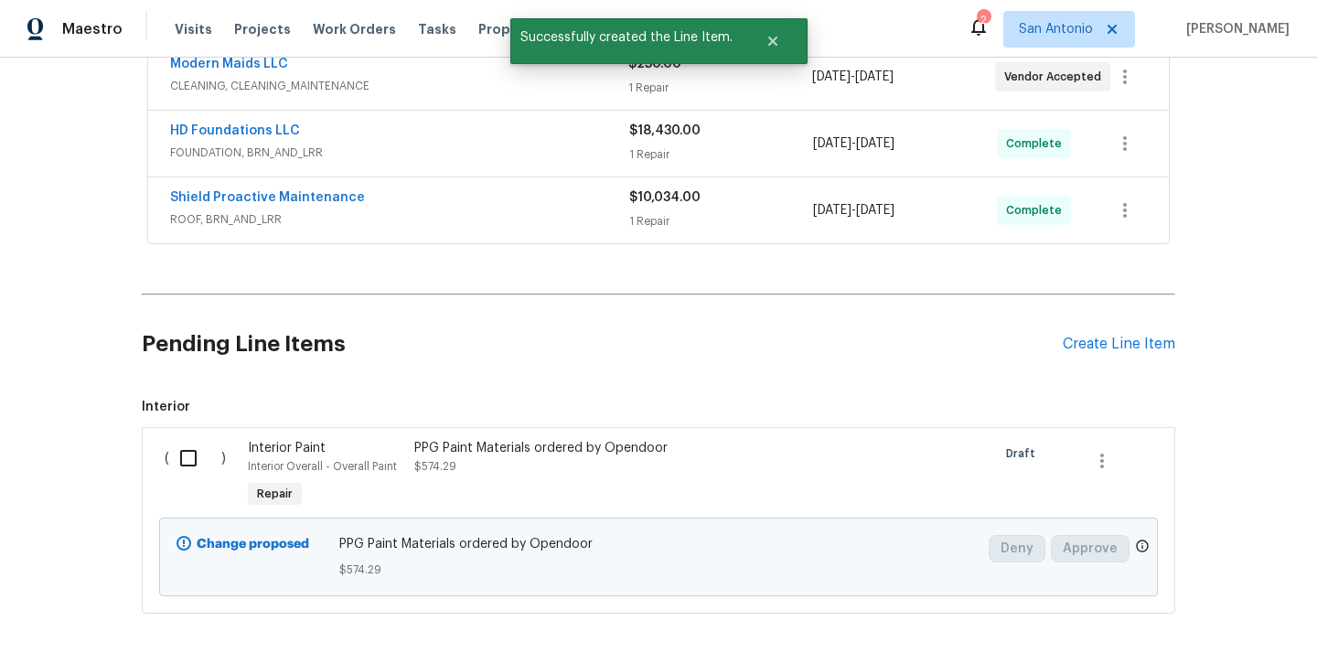
scroll to position [850, 0]
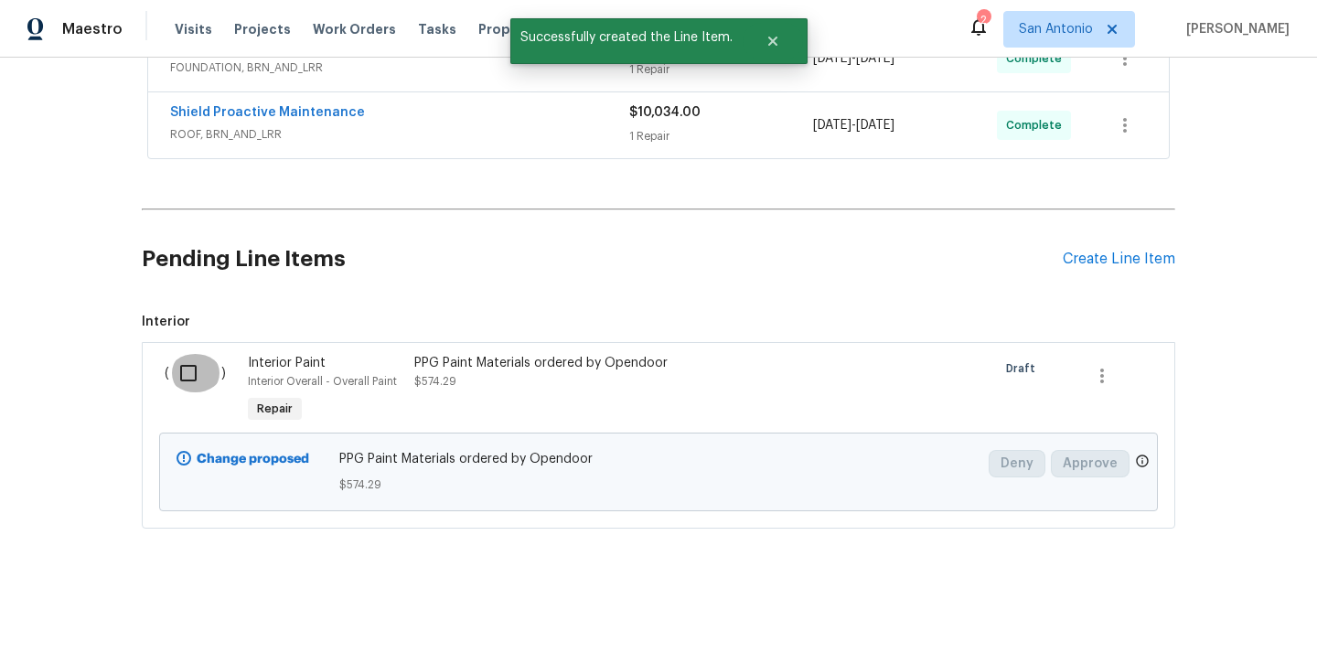
click at [199, 379] on input "checkbox" at bounding box center [195, 373] width 52 height 38
checkbox input "true"
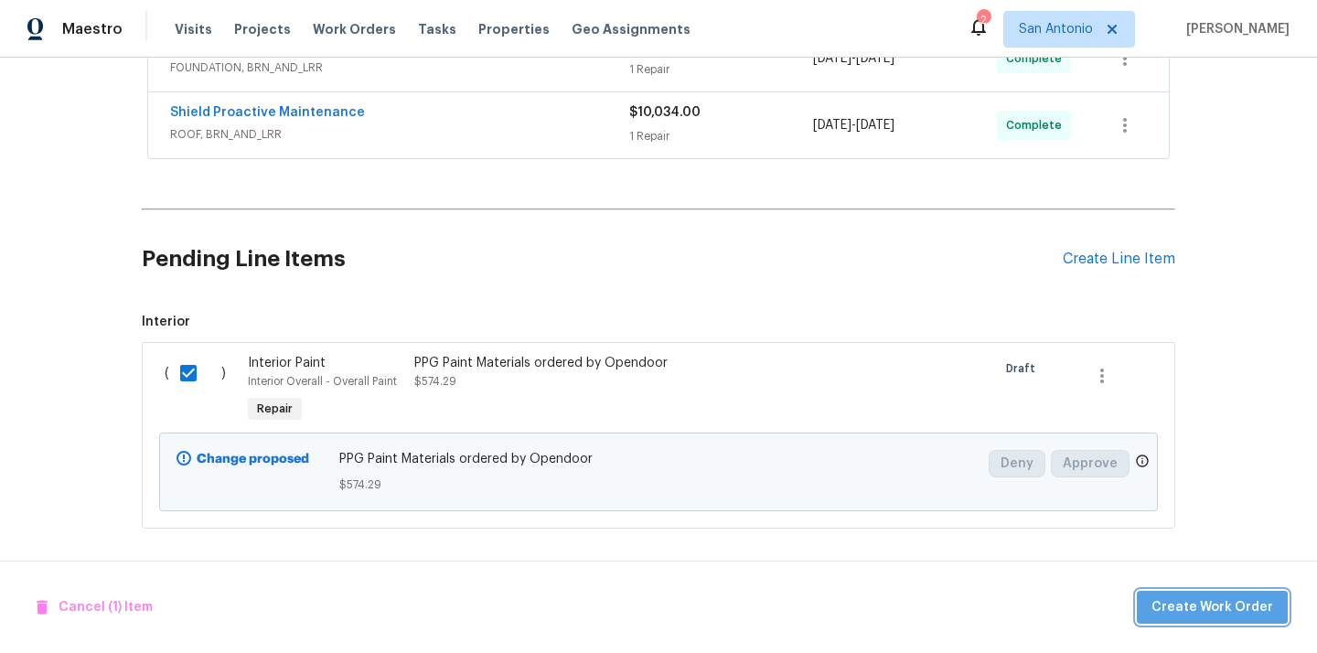
click at [1270, 604] on span "Create Work Order" at bounding box center [1212, 607] width 122 height 23
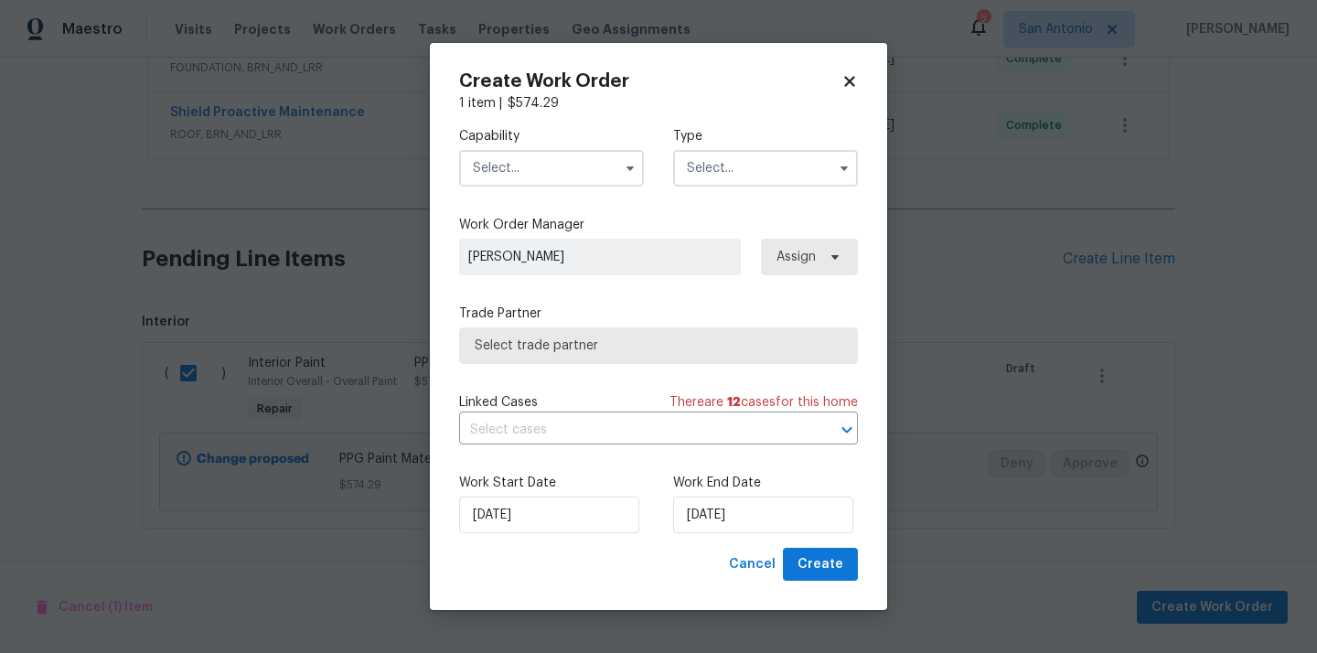
click at [577, 171] on input "text" at bounding box center [551, 168] width 185 height 37
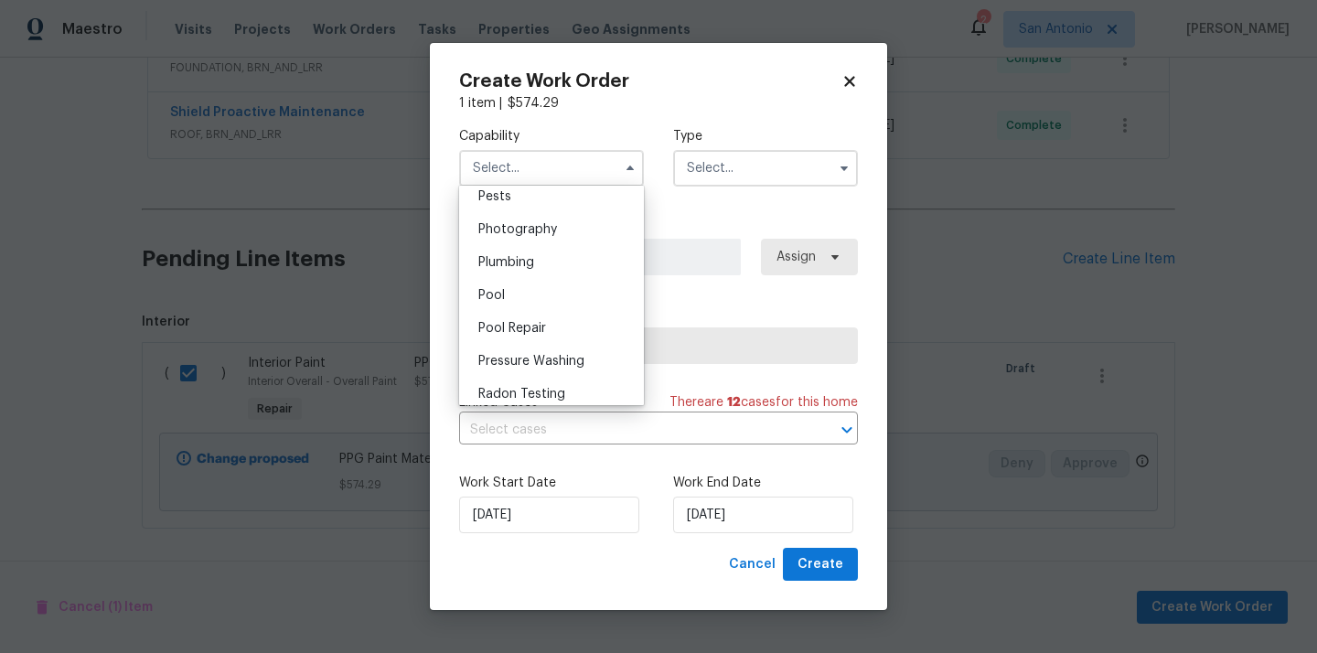
scroll to position [1520, 0]
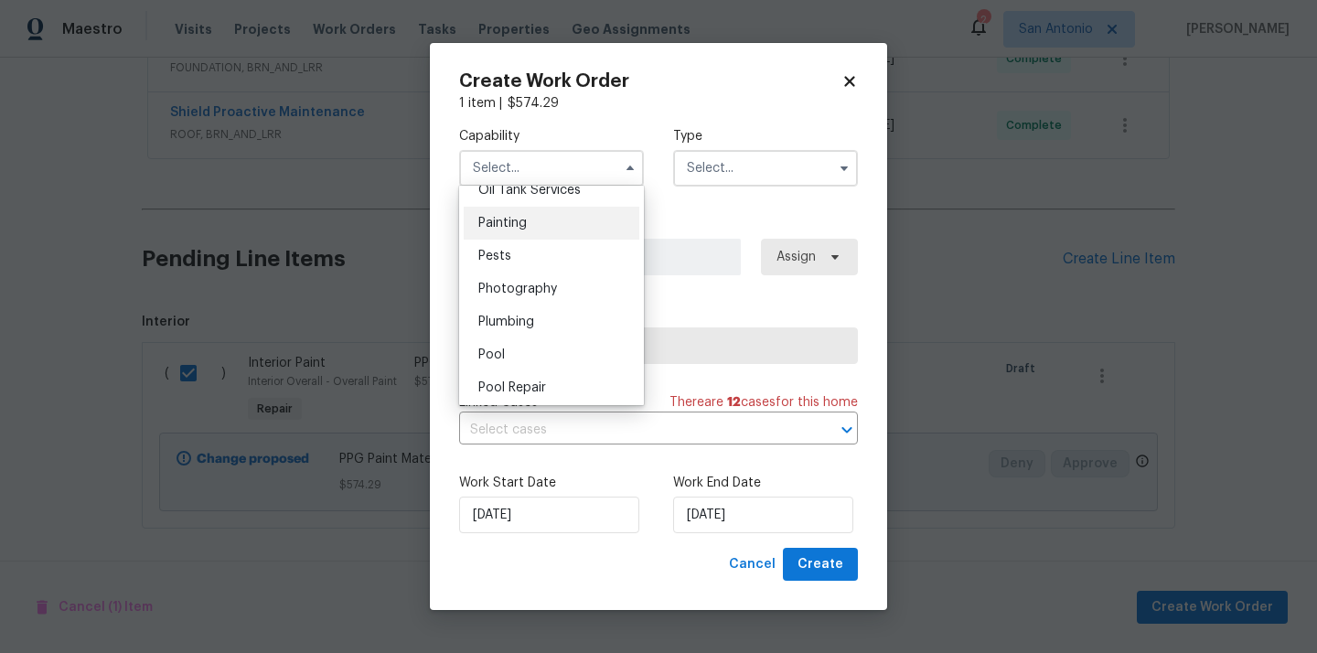
click at [546, 210] on div "Painting" at bounding box center [552, 223] width 176 height 33
type input "Painting"
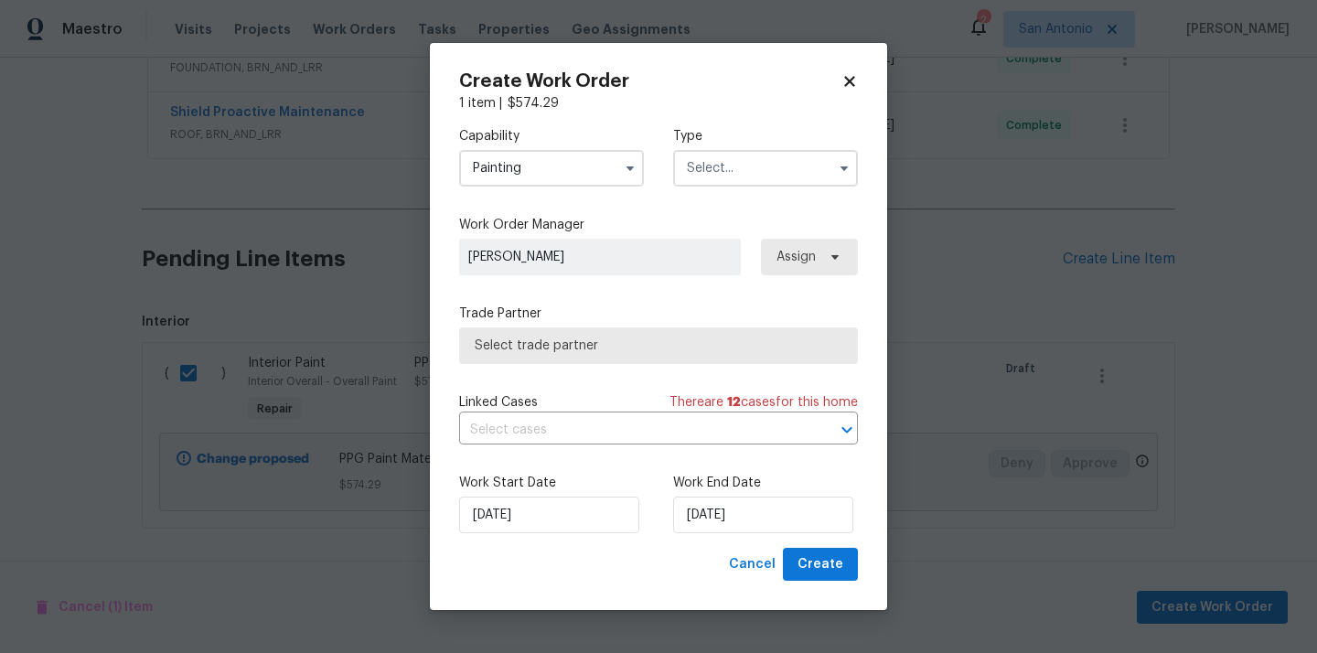
click at [752, 166] on input "text" at bounding box center [765, 168] width 185 height 37
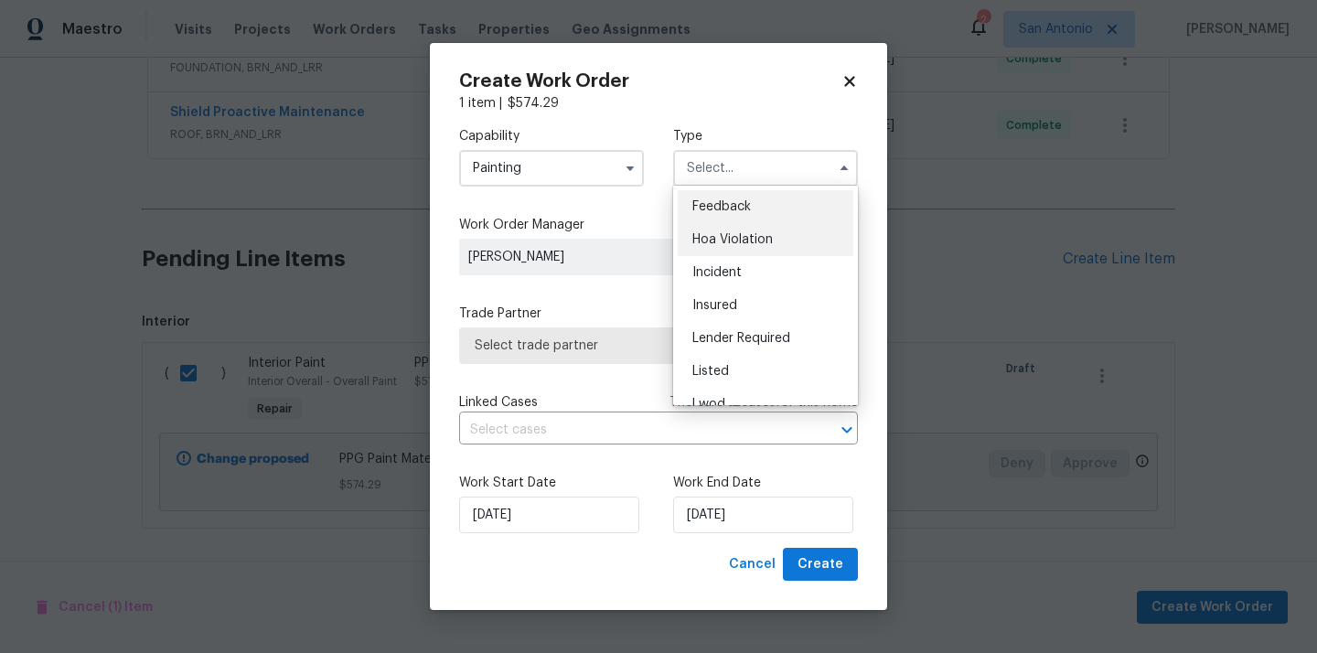
scroll to position [218, 0]
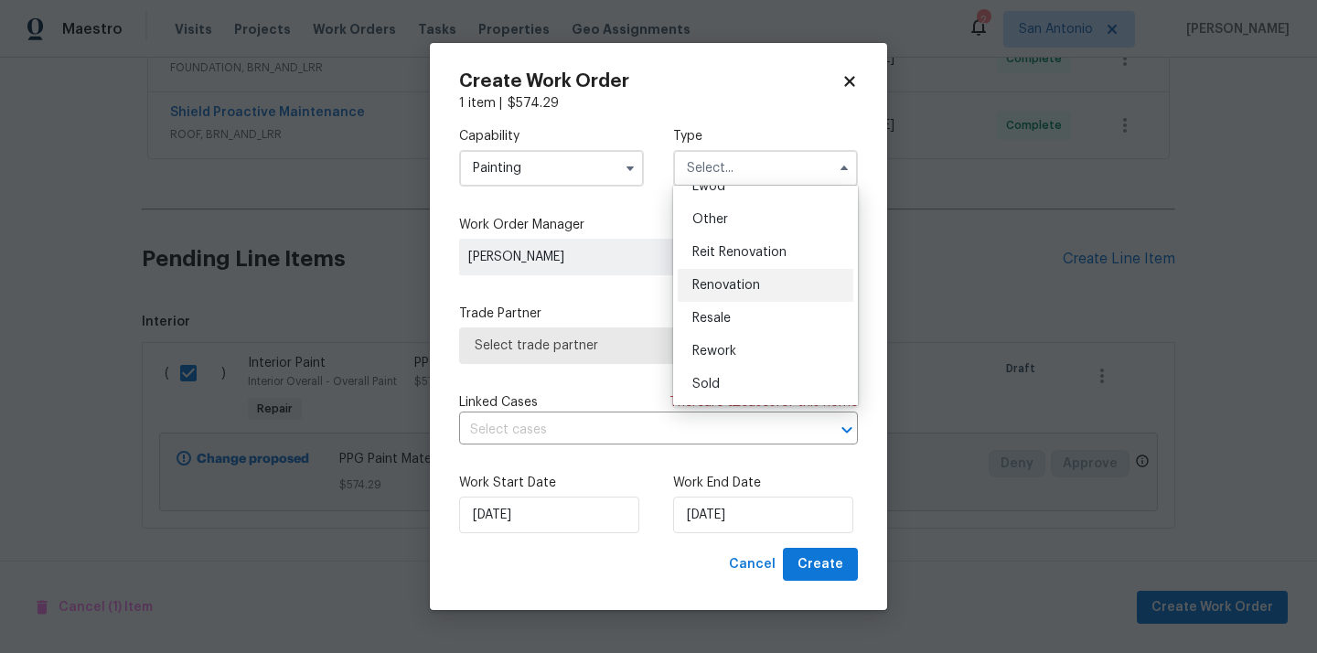
click at [751, 280] on span "Renovation" at bounding box center [726, 285] width 68 height 13
type input "Renovation"
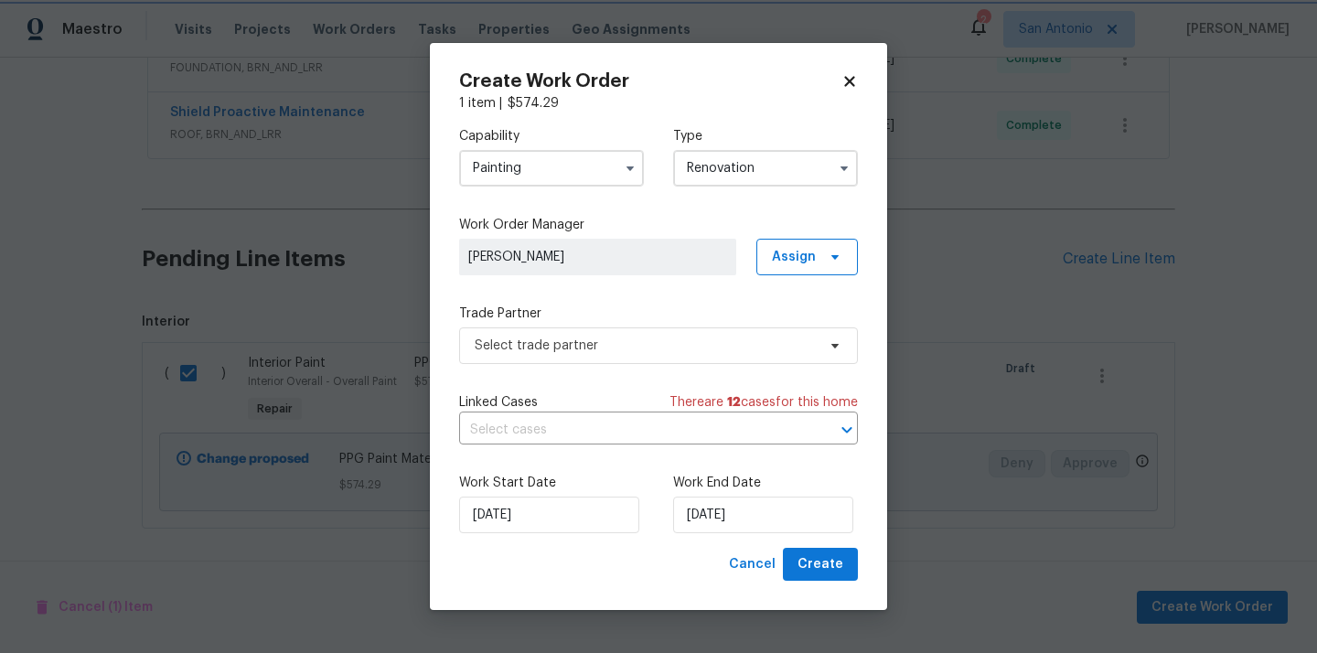
scroll to position [0, 0]
click at [817, 255] on span "Assign" at bounding box center [806, 257] width 101 height 37
click at [823, 333] on div "Assign to me" at bounding box center [810, 334] width 80 height 18
click at [595, 368] on div "Capability Painting Type Renovation Work Order Manager [PERSON_NAME] Assign Tra…" at bounding box center [658, 329] width 399 height 435
click at [599, 348] on span "Select trade partner" at bounding box center [645, 345] width 341 height 18
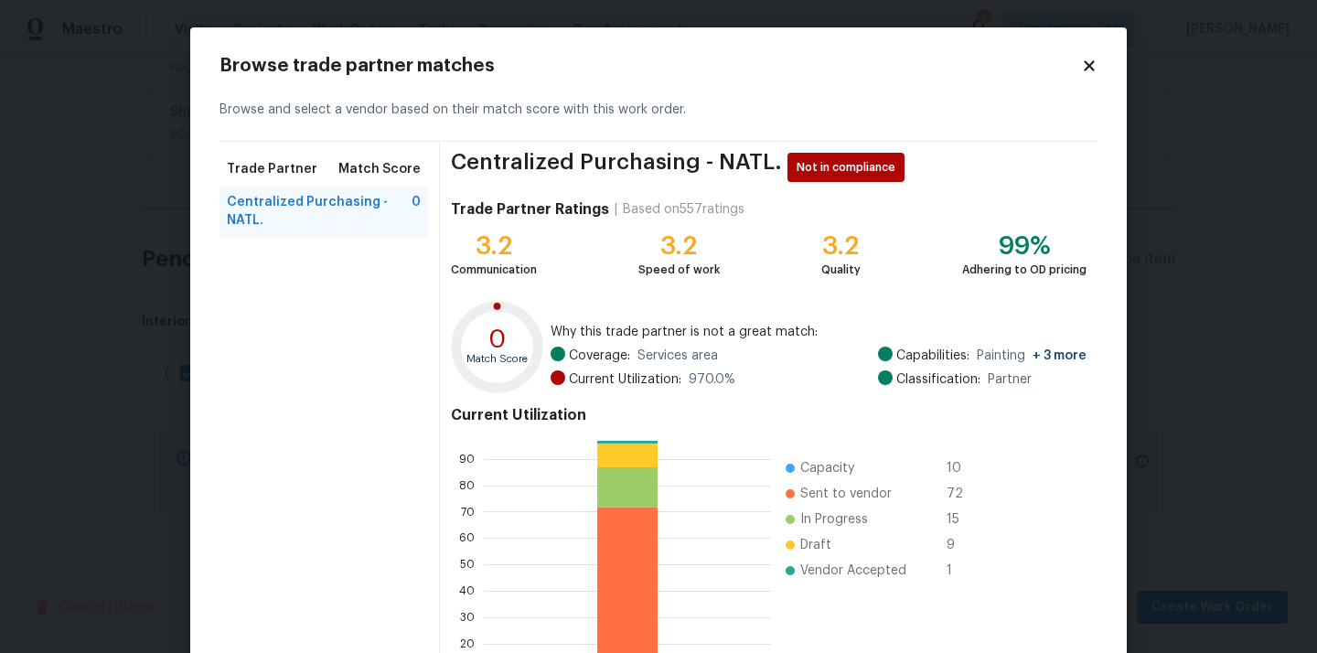
scroll to position [154, 0]
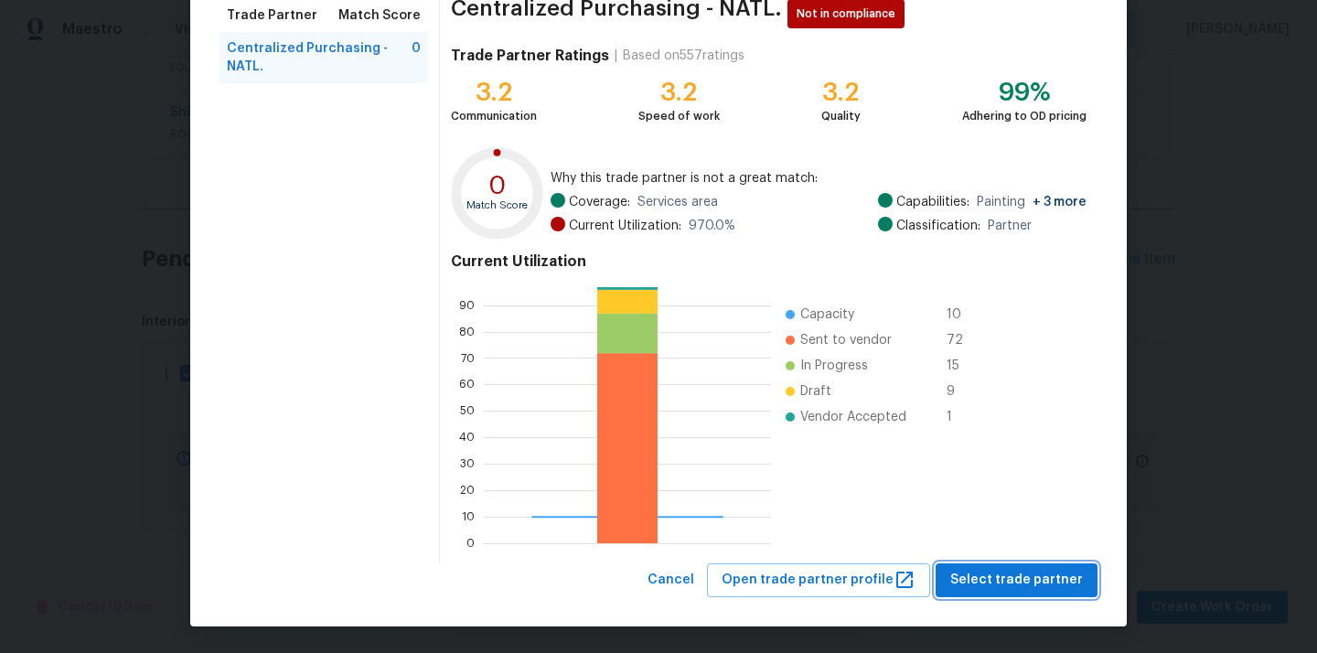
click at [968, 571] on span "Select trade partner" at bounding box center [1016, 580] width 133 height 23
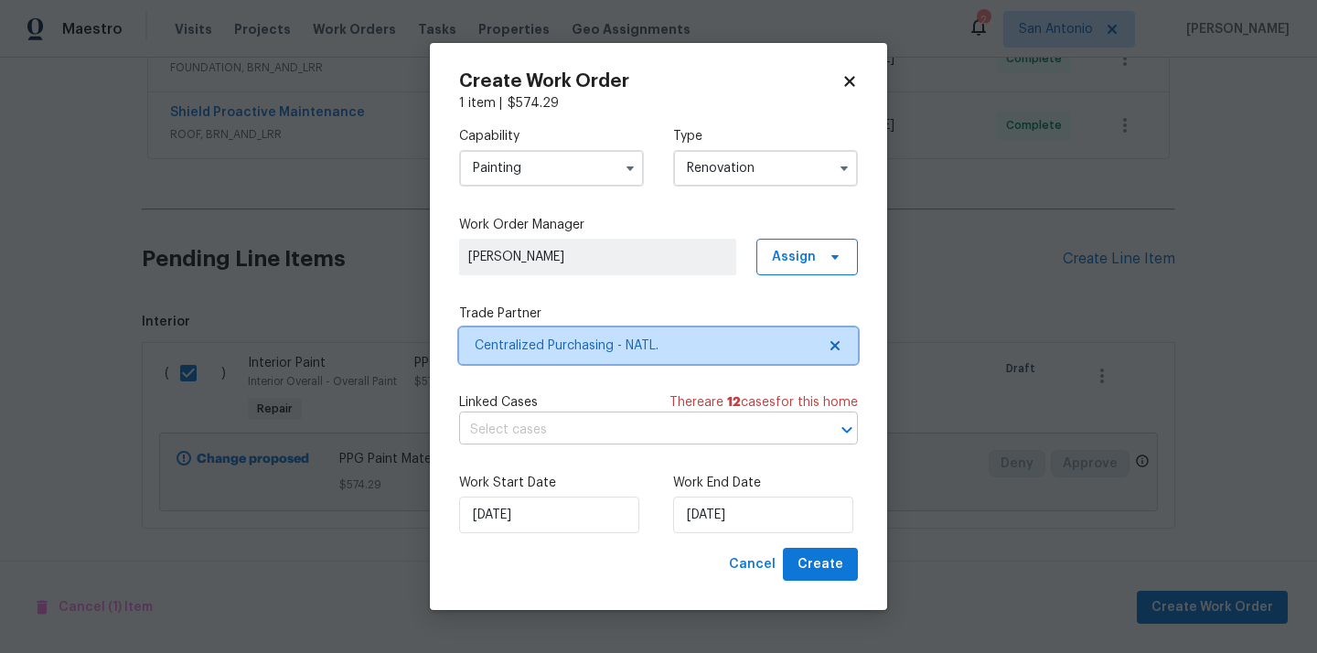
scroll to position [0, 0]
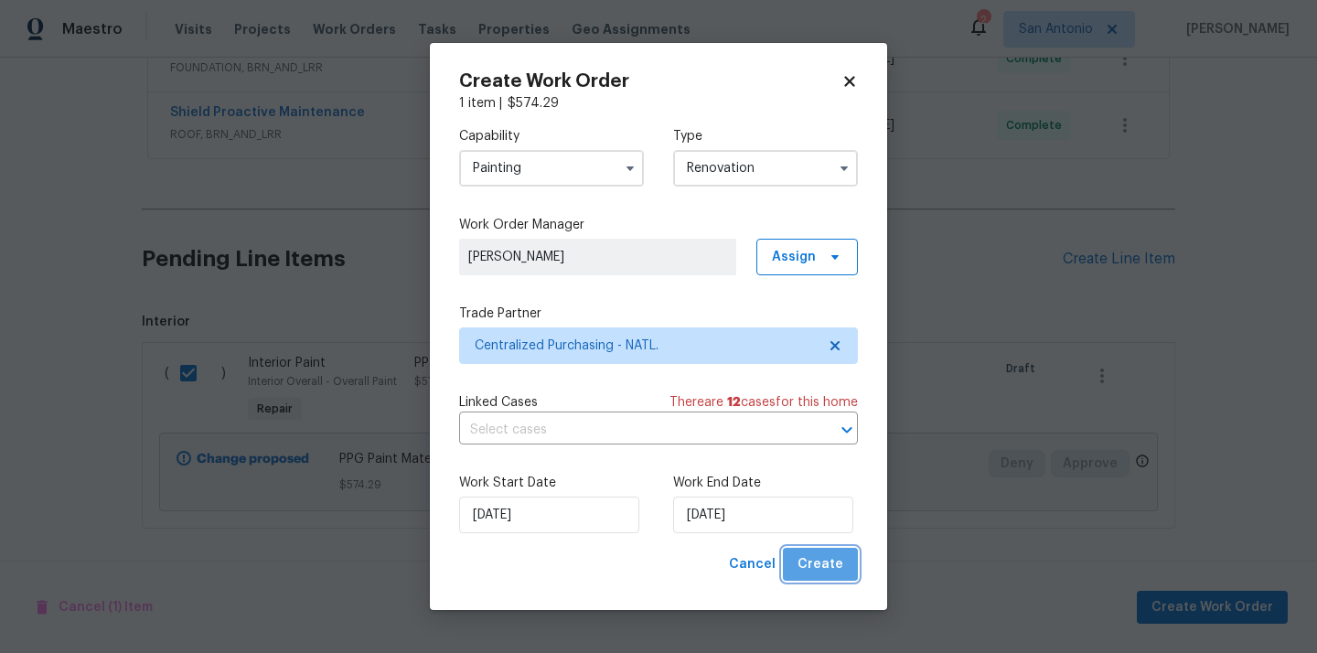
click at [843, 571] on button "Create" at bounding box center [820, 565] width 75 height 34
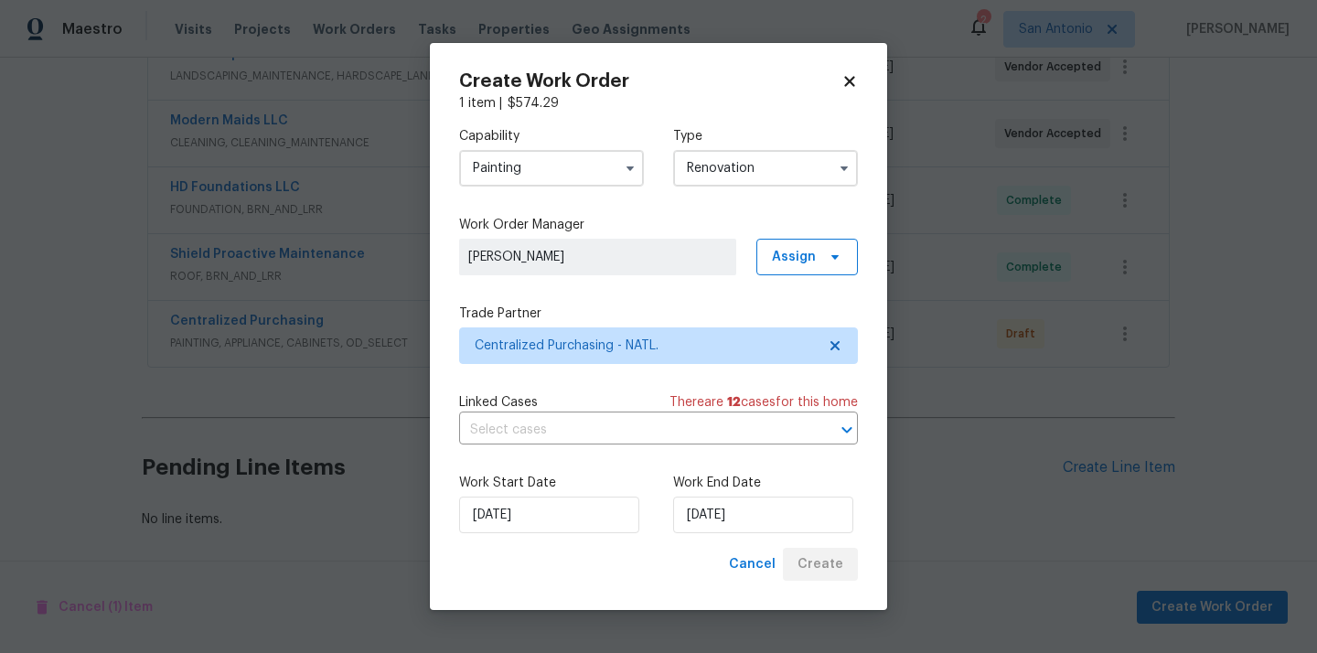
scroll to position [709, 0]
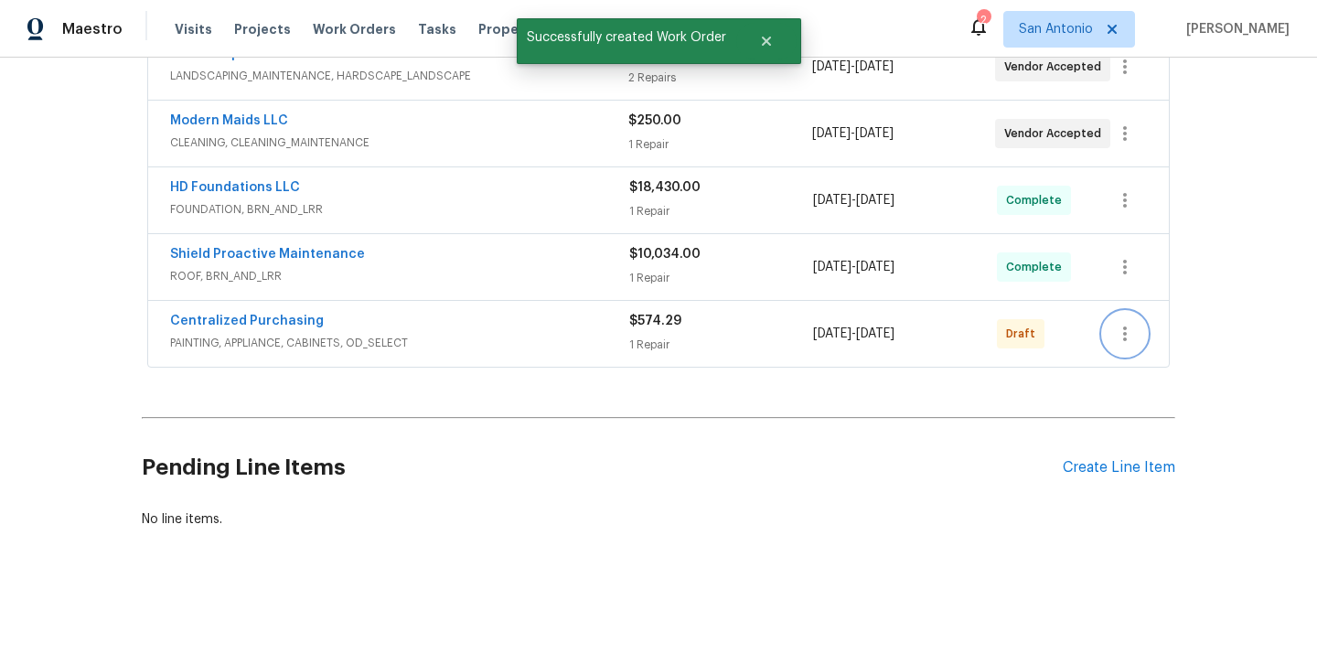
click at [1126, 321] on button "button" at bounding box center [1125, 334] width 44 height 44
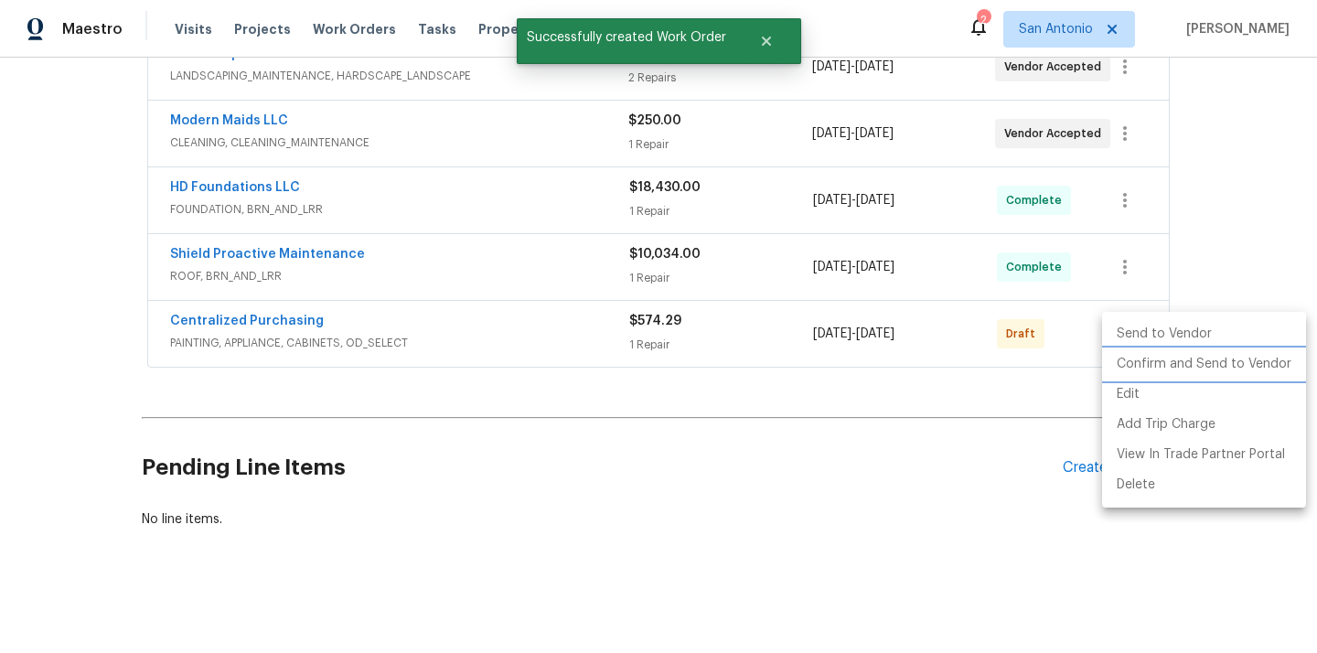
click at [1126, 357] on li "Confirm and Send to Vendor" at bounding box center [1204, 364] width 204 height 30
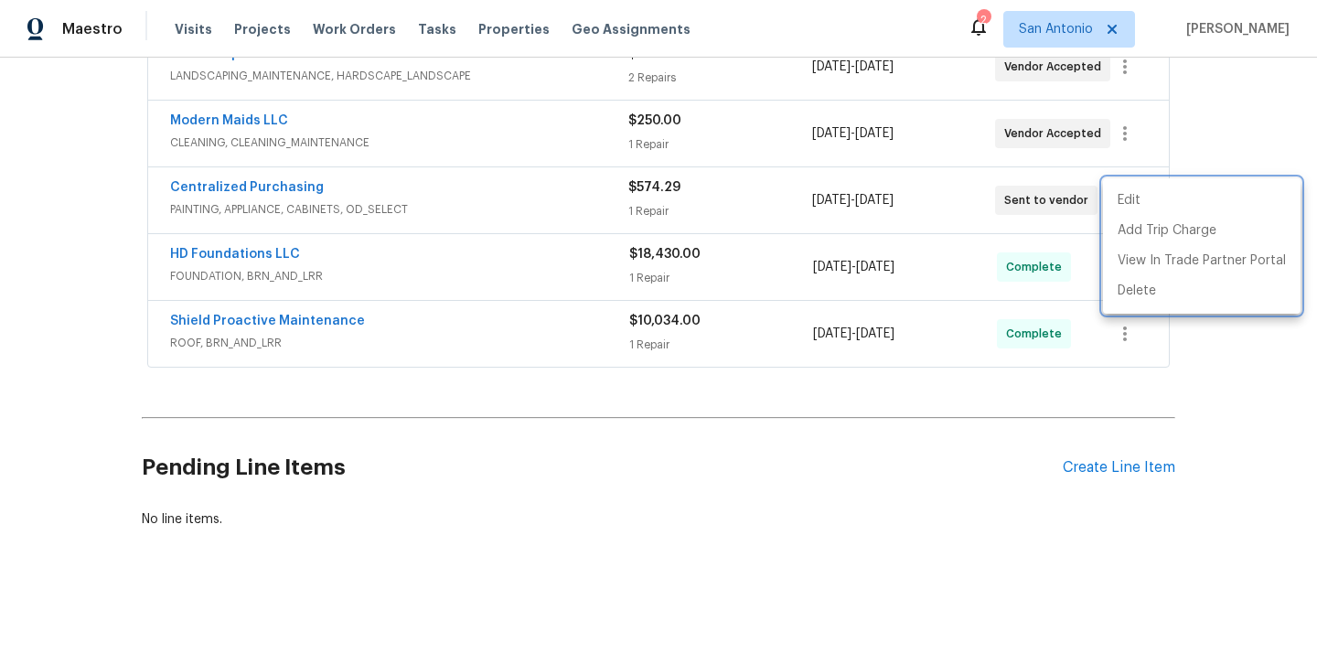
click at [372, 203] on div at bounding box center [658, 326] width 1317 height 653
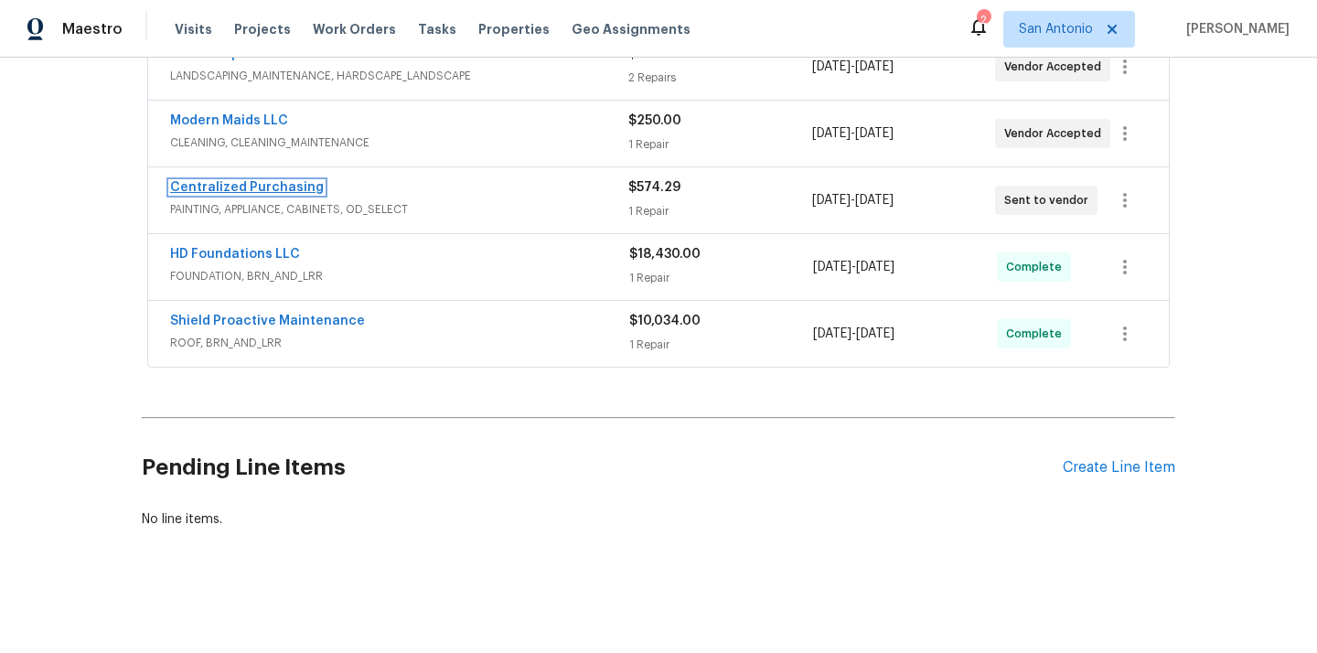
click at [287, 187] on link "Centralized Purchasing" at bounding box center [247, 187] width 154 height 13
